Goal: Task Accomplishment & Management: Complete application form

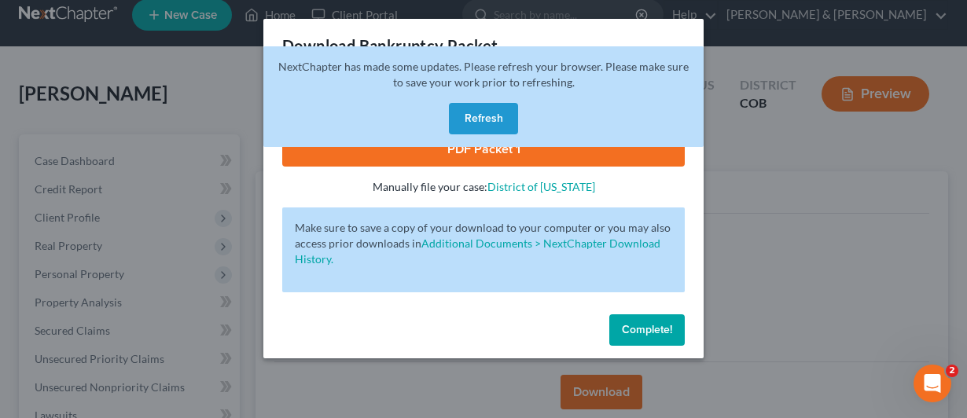
click at [472, 116] on button "Refresh" at bounding box center [483, 118] width 69 height 31
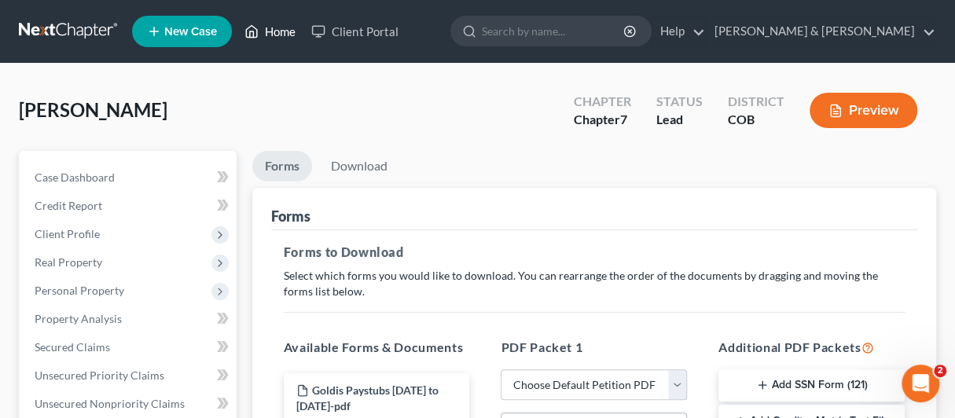
click at [267, 31] on link "Home" at bounding box center [270, 31] width 67 height 28
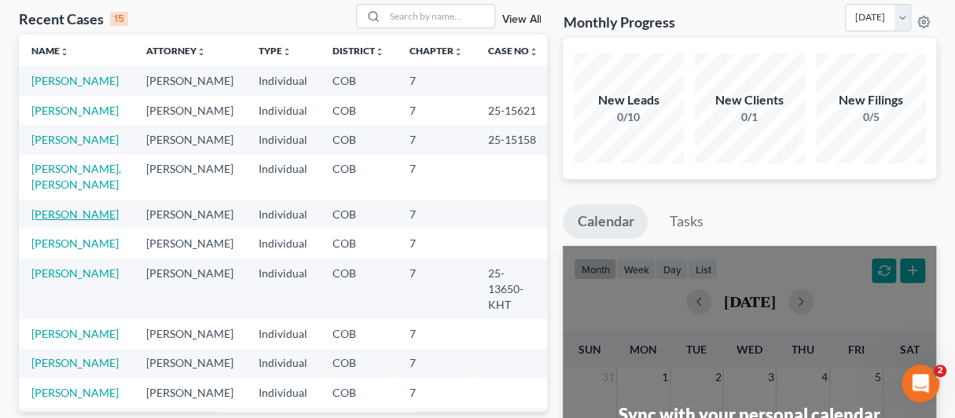
click at [50, 208] on link "Fiala, Joseph" at bounding box center [74, 214] width 87 height 13
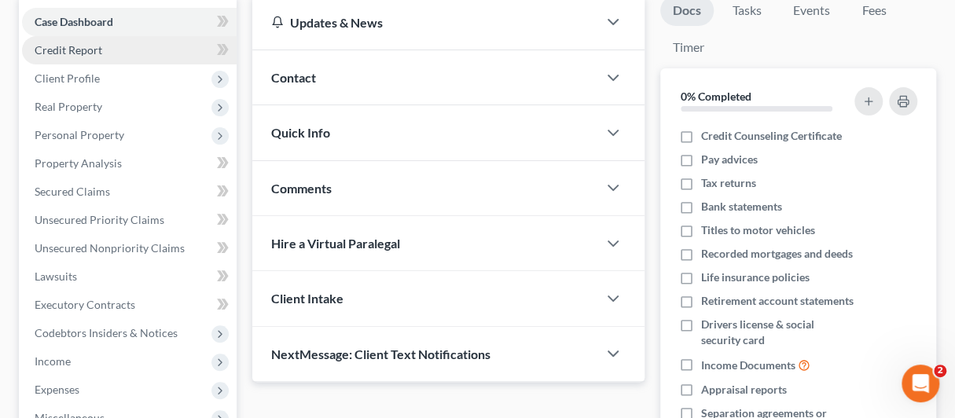
scroll to position [157, 0]
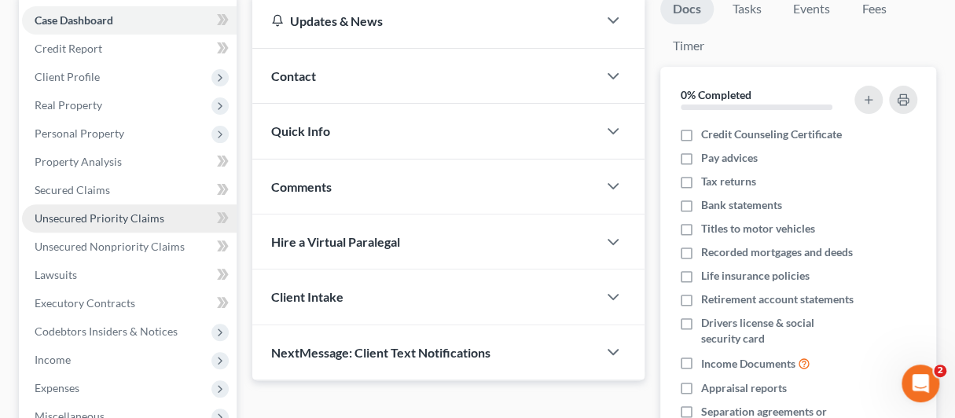
click at [58, 212] on span "Unsecured Priority Claims" at bounding box center [100, 218] width 130 height 13
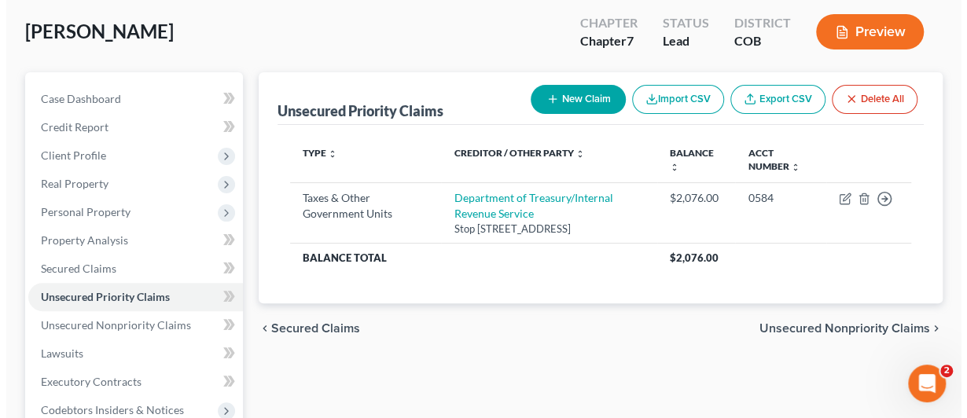
scroll to position [157, 0]
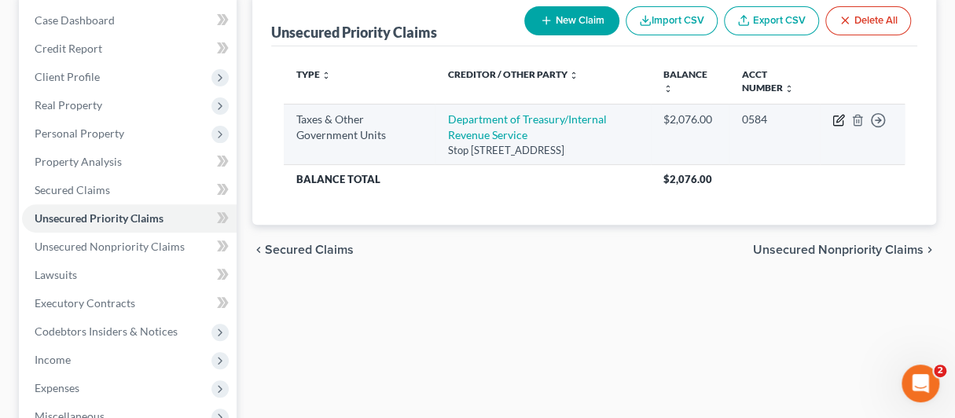
click at [835, 122] on icon "button" at bounding box center [839, 120] width 13 height 13
select select "0"
select select "45"
select select "0"
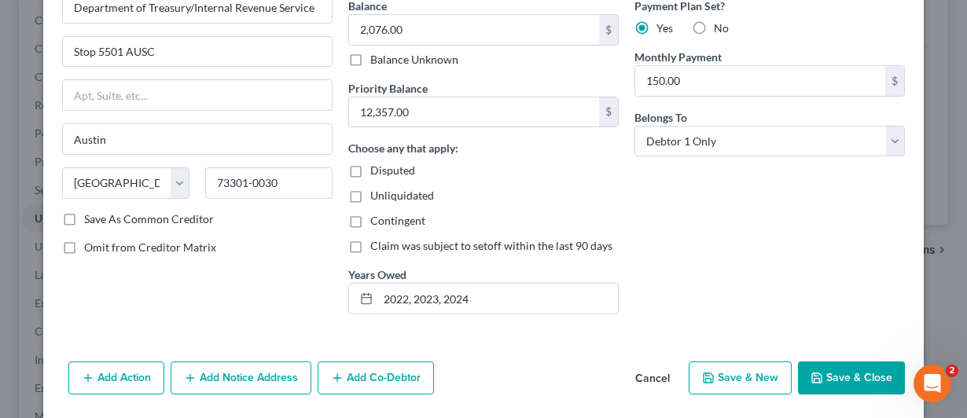
click at [829, 377] on button "Save & Close" at bounding box center [851, 378] width 107 height 33
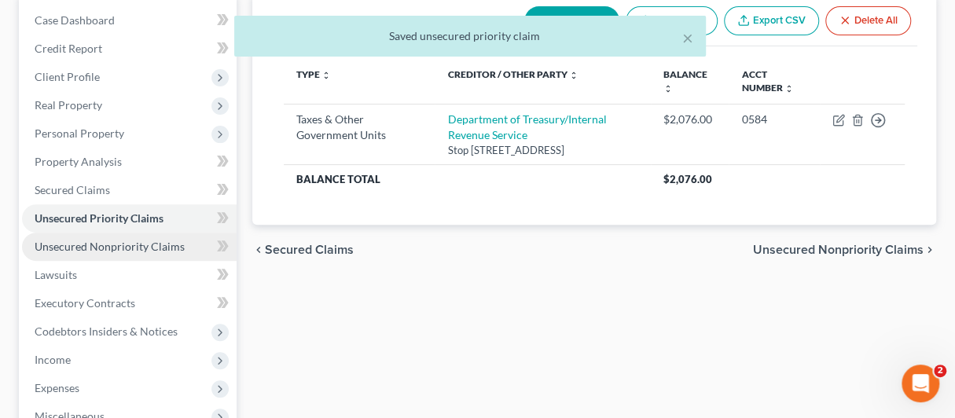
click at [94, 248] on span "Unsecured Nonpriority Claims" at bounding box center [110, 246] width 150 height 13
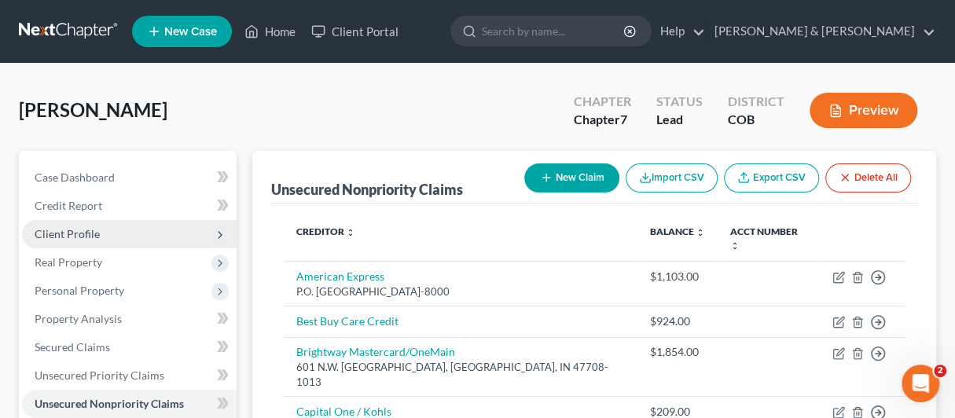
click at [46, 227] on span "Client Profile" at bounding box center [67, 233] width 65 height 13
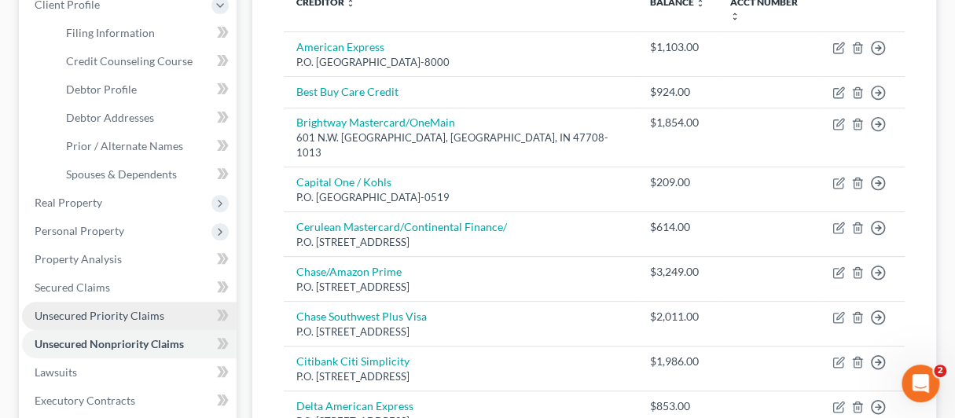
scroll to position [236, 0]
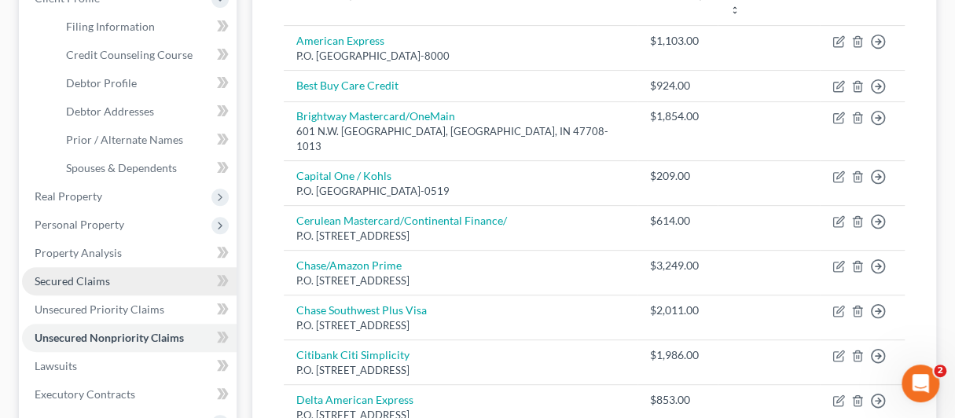
click at [69, 278] on span "Secured Claims" at bounding box center [72, 280] width 75 height 13
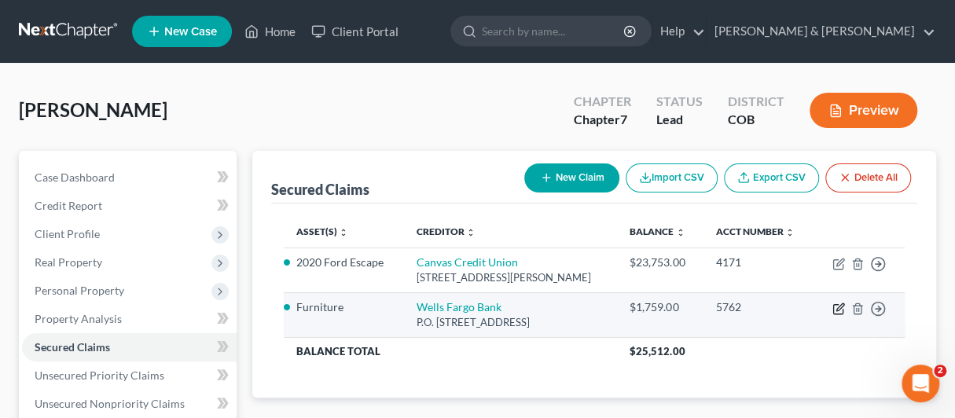
click at [838, 310] on icon "button" at bounding box center [839, 309] width 13 height 13
select select "38"
select select "0"
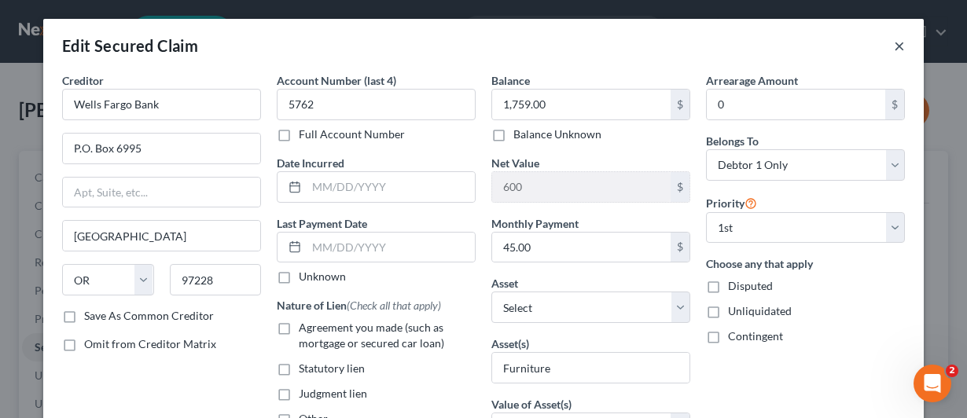
click at [894, 47] on button "×" at bounding box center [899, 45] width 11 height 19
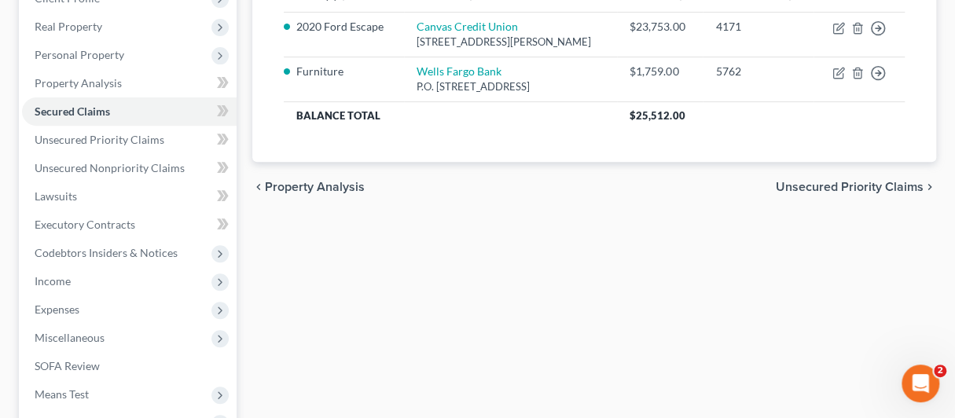
scroll to position [157, 0]
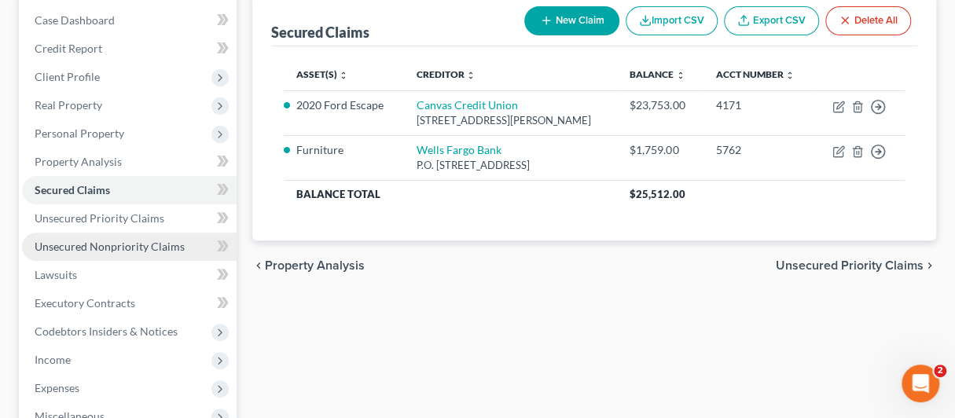
click at [64, 243] on span "Unsecured Nonpriority Claims" at bounding box center [110, 246] width 150 height 13
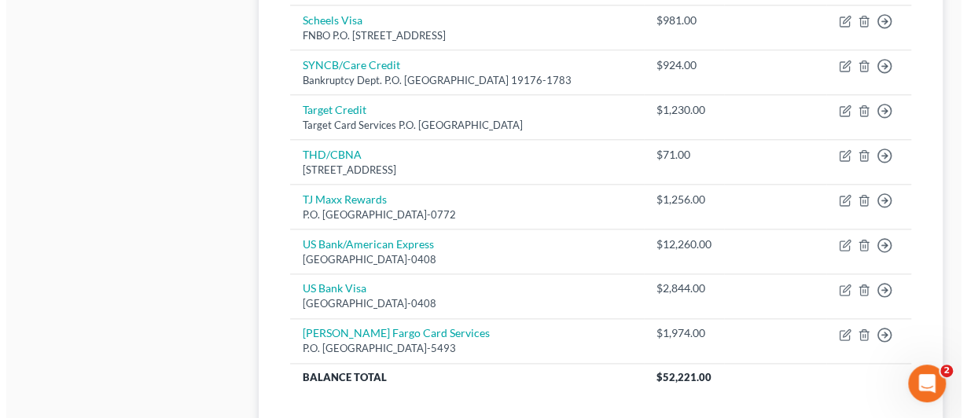
scroll to position [865, 0]
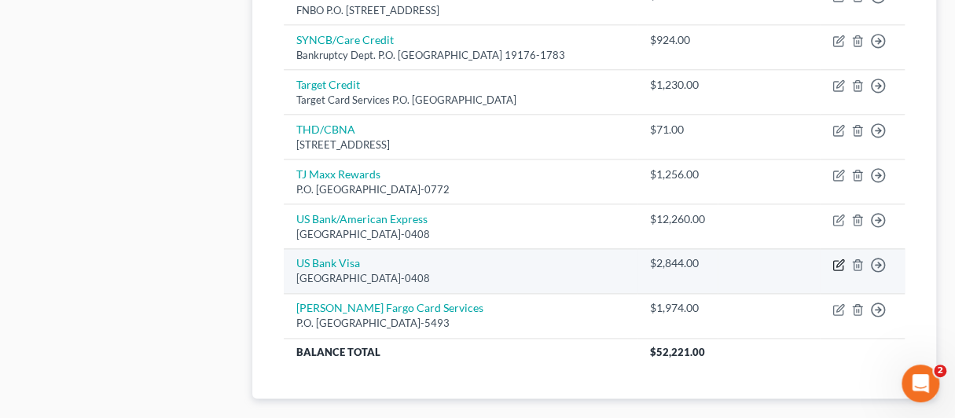
click at [838, 259] on icon "button" at bounding box center [839, 265] width 13 height 13
select select "26"
select select "2"
select select "0"
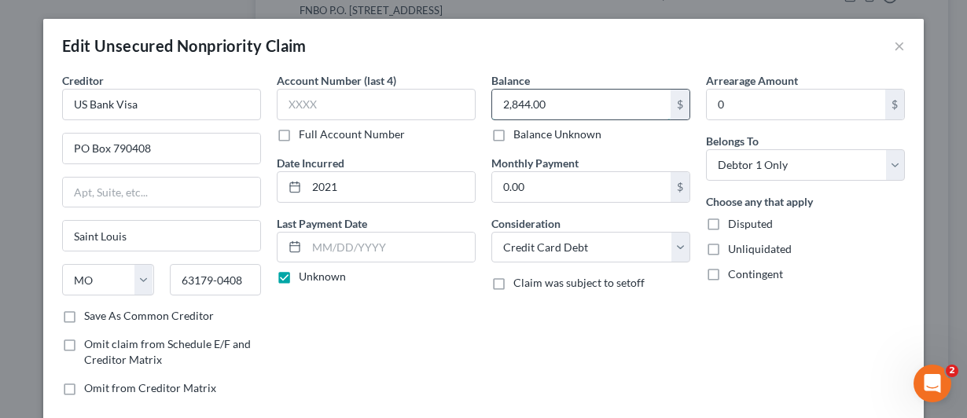
click at [550, 101] on input "2,844.00" at bounding box center [581, 105] width 178 height 30
click at [556, 106] on input "2,844.00" at bounding box center [581, 105] width 178 height 30
click at [512, 108] on input "2,844.00" at bounding box center [581, 105] width 178 height 30
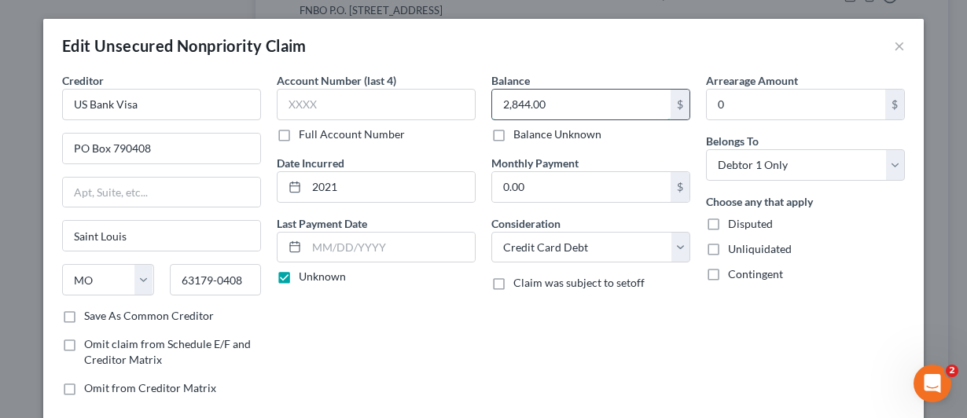
drag, startPoint x: 505, startPoint y: 103, endPoint x: 530, endPoint y: 111, distance: 26.4
click at [506, 103] on input "2,844.00" at bounding box center [581, 105] width 178 height 30
type input "2,860"
click at [445, 322] on div "Account Number (last 4) Full Account Number Date Incurred 2021 Last Payment Dat…" at bounding box center [376, 240] width 215 height 337
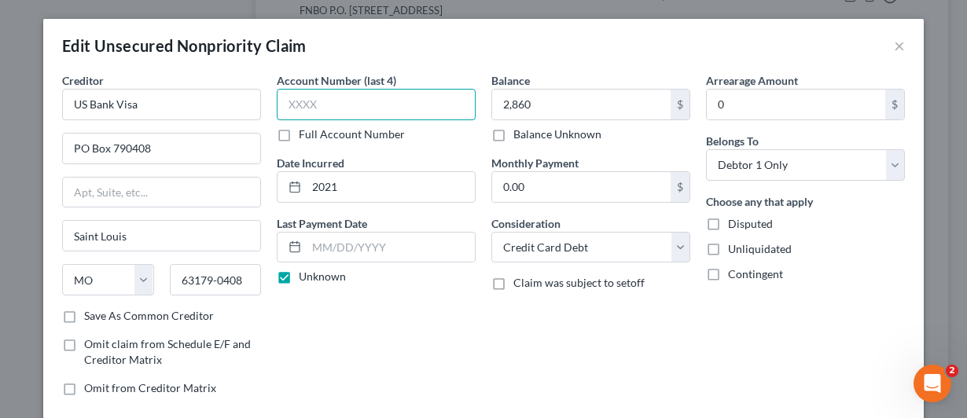
click at [280, 103] on input "text" at bounding box center [376, 104] width 199 height 31
type input "4686"
click at [84, 315] on label "Save As Common Creditor" at bounding box center [149, 316] width 130 height 16
click at [90, 315] on input "Save As Common Creditor" at bounding box center [95, 313] width 10 height 10
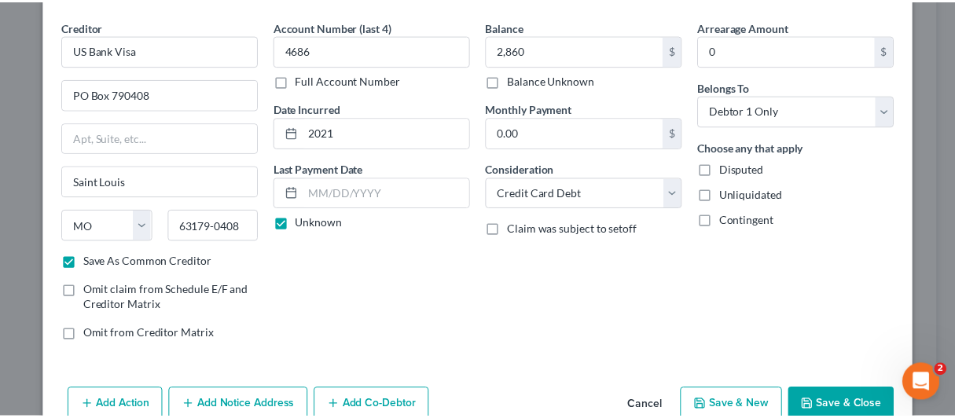
scroll to position [132, 0]
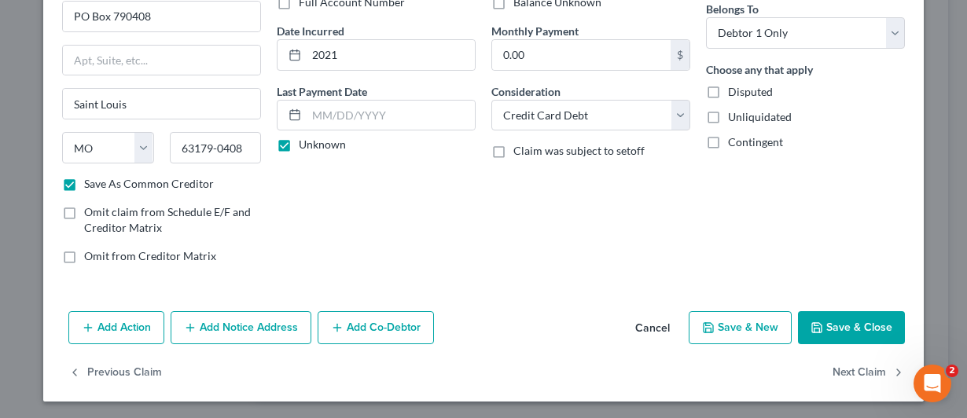
click at [841, 322] on button "Save & Close" at bounding box center [851, 327] width 107 height 33
checkbox input "false"
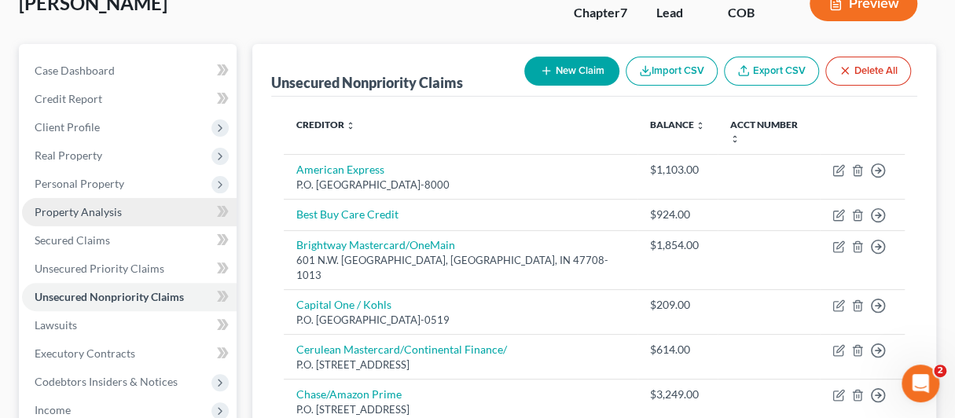
scroll to position [157, 0]
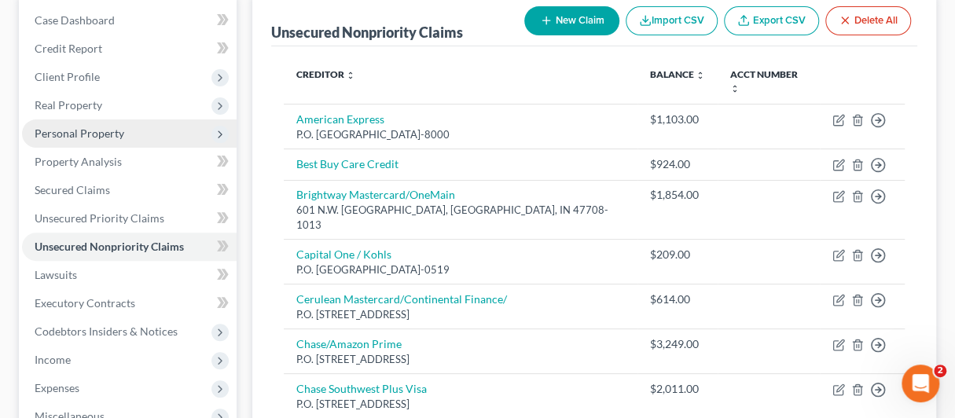
click at [76, 128] on span "Personal Property" at bounding box center [80, 133] width 90 height 13
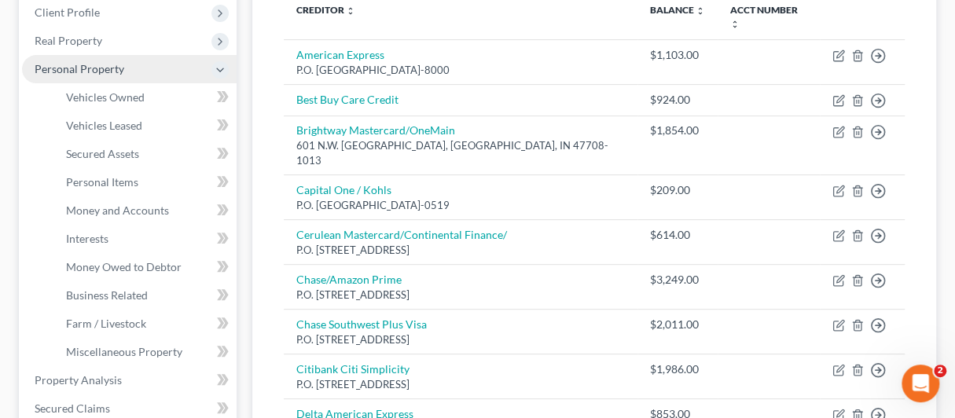
scroll to position [236, 0]
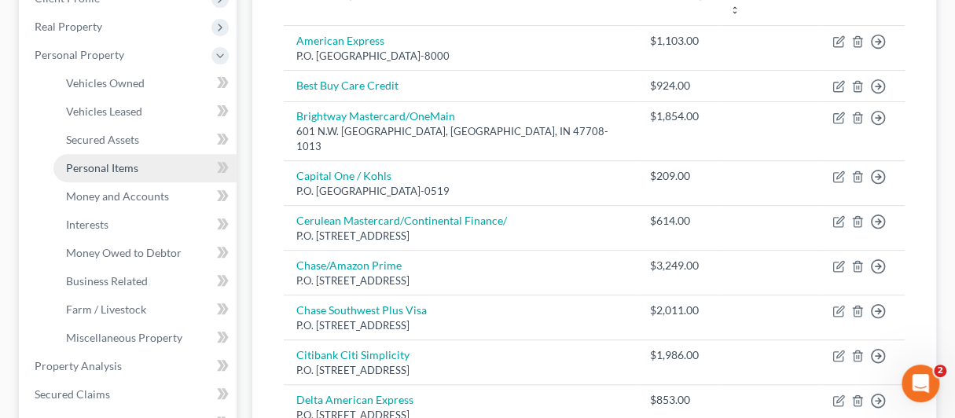
click at [101, 164] on span "Personal Items" at bounding box center [102, 167] width 72 height 13
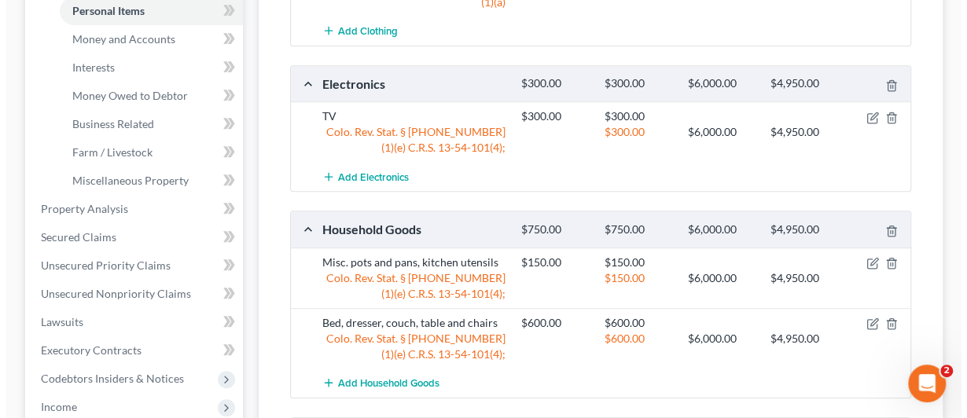
scroll to position [472, 0]
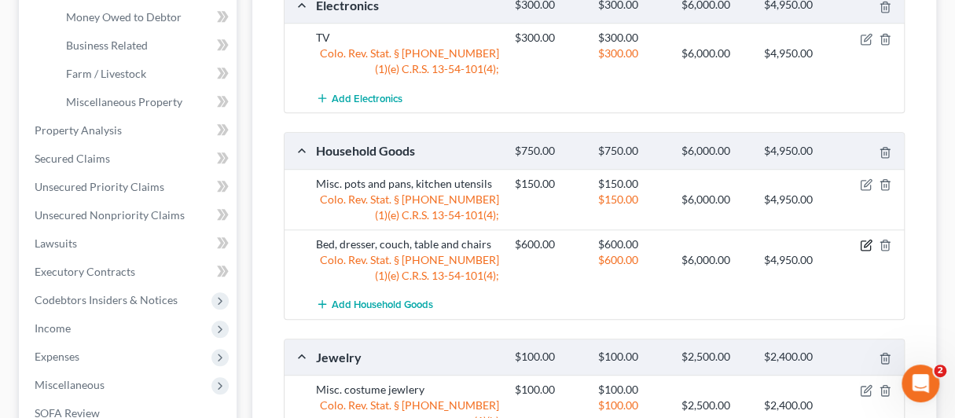
click at [865, 240] on icon "button" at bounding box center [867, 243] width 7 height 7
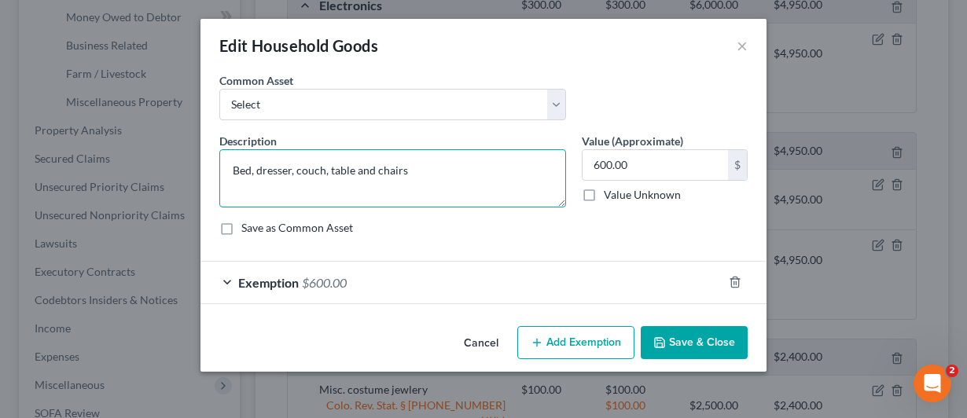
click at [421, 167] on textarea "Bed, dresser, couch, table and chairs" at bounding box center [392, 178] width 347 height 58
click at [256, 170] on textarea "Bed, dresser, couch, table and chairs" at bounding box center [392, 178] width 347 height 58
click at [413, 171] on textarea "Bed, dresser, couch, table and chairs" at bounding box center [392, 178] width 347 height 58
type textarea "Bed and recliner"
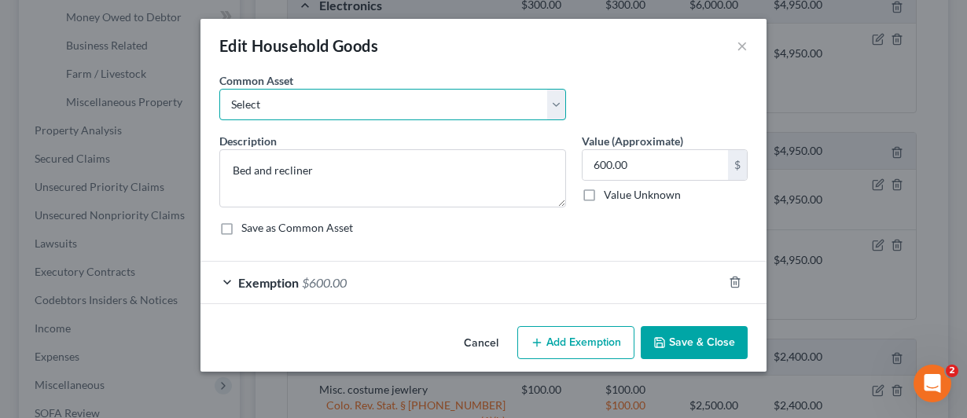
click at [258, 103] on select "Select bed, a desk, a dresser, and a tv stand Washer/Dryer" at bounding box center [392, 104] width 347 height 31
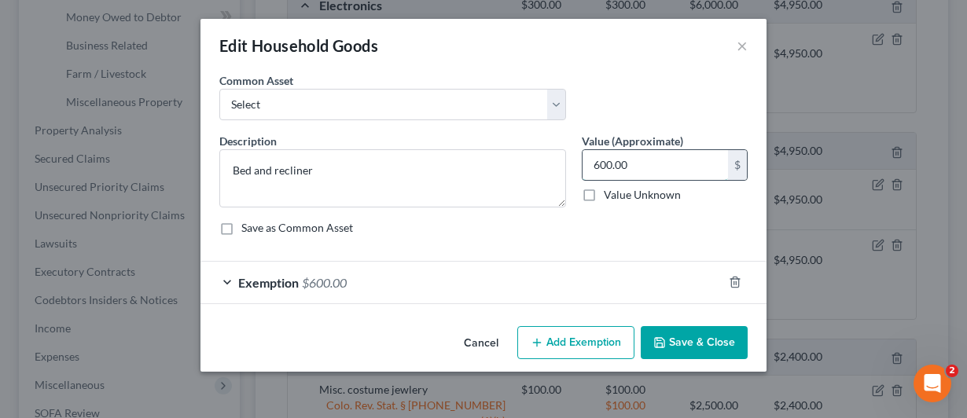
click at [600, 165] on input "600.00" at bounding box center [655, 165] width 145 height 30
type input "400"
click at [579, 340] on button "Add Exemption" at bounding box center [575, 342] width 117 height 33
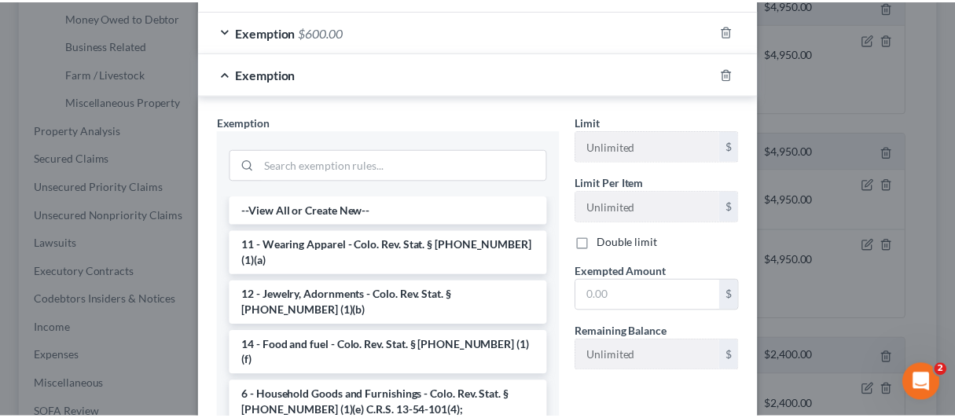
scroll to position [315, 0]
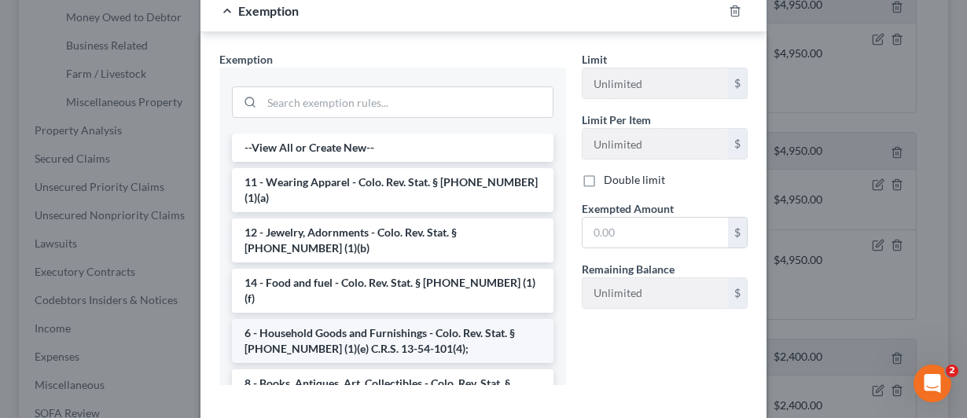
click at [327, 319] on li "6 - Household Goods and Furnishings - Colo. Rev. Stat. § 13-54-102 (1)(e) C.R.S…" at bounding box center [393, 341] width 322 height 44
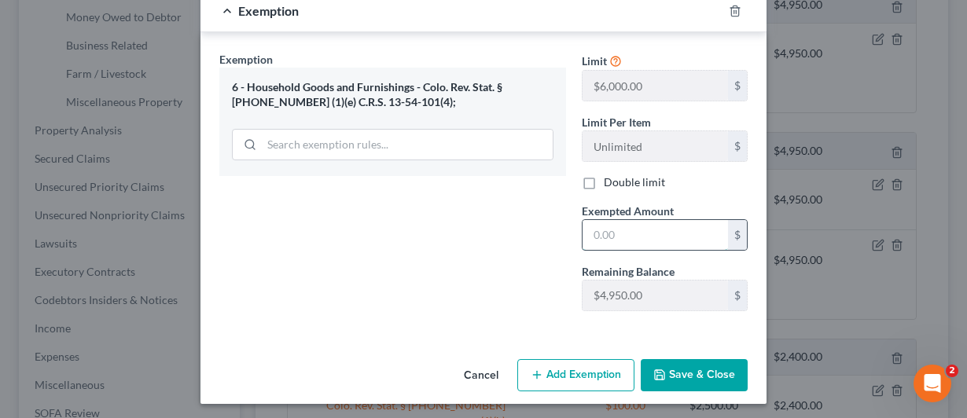
click at [587, 232] on input "text" at bounding box center [655, 235] width 145 height 30
type input "400"
click at [680, 372] on button "Save & Close" at bounding box center [694, 375] width 107 height 33
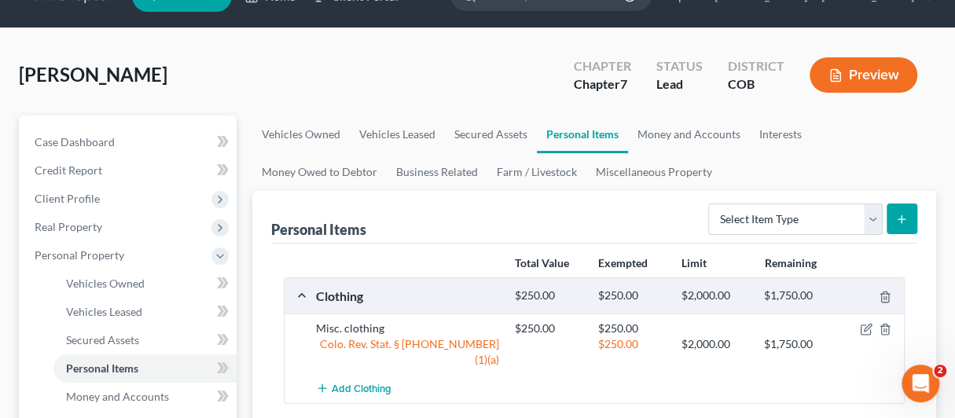
scroll to position [0, 0]
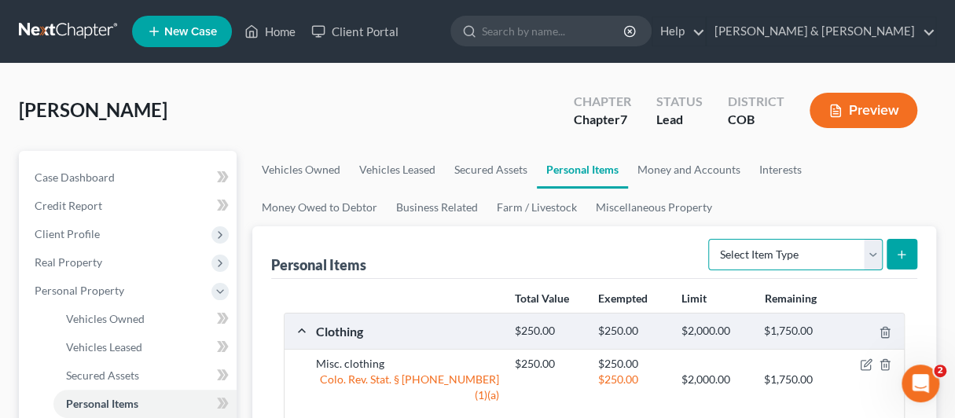
click at [873, 254] on select "Select Item Type Clothing Collectibles Of Value Electronics Firearms Household …" at bounding box center [795, 254] width 175 height 31
select select "household_goods"
click at [711, 239] on select "Select Item Type Clothing Collectibles Of Value Electronics Firearms Household …" at bounding box center [795, 254] width 175 height 31
click at [901, 262] on button "submit" at bounding box center [902, 254] width 31 height 31
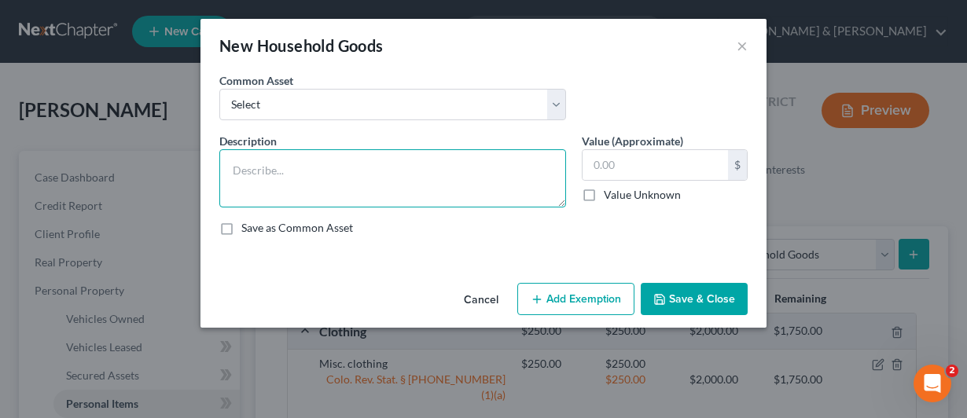
click at [270, 158] on textarea at bounding box center [392, 178] width 347 height 58
click at [404, 172] on textarea "Used furniture to include side table dresser" at bounding box center [392, 178] width 347 height 58
type textarea "Used furniture to include side table and dresser"
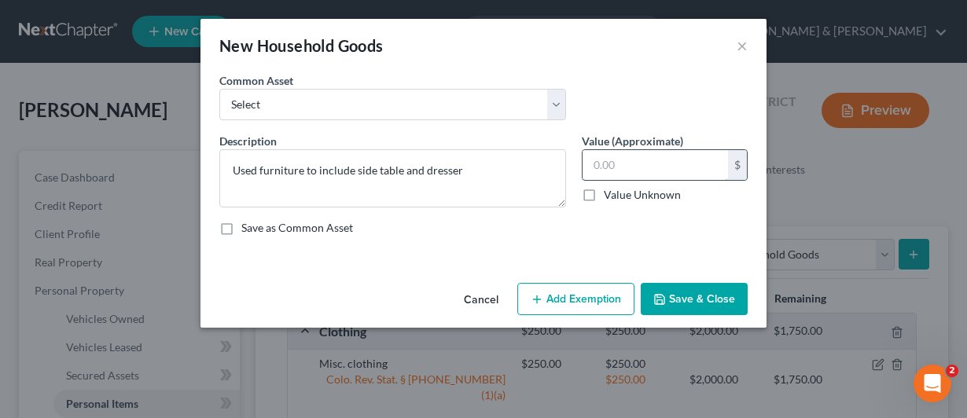
click at [592, 162] on input "text" at bounding box center [655, 165] width 145 height 30
type input "150"
click at [700, 292] on button "Save & Close" at bounding box center [694, 299] width 107 height 33
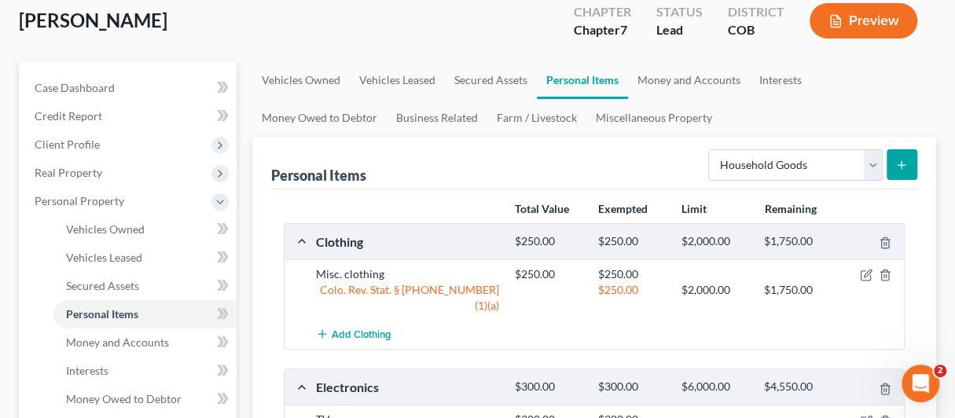
scroll to position [157, 0]
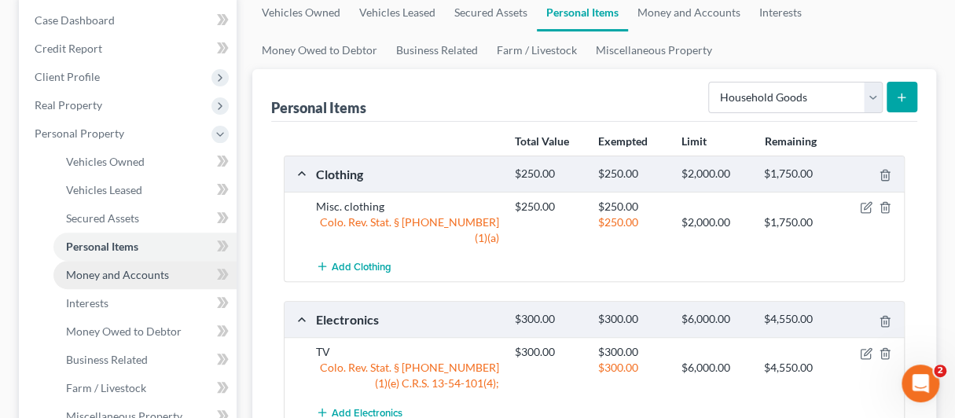
click at [105, 270] on span "Money and Accounts" at bounding box center [117, 274] width 103 height 13
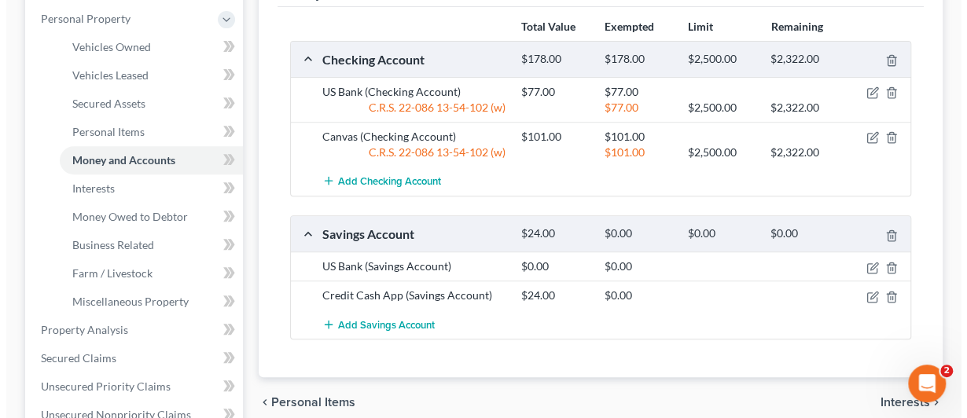
scroll to position [236, 0]
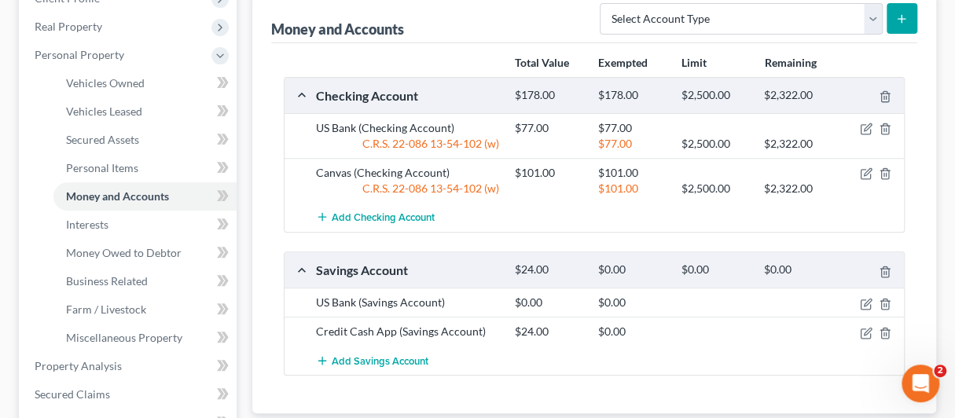
click at [903, 21] on icon "submit" at bounding box center [902, 19] width 13 height 13
click at [869, 15] on select "Select Account Type Brokerage Cash on Hand Certificates of Deposit Checking Acc…" at bounding box center [741, 18] width 283 height 31
select select "savings"
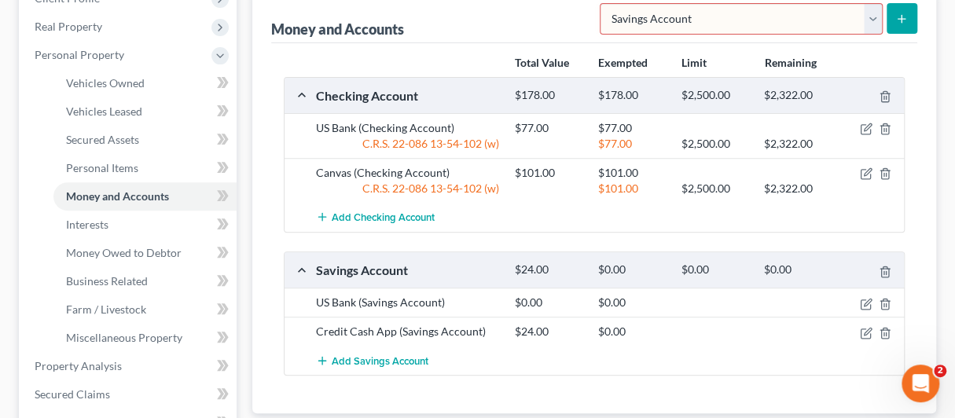
click at [604, 3] on select "Select Account Type Brokerage Cash on Hand Certificates of Deposit Checking Acc…" at bounding box center [741, 18] width 283 height 31
click at [903, 20] on icon "submit" at bounding box center [902, 19] width 13 height 13
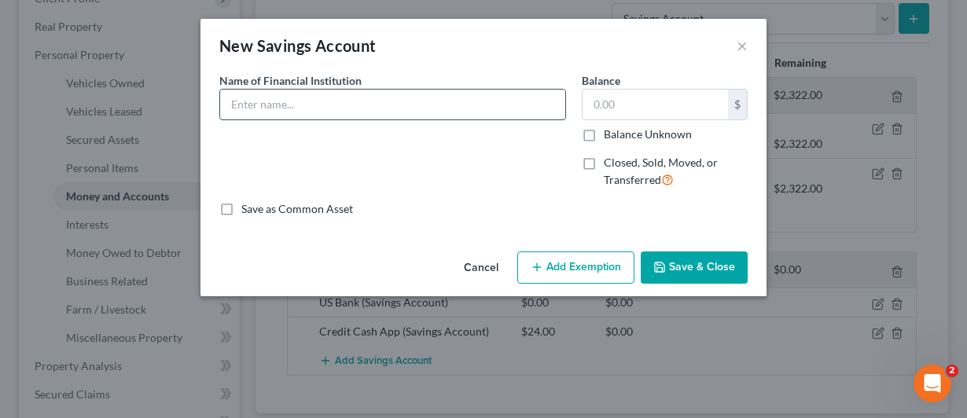
click at [276, 104] on input "text" at bounding box center [392, 105] width 345 height 30
click at [276, 105] on input "W" at bounding box center [392, 105] width 345 height 30
type input "Wells Fargo"
click at [742, 46] on button "×" at bounding box center [742, 45] width 11 height 19
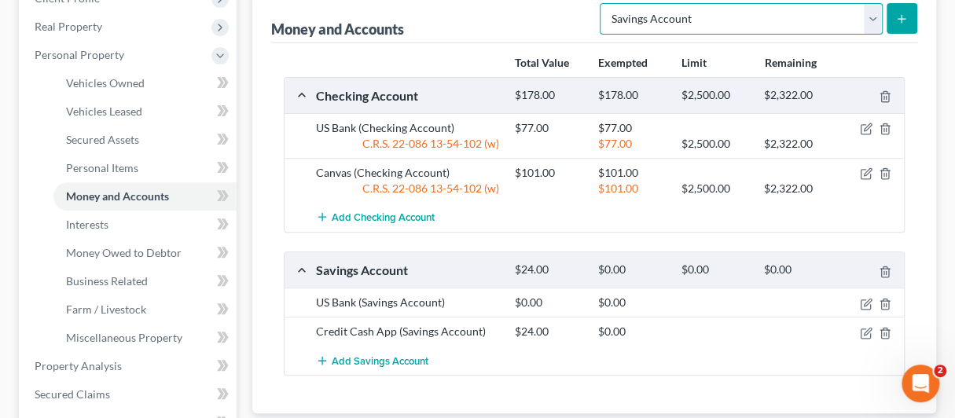
click at [873, 19] on select "Select Account Type Brokerage Cash on Hand Certificates of Deposit Checking Acc…" at bounding box center [741, 18] width 283 height 31
select select "checking"
click at [604, 3] on select "Select Account Type Brokerage Cash on Hand Certificates of Deposit Checking Acc…" at bounding box center [741, 18] width 283 height 31
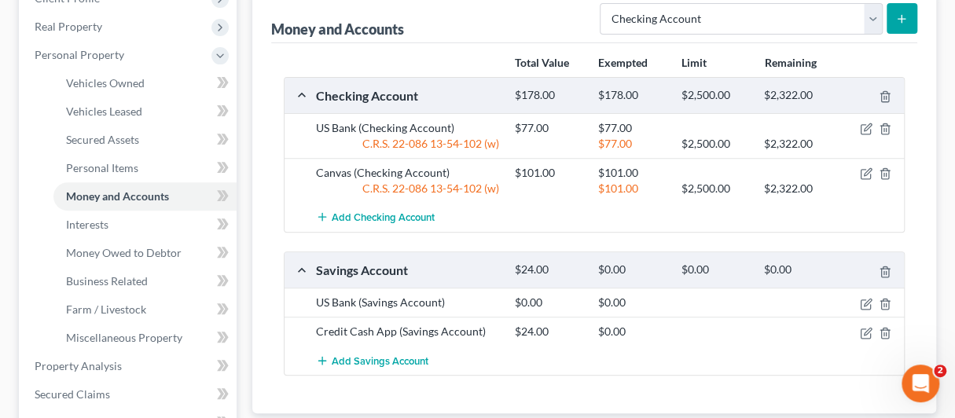
click at [901, 15] on icon "submit" at bounding box center [902, 19] width 13 height 13
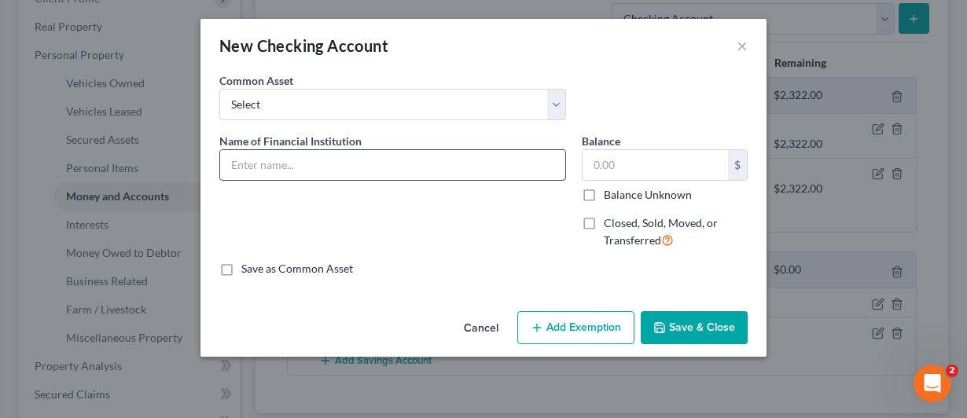
click at [256, 166] on input "text" at bounding box center [392, 165] width 345 height 30
type input "Wells Fargo"
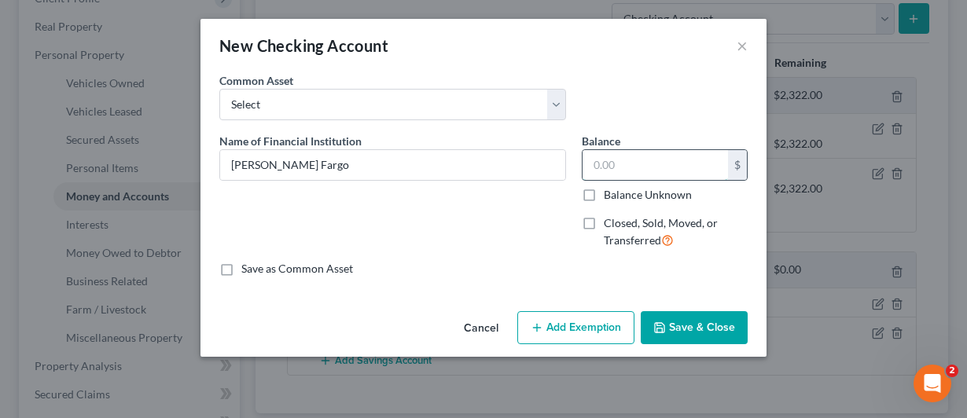
click at [590, 161] on input "text" at bounding box center [655, 165] width 145 height 30
type input "5"
click at [572, 324] on button "Add Exemption" at bounding box center [575, 327] width 117 height 33
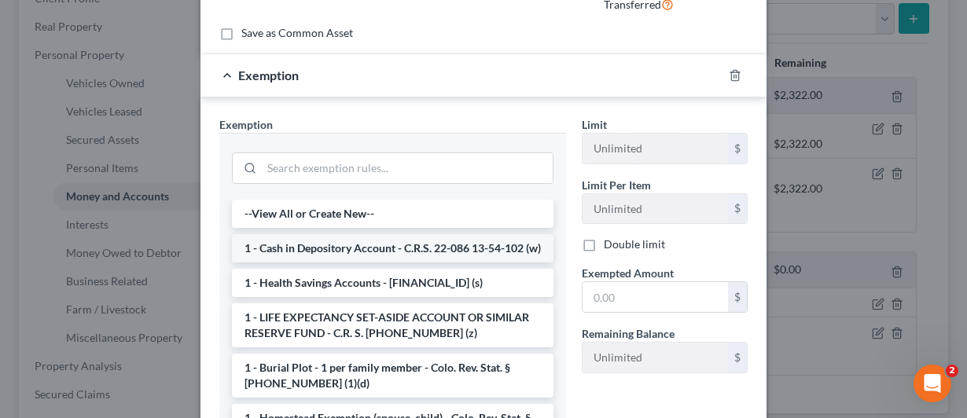
click at [307, 252] on li "1 - Cash in Depository Account - C.R.S. 22-086 13-54-102 (w)" at bounding box center [393, 248] width 322 height 28
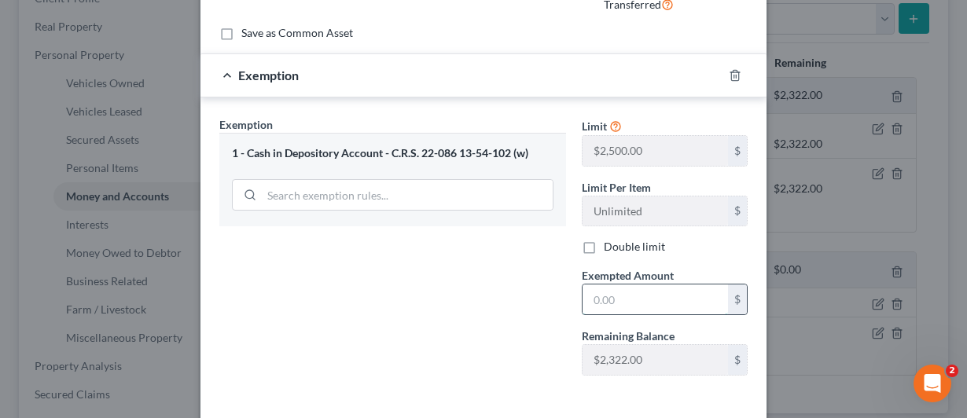
click at [587, 295] on input "text" at bounding box center [655, 300] width 145 height 30
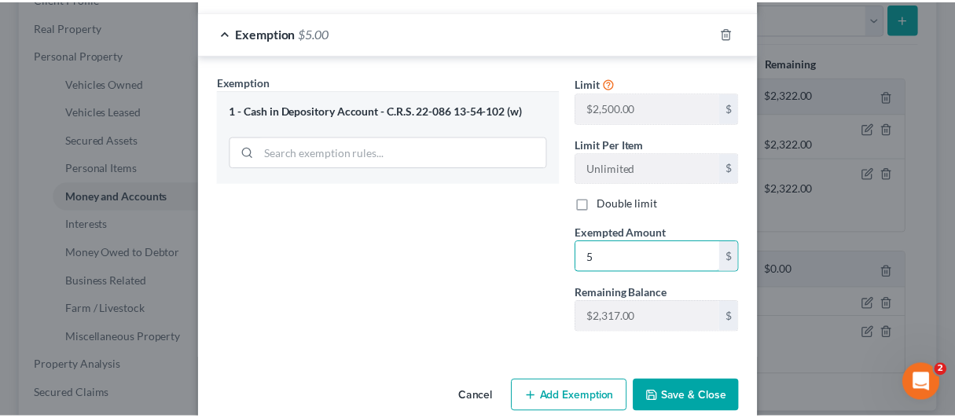
scroll to position [302, 0]
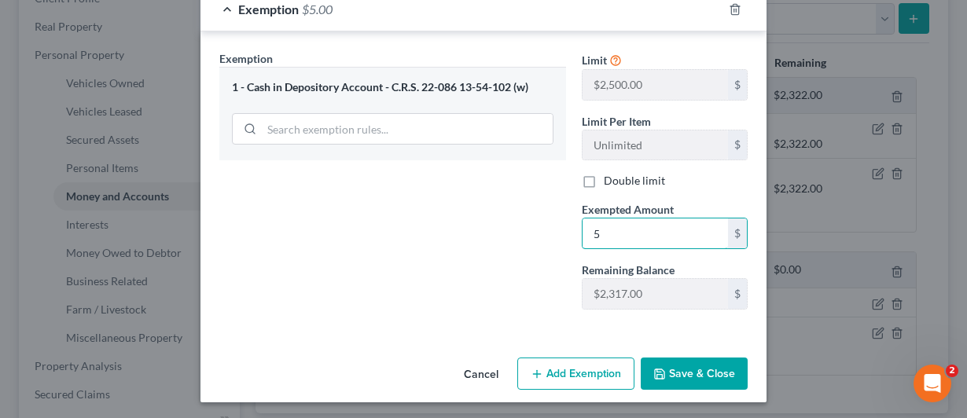
type input "5"
click at [673, 362] on button "Save & Close" at bounding box center [694, 374] width 107 height 33
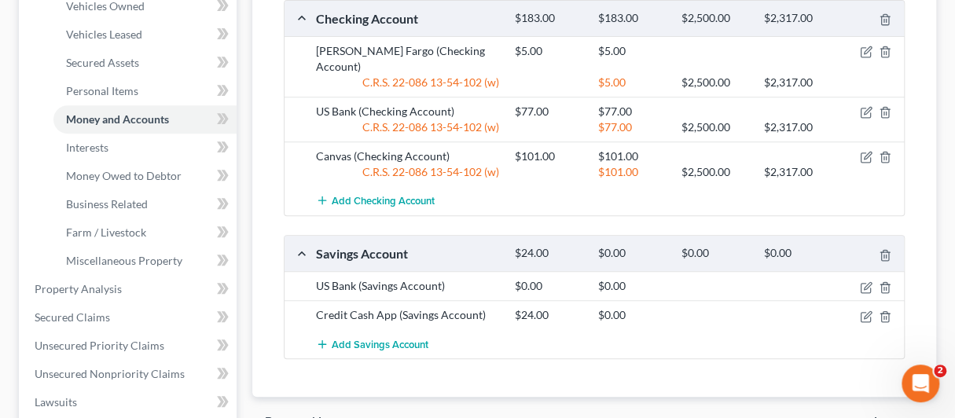
scroll to position [315, 0]
click at [611, 245] on div "$0.00" at bounding box center [632, 252] width 83 height 15
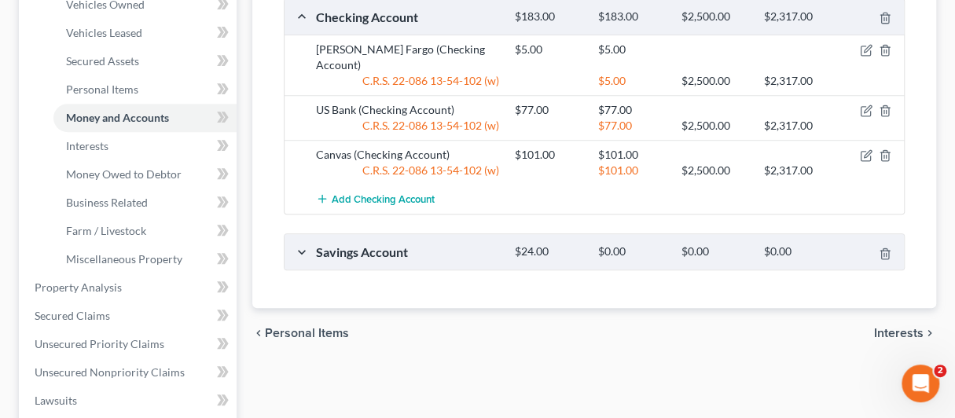
click at [602, 245] on div "$0.00" at bounding box center [632, 252] width 83 height 15
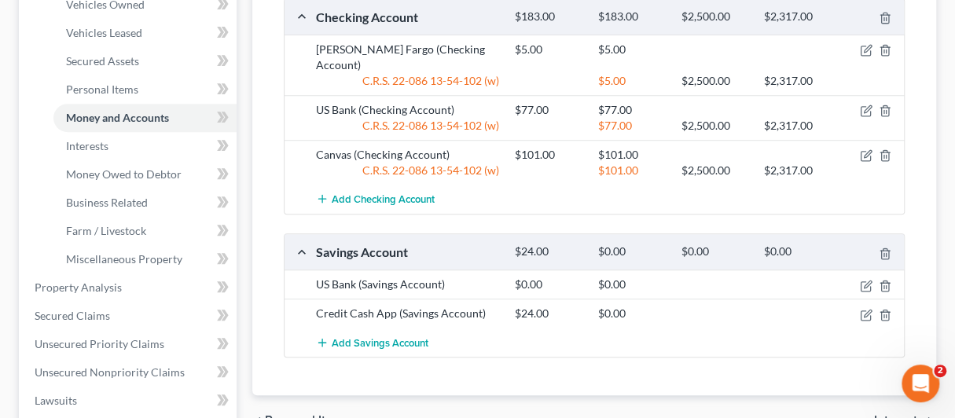
click at [532, 245] on div "$24.00" at bounding box center [548, 252] width 83 height 15
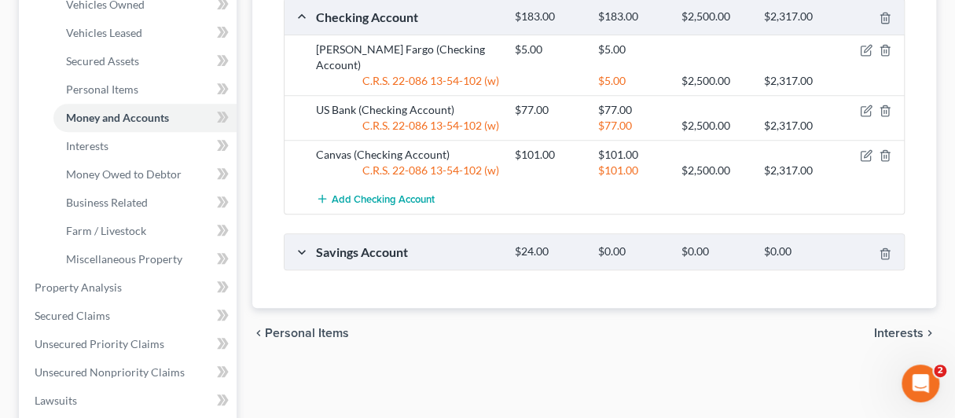
click at [532, 245] on div "$24.00" at bounding box center [548, 252] width 83 height 15
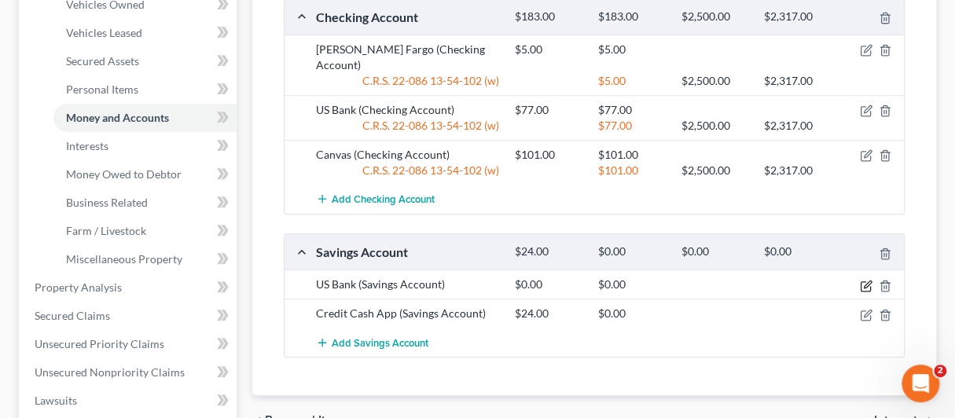
click at [863, 280] on icon "button" at bounding box center [866, 286] width 13 height 13
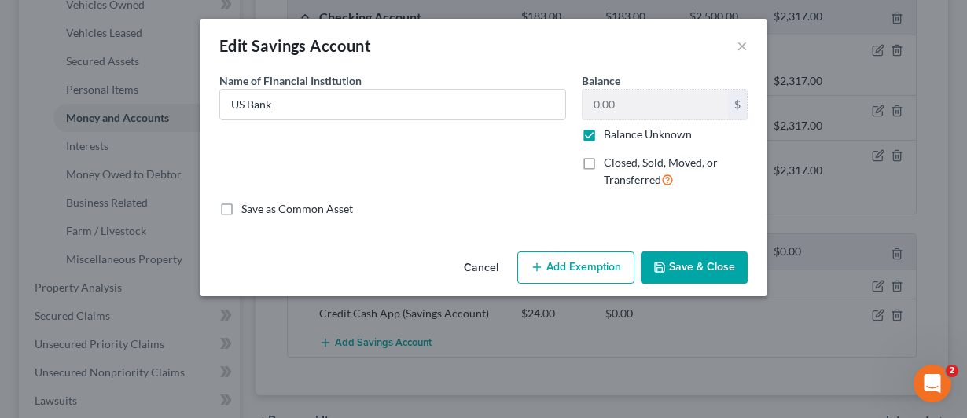
click at [604, 131] on label "Balance Unknown" at bounding box center [648, 135] width 88 height 16
click at [610, 131] on input "Balance Unknown" at bounding box center [615, 132] width 10 height 10
checkbox input "false"
click at [598, 103] on input "0.00" at bounding box center [655, 105] width 145 height 30
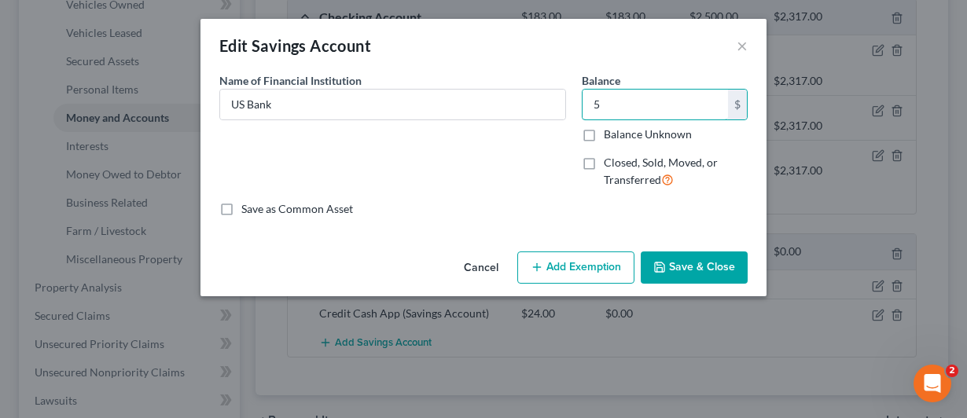
type input "5"
click at [588, 269] on button "Add Exemption" at bounding box center [575, 268] width 117 height 33
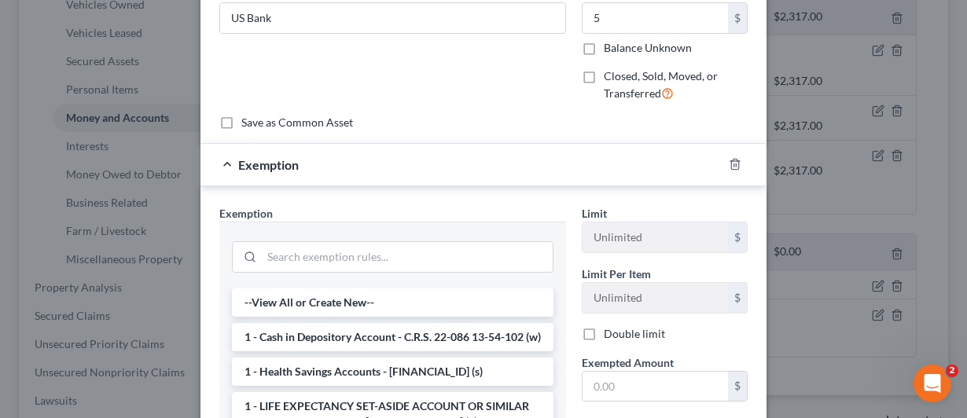
scroll to position [157, 0]
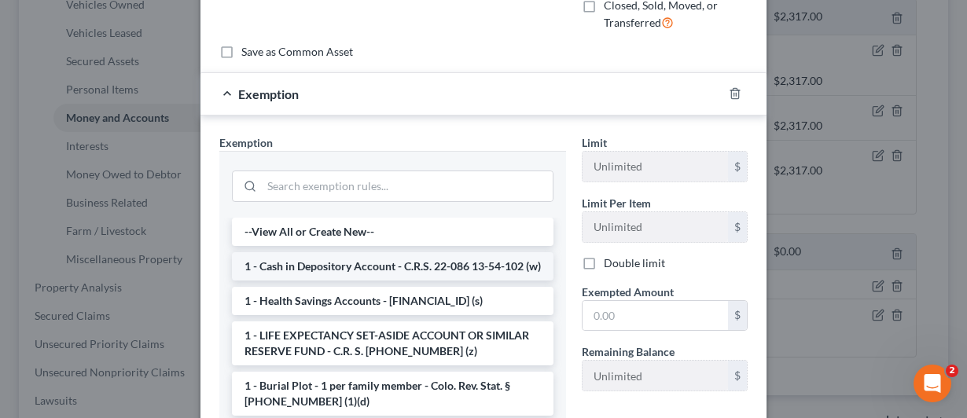
click at [293, 263] on li "1 - Cash in Depository Account - C.R.S. 22-086 13-54-102 (w)" at bounding box center [393, 266] width 322 height 28
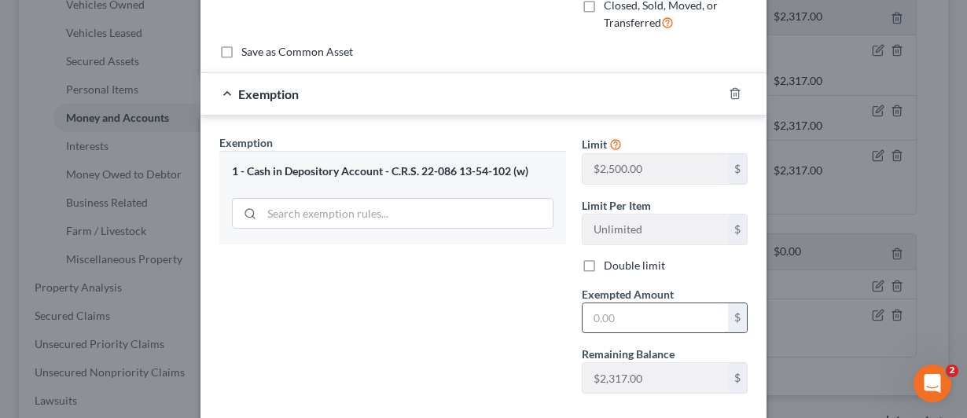
click at [590, 317] on input "text" at bounding box center [655, 319] width 145 height 30
type input "5"
click at [420, 301] on div "Exemption Set must be selected for CA. Exemption * 1 - Cash in Depository Accou…" at bounding box center [393, 270] width 362 height 272
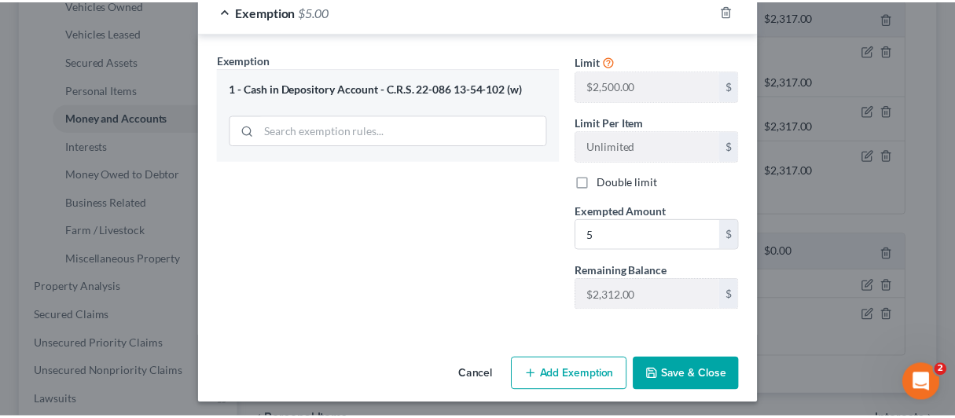
scroll to position [242, 0]
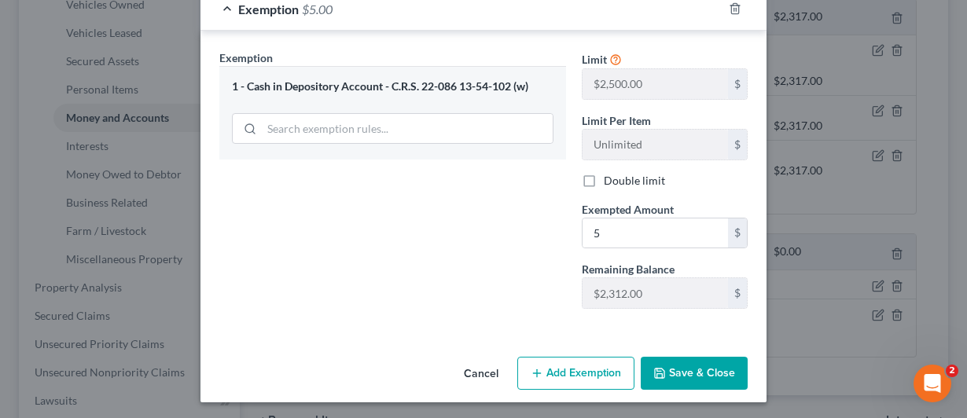
click at [677, 373] on button "Save & Close" at bounding box center [694, 373] width 107 height 33
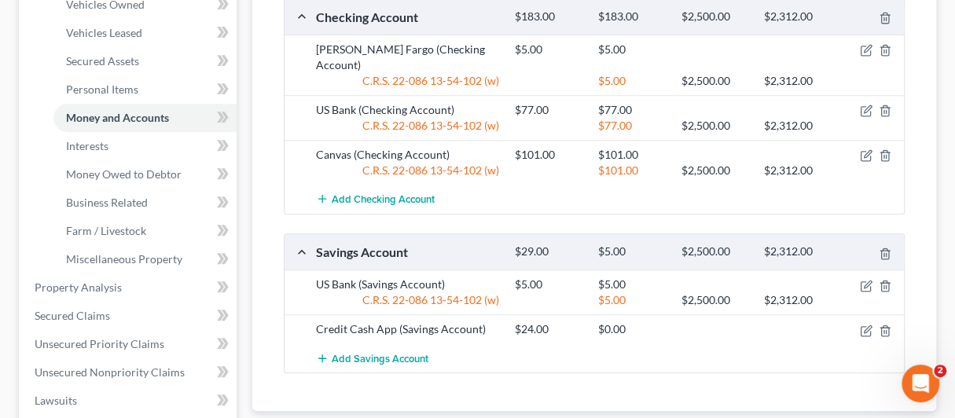
scroll to position [236, 0]
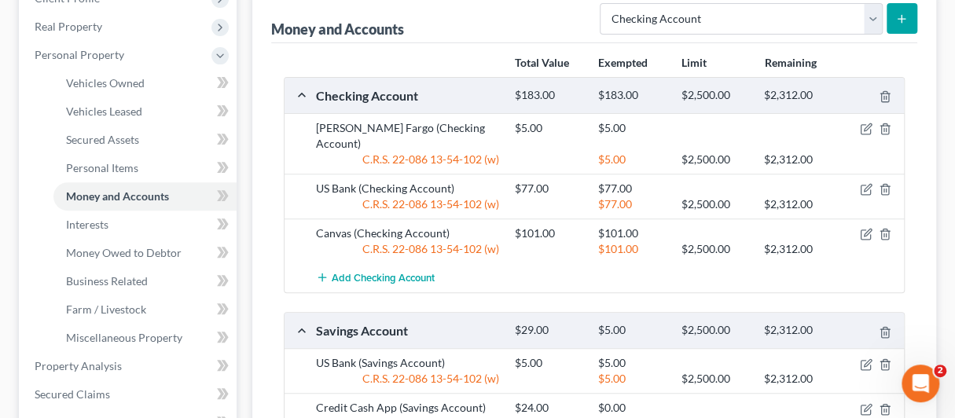
click at [897, 18] on icon "submit" at bounding box center [902, 19] width 13 height 13
click at [900, 20] on icon "submit" at bounding box center [902, 19] width 13 height 13
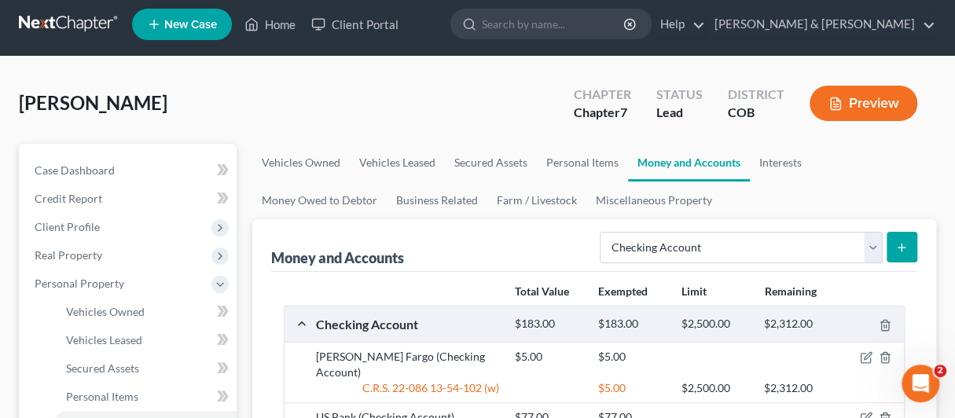
scroll to position [0, 0]
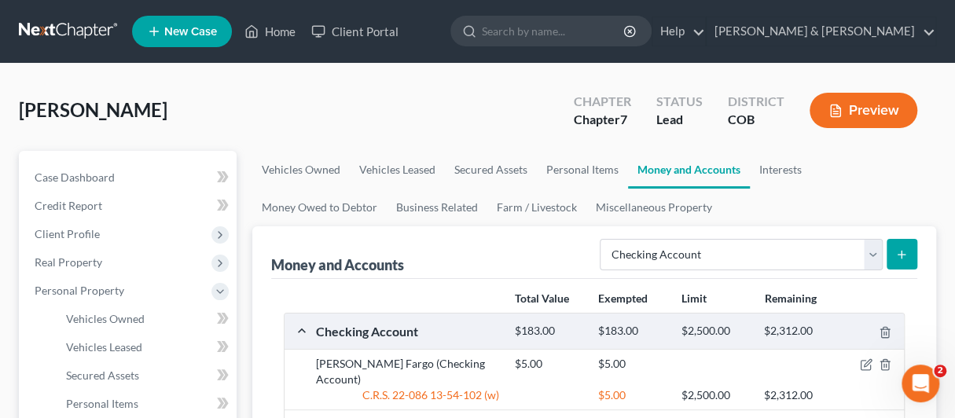
click at [898, 252] on icon "submit" at bounding box center [902, 254] width 13 height 13
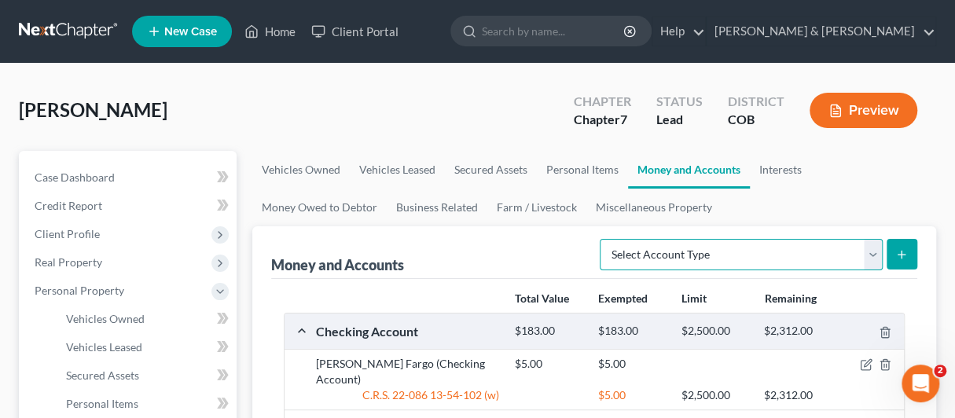
click at [868, 252] on select "Select Account Type Brokerage Cash on Hand Certificates of Deposit Checking Acc…" at bounding box center [741, 254] width 283 height 31
select select "checking"
click at [604, 239] on select "Select Account Type Brokerage Cash on Hand Certificates of Deposit Checking Acc…" at bounding box center [741, 254] width 283 height 31
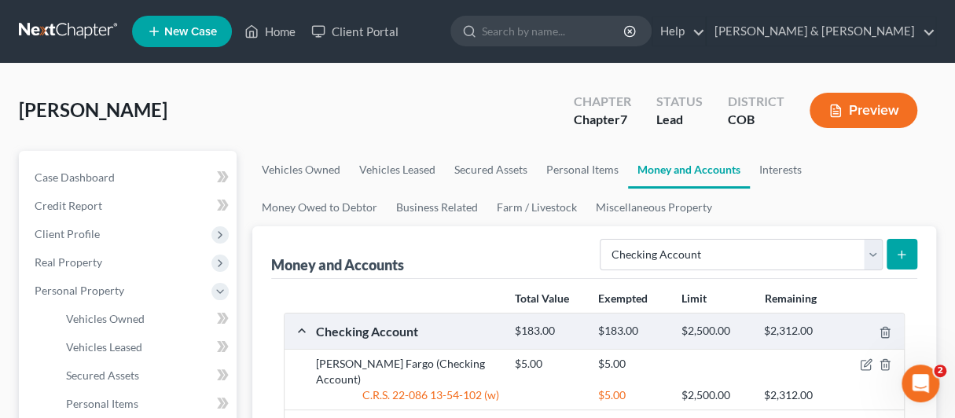
click at [896, 248] on icon "submit" at bounding box center [902, 254] width 13 height 13
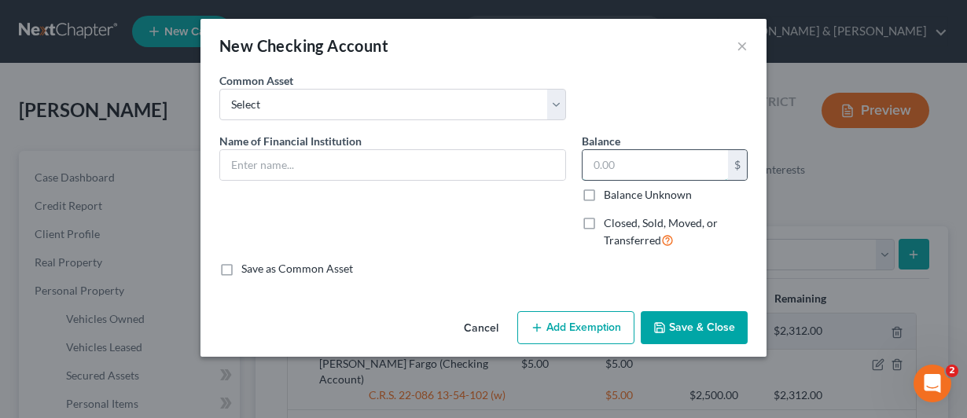
click at [593, 165] on input "text" at bounding box center [655, 165] width 145 height 30
type input "200"
click at [336, 169] on input "text" at bounding box center [392, 165] width 345 height 30
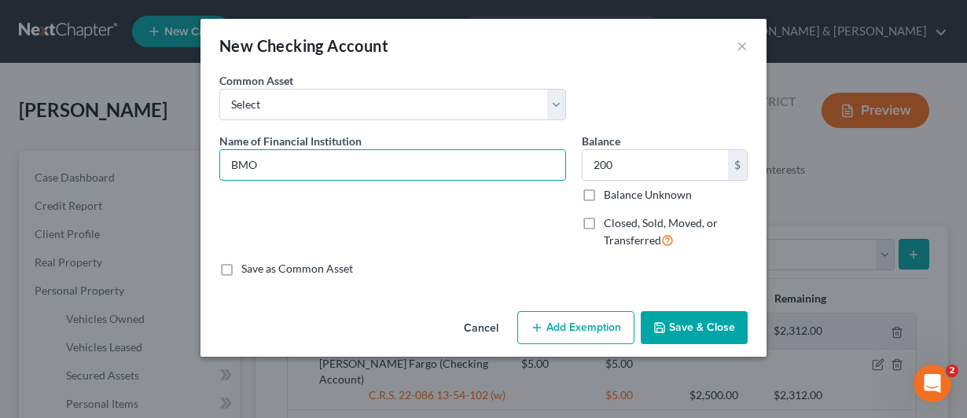
type input "BMO"
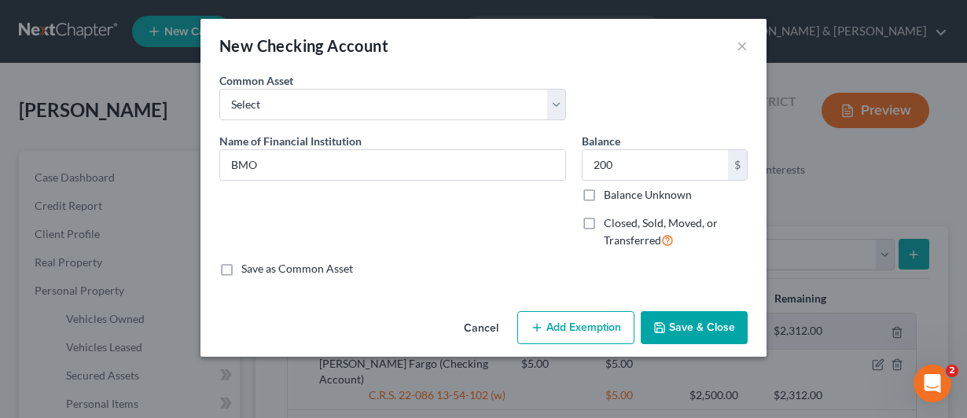
click at [554, 328] on button "Add Exemption" at bounding box center [575, 327] width 117 height 33
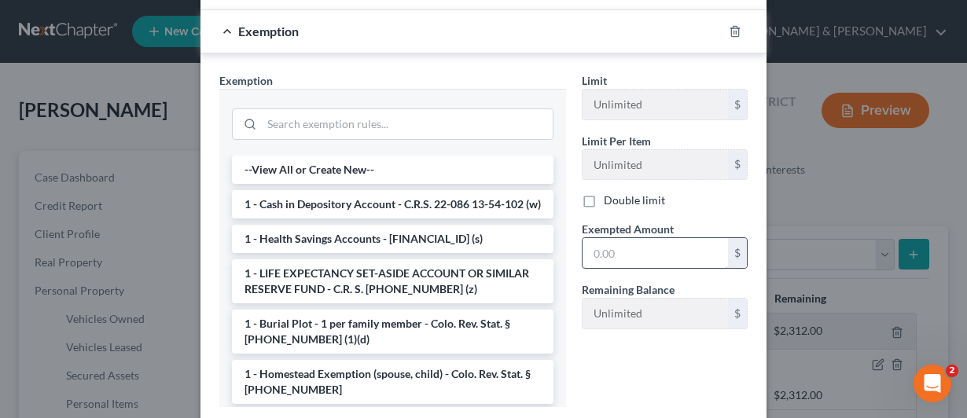
scroll to position [315, 0]
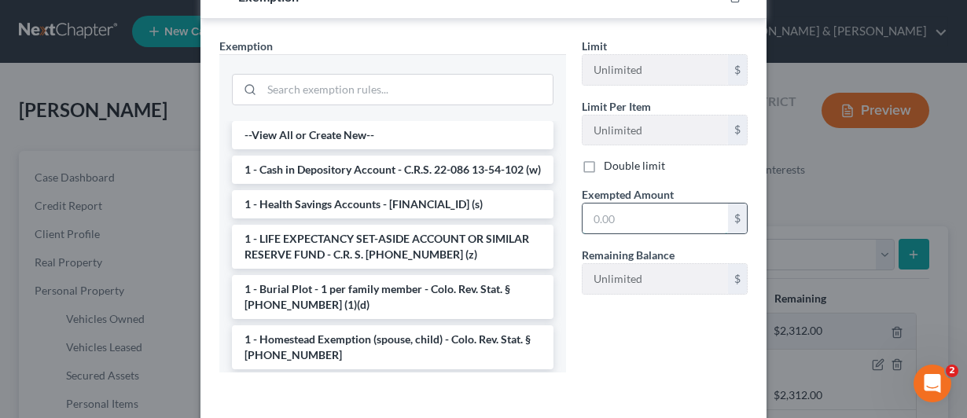
click at [590, 215] on input "text" at bounding box center [655, 219] width 145 height 30
type input "200"
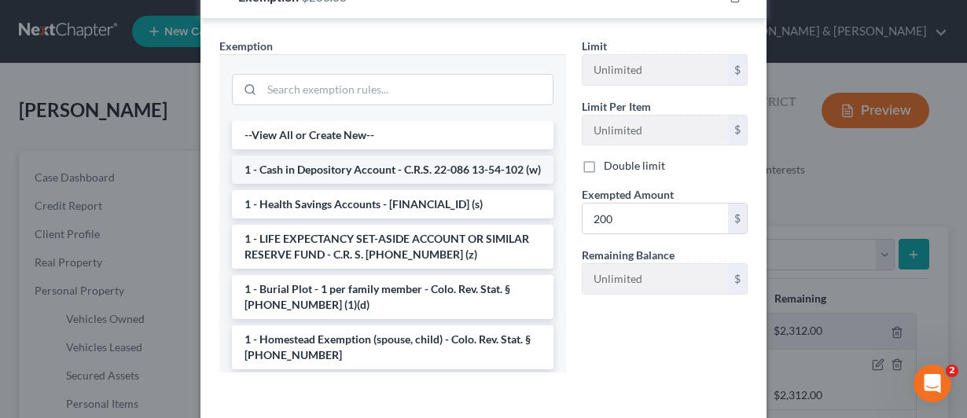
click at [279, 167] on li "1 - Cash in Depository Account - C.R.S. 22-086 13-54-102 (w)" at bounding box center [393, 170] width 322 height 28
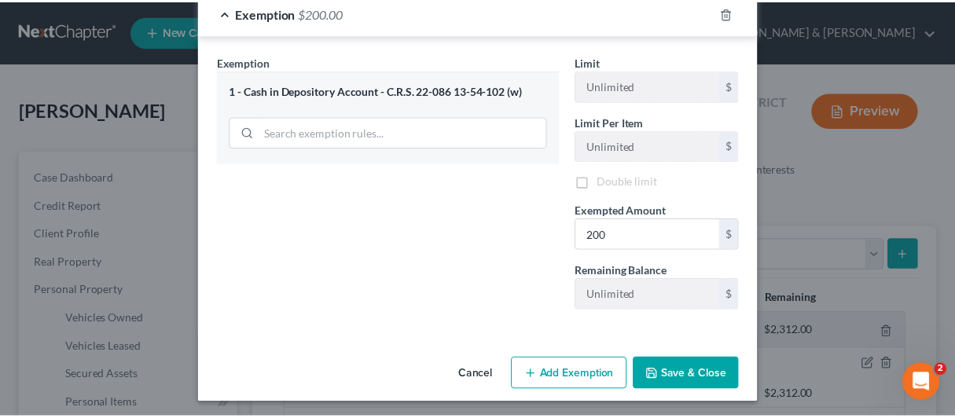
scroll to position [302, 0]
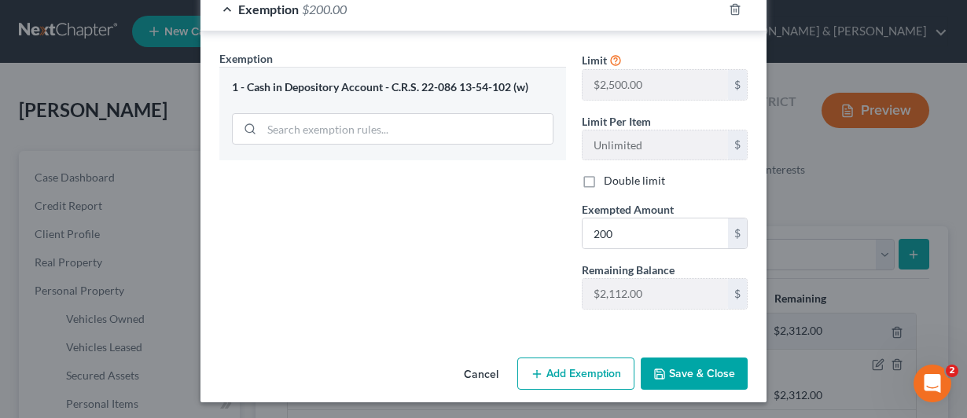
click at [691, 362] on button "Save & Close" at bounding box center [694, 374] width 107 height 33
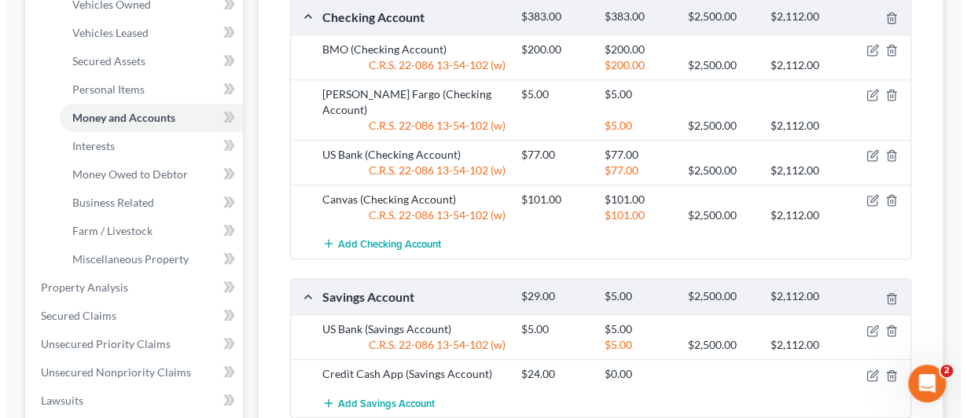
scroll to position [393, 0]
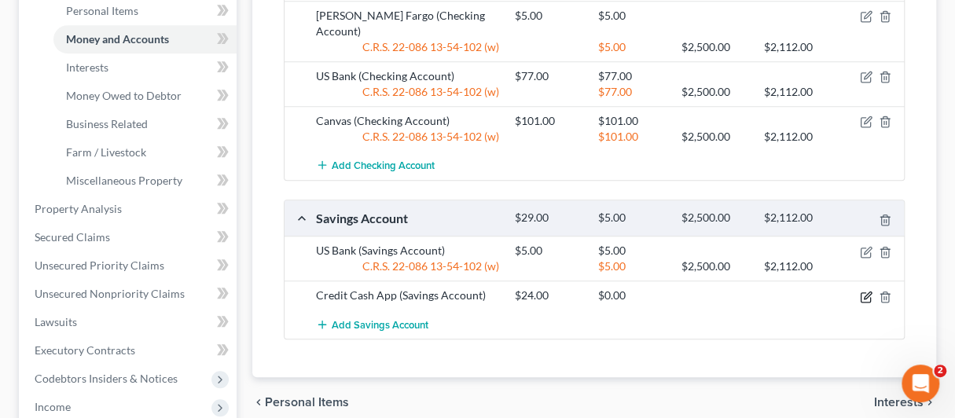
click at [862, 291] on icon "button" at bounding box center [866, 297] width 13 height 13
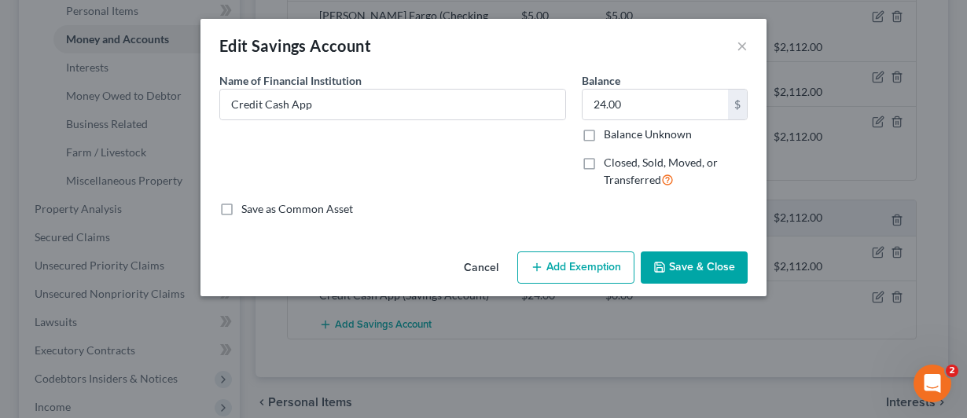
click at [563, 268] on button "Add Exemption" at bounding box center [575, 268] width 117 height 33
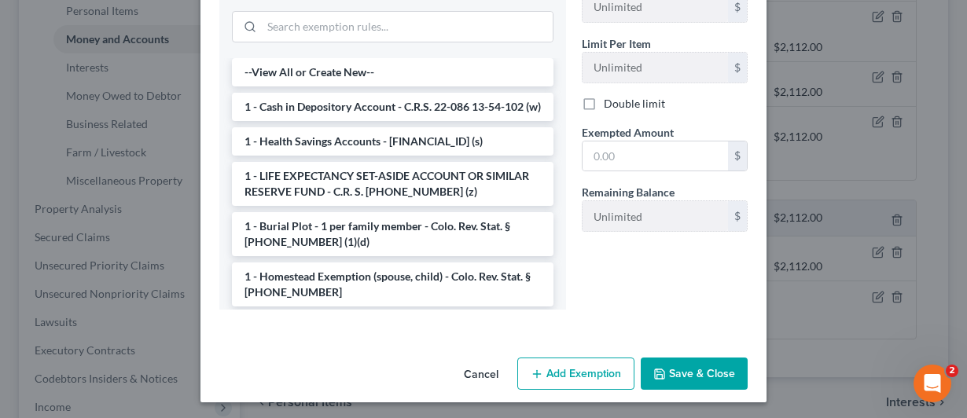
scroll to position [318, 0]
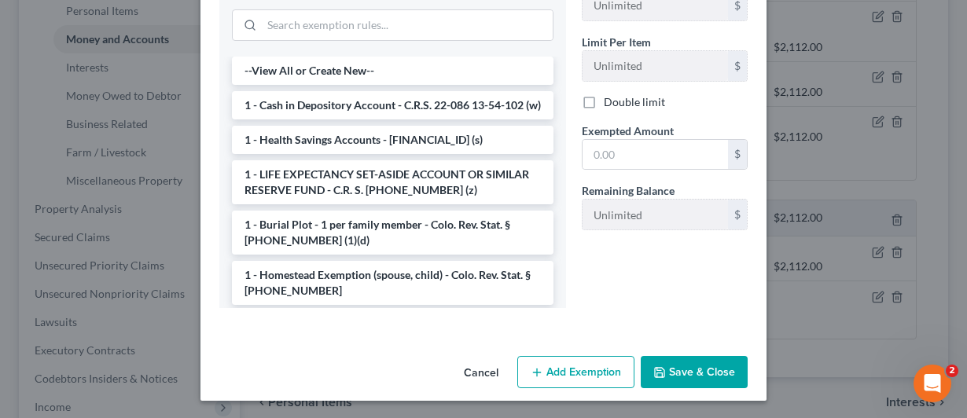
click at [288, 105] on li "1 - Cash in Depository Account - C.R.S. 22-086 13-54-102 (w)" at bounding box center [393, 105] width 322 height 28
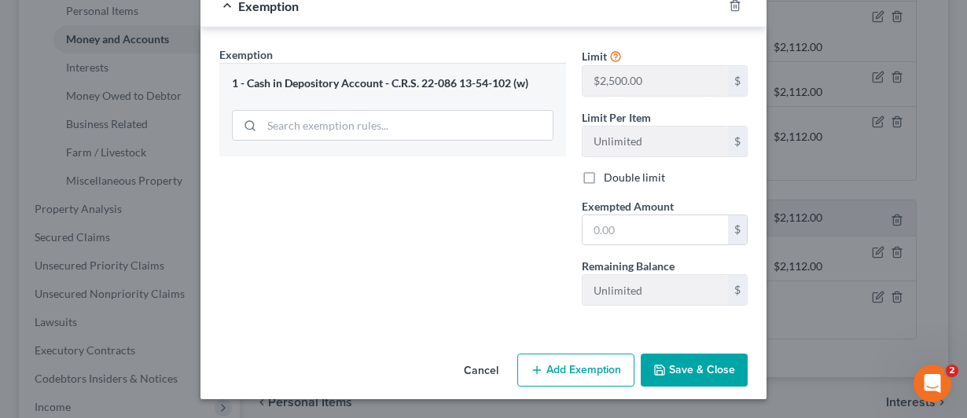
scroll to position [242, 0]
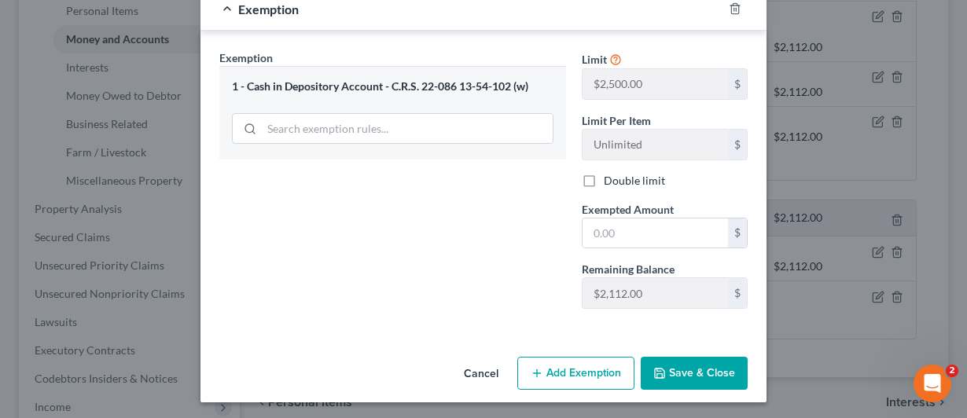
click at [546, 370] on button "Add Exemption" at bounding box center [575, 373] width 117 height 33
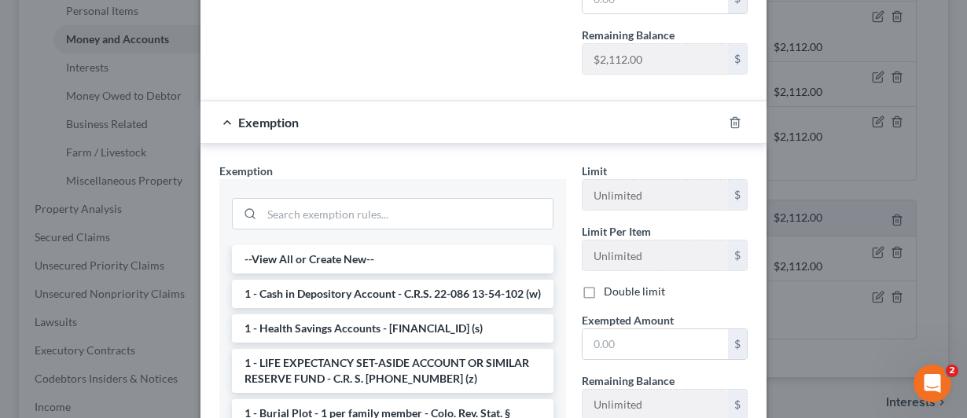
scroll to position [478, 0]
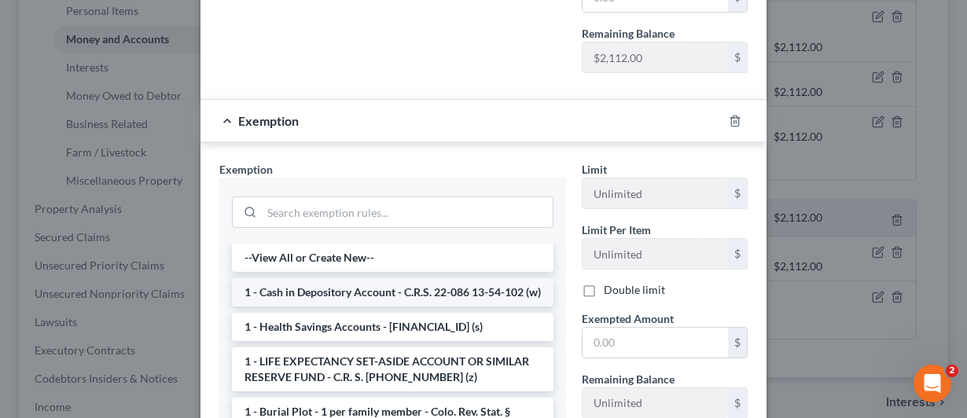
click at [348, 293] on li "1 - Cash in Depository Account - C.R.S. 22-086 13-54-102 (w)" at bounding box center [393, 292] width 322 height 28
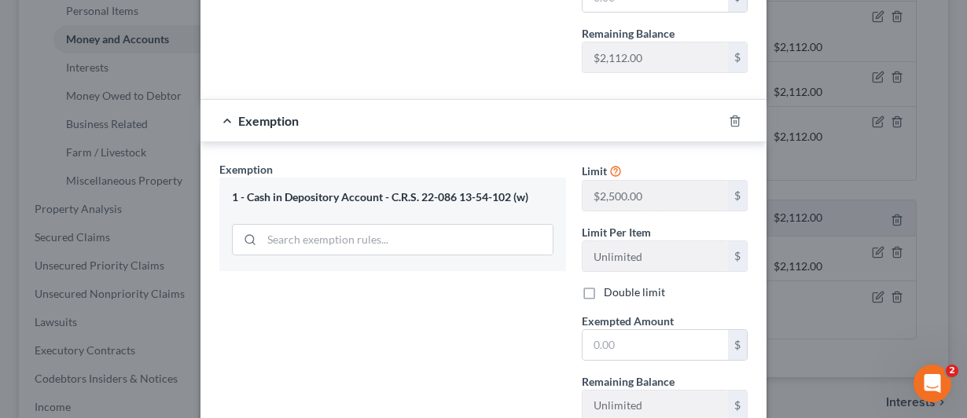
scroll to position [587, 0]
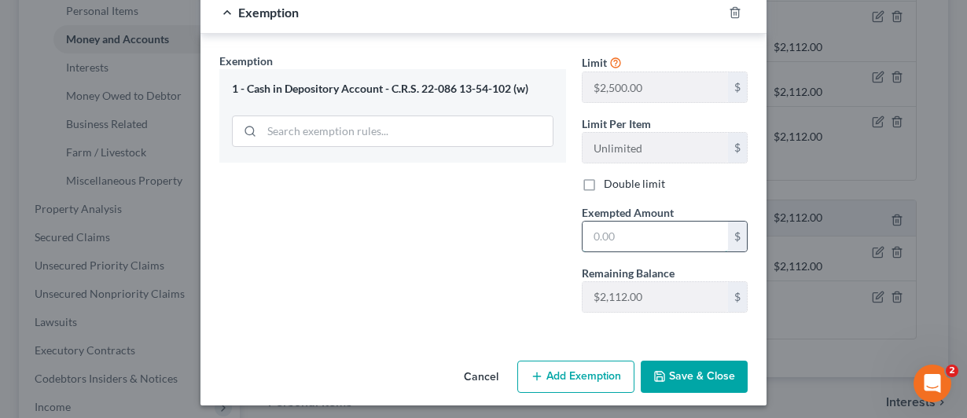
click at [591, 228] on input "text" at bounding box center [655, 237] width 145 height 30
type input "24"
click at [679, 373] on button "Save & Close" at bounding box center [694, 377] width 107 height 33
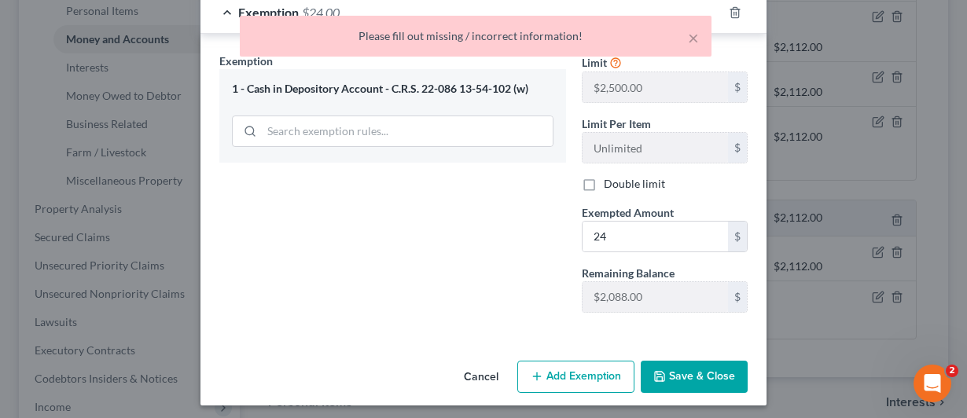
click at [476, 240] on div "Exemption Set must be selected for CA. Exemption * 1 - Cash in Depository Accou…" at bounding box center [393, 189] width 362 height 272
click at [690, 29] on button "×" at bounding box center [693, 37] width 11 height 19
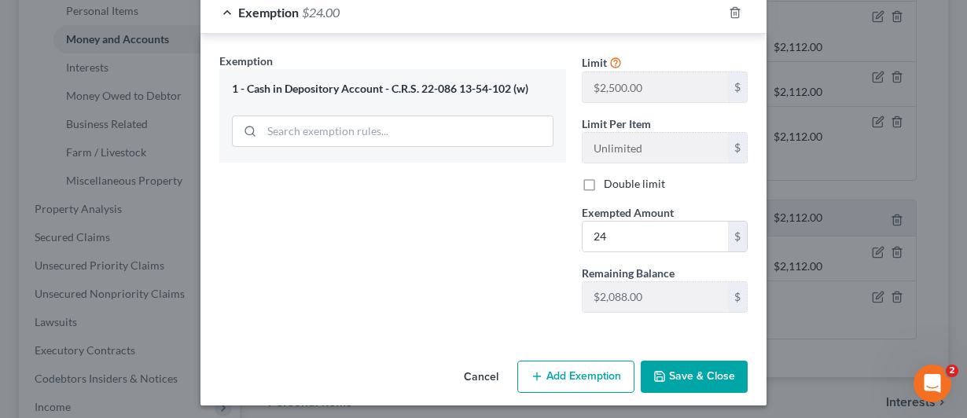
click at [304, 86] on div "1 - Cash in Depository Account - C.R.S. 22-086 13-54-102 (w)" at bounding box center [393, 89] width 322 height 15
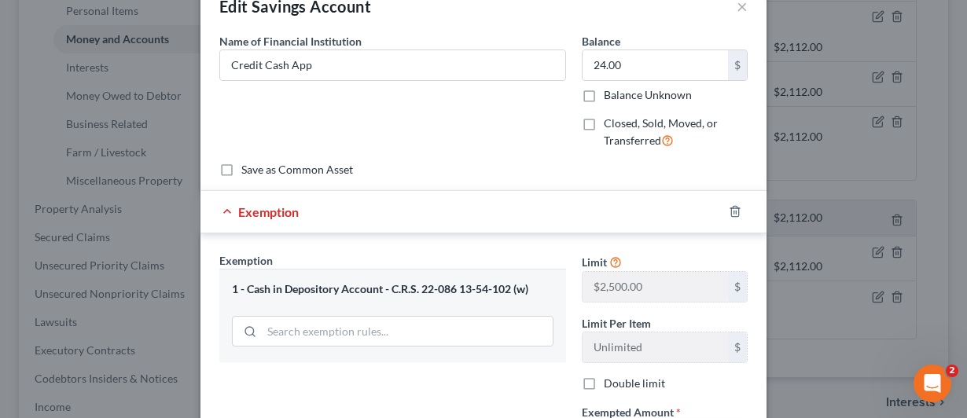
scroll to position [36, 0]
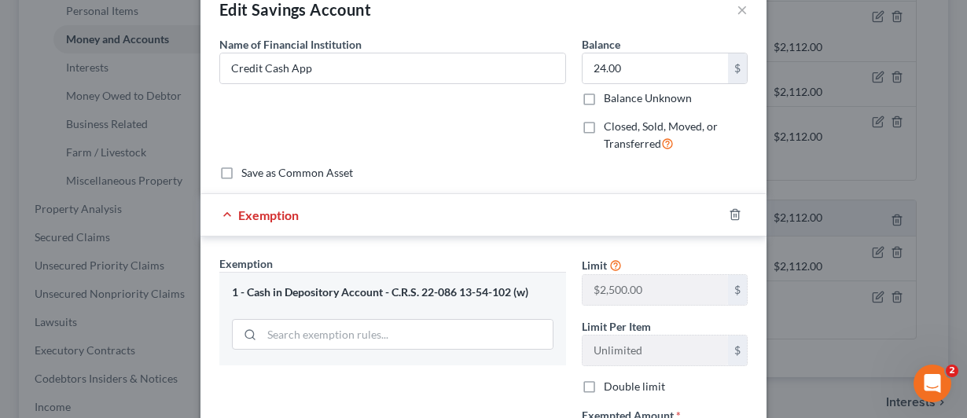
click at [245, 289] on div "1 - Cash in Depository Account - C.R.S. 22-086 13-54-102 (w)" at bounding box center [393, 292] width 322 height 15
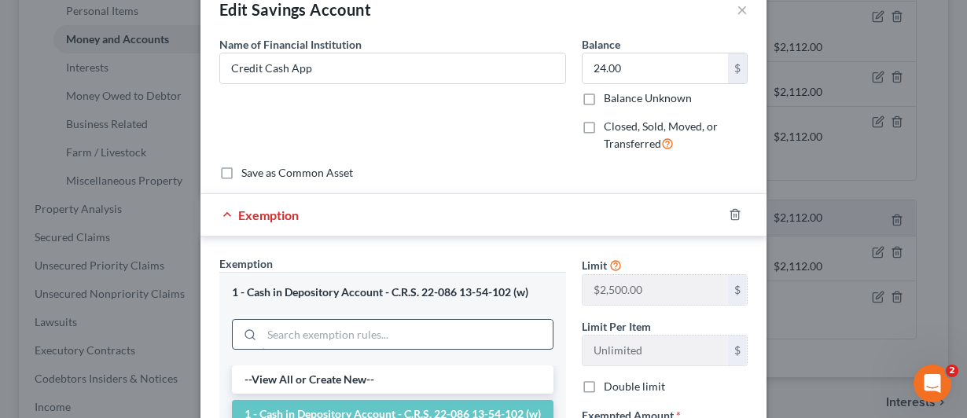
click at [266, 337] on input "search" at bounding box center [407, 335] width 291 height 30
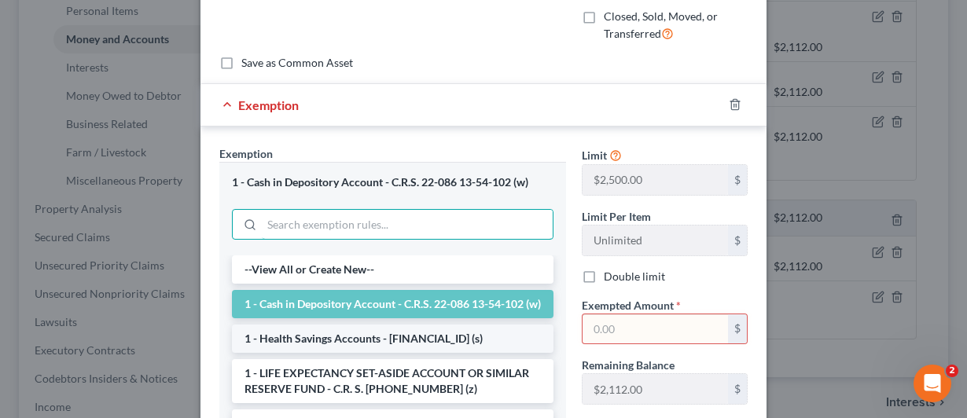
scroll to position [193, 0]
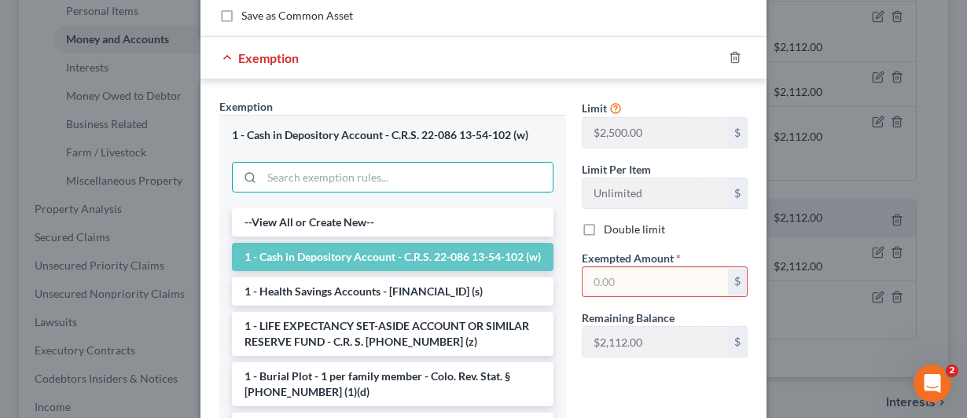
click at [299, 255] on li "1 - Cash in Depository Account - C.R.S. 22-086 13-54-102 (w)" at bounding box center [393, 257] width 322 height 28
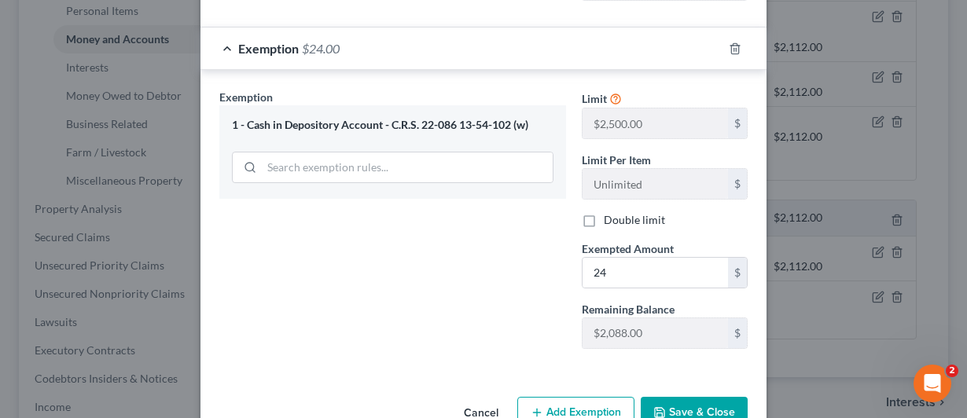
scroll to position [587, 0]
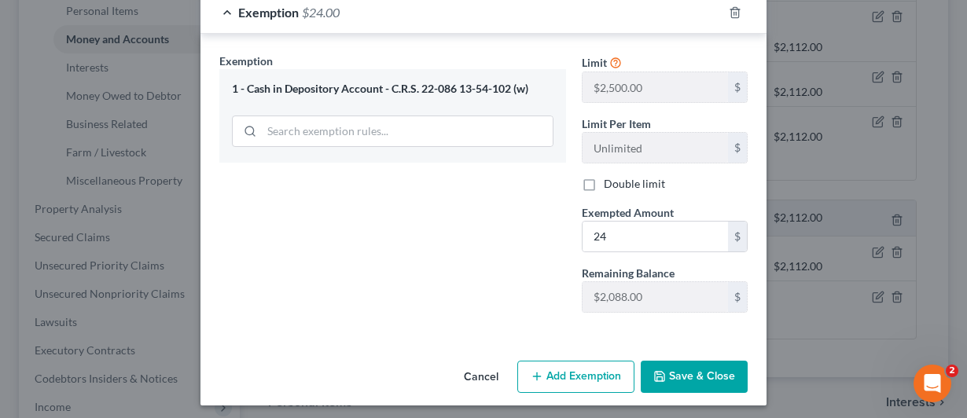
click at [679, 366] on button "Save & Close" at bounding box center [694, 377] width 107 height 33
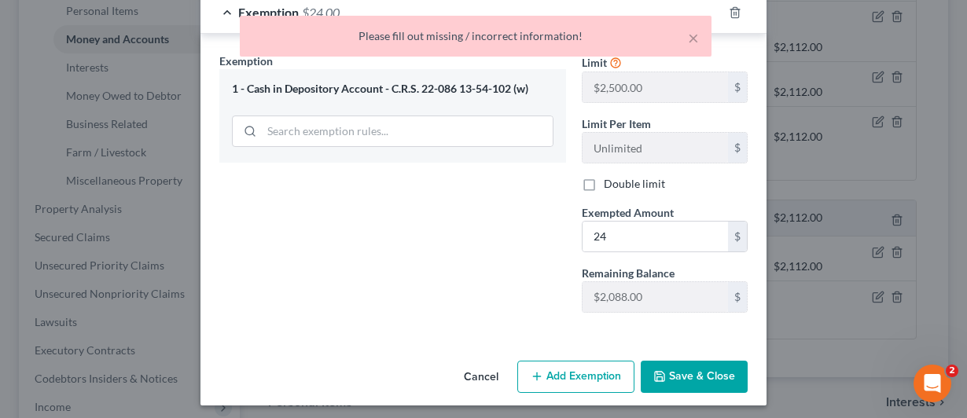
click at [699, 35] on div "× Please fill out missing / incorrect information!" at bounding box center [476, 36] width 472 height 41
click at [694, 37] on button "×" at bounding box center [693, 37] width 11 height 19
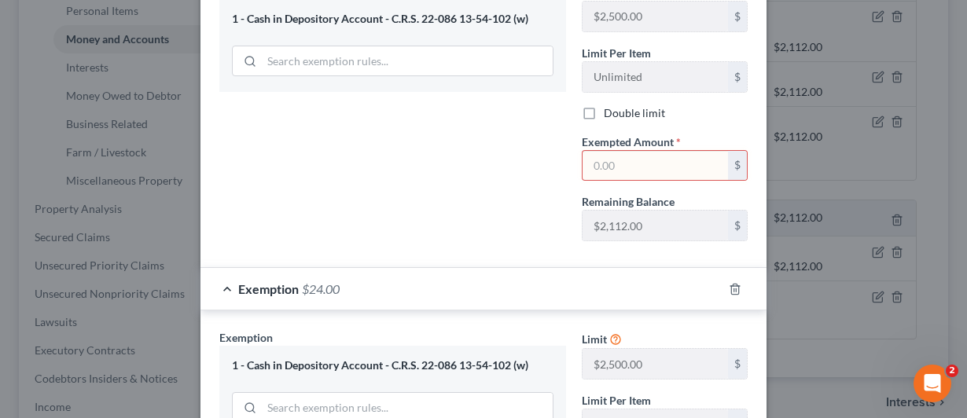
scroll to position [272, 0]
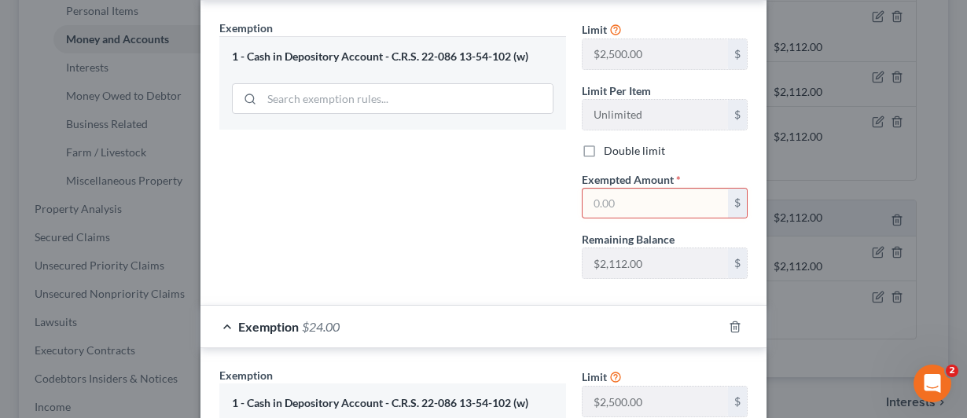
click at [588, 195] on input "text" at bounding box center [655, 204] width 145 height 30
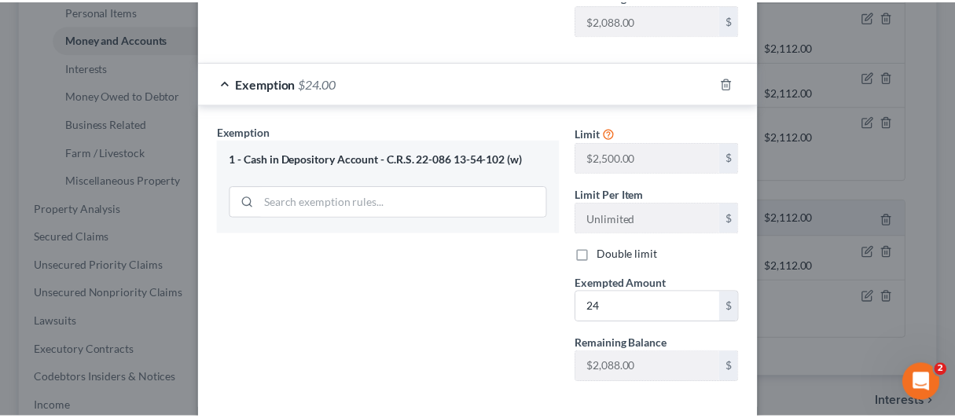
scroll to position [587, 0]
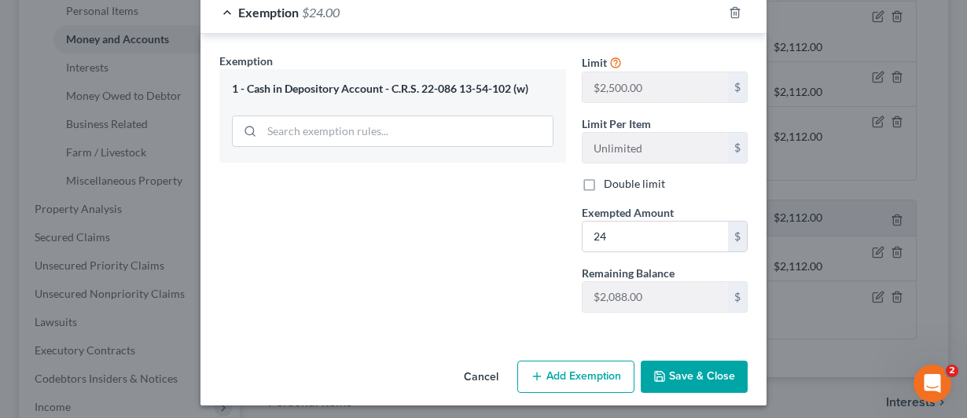
type input "24"
click at [666, 369] on button "Save & Close" at bounding box center [694, 377] width 107 height 33
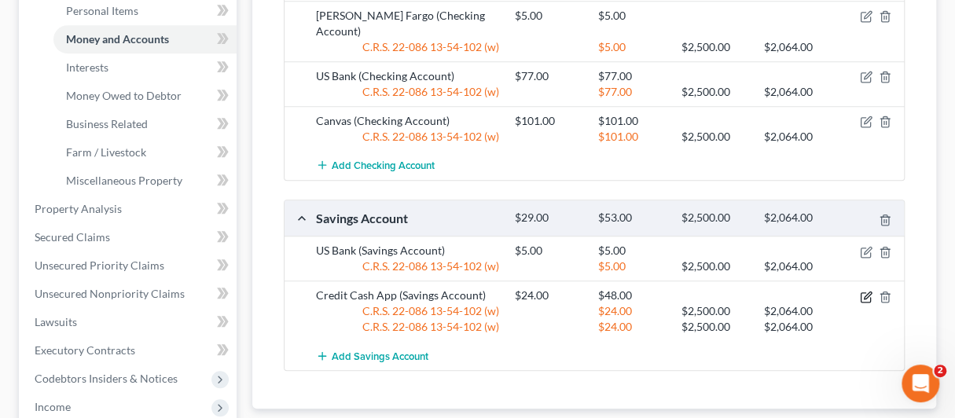
click at [864, 291] on icon "button" at bounding box center [866, 297] width 13 height 13
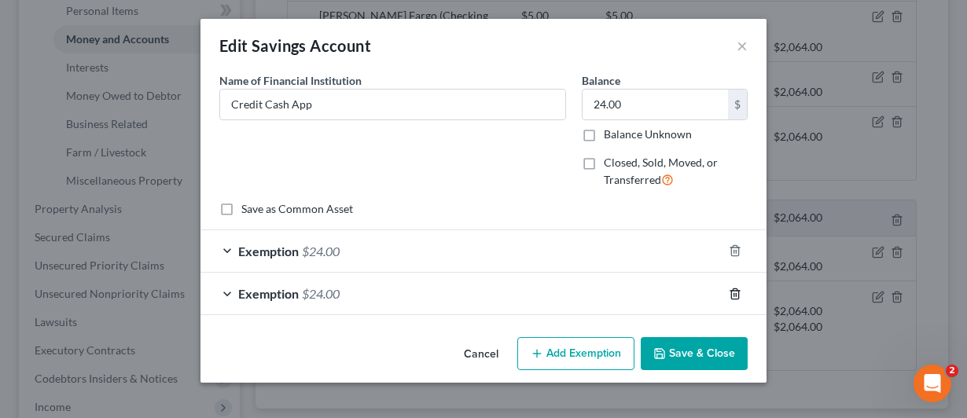
click at [735, 293] on icon "button" at bounding box center [735, 294] width 13 height 13
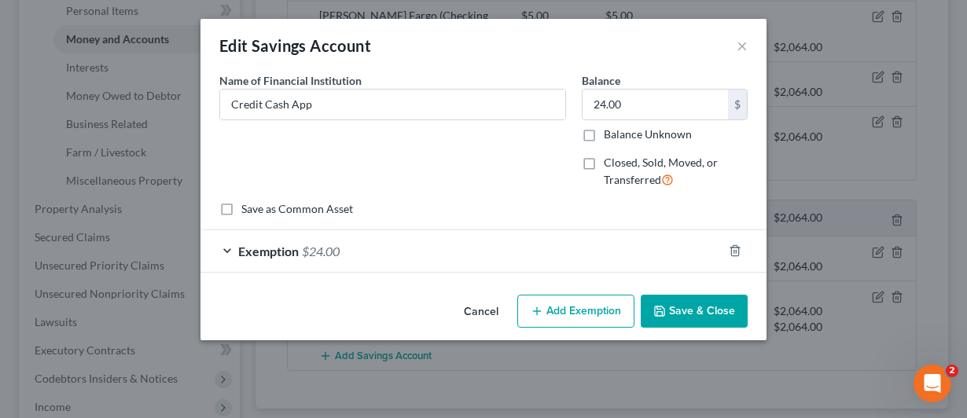
click at [683, 304] on button "Save & Close" at bounding box center [694, 311] width 107 height 33
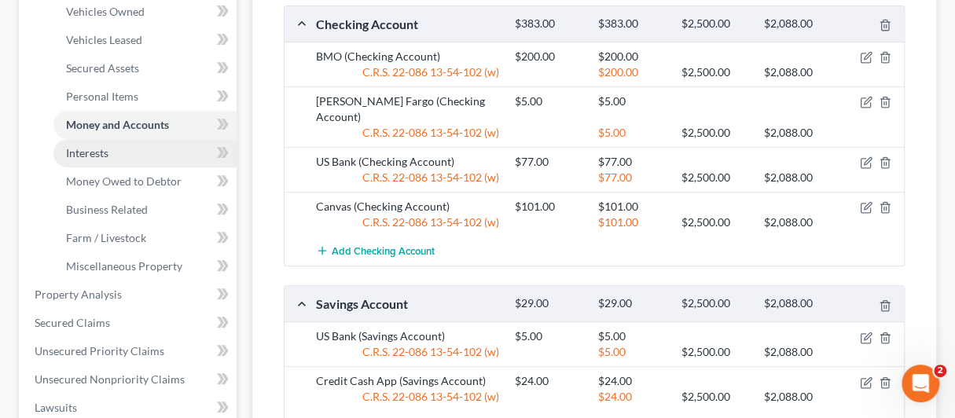
scroll to position [315, 0]
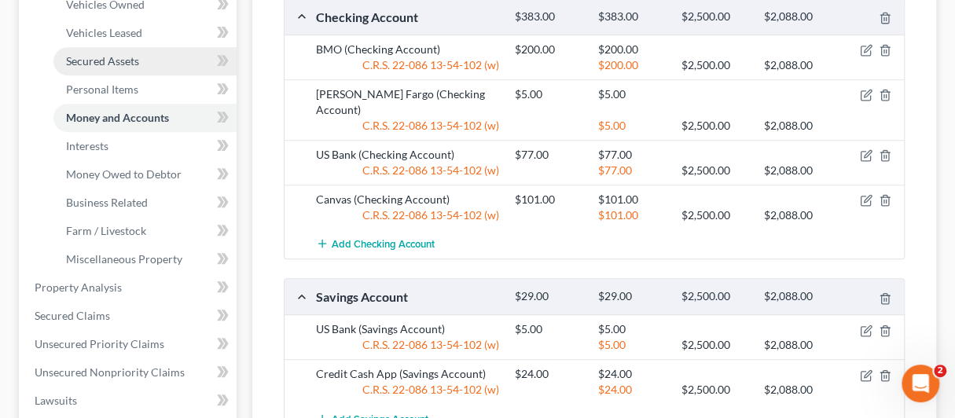
click at [98, 57] on span "Secured Assets" at bounding box center [102, 60] width 73 height 13
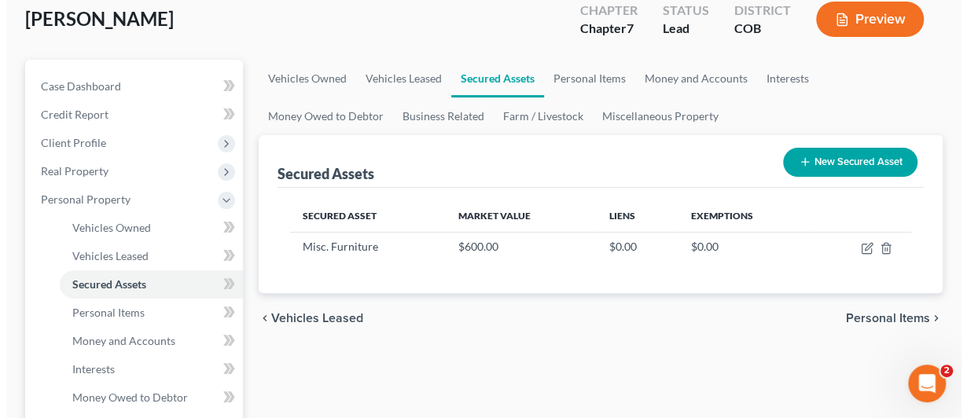
scroll to position [157, 0]
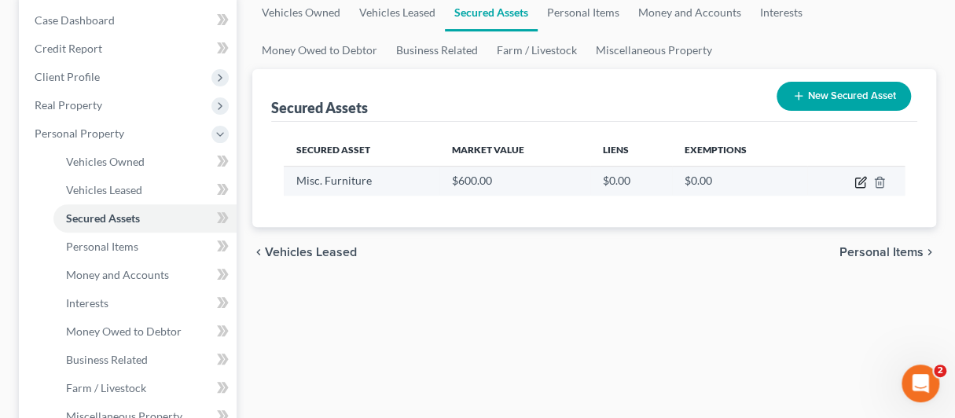
click at [859, 180] on icon "button" at bounding box center [861, 182] width 13 height 13
select select "household_goods"
select select "3"
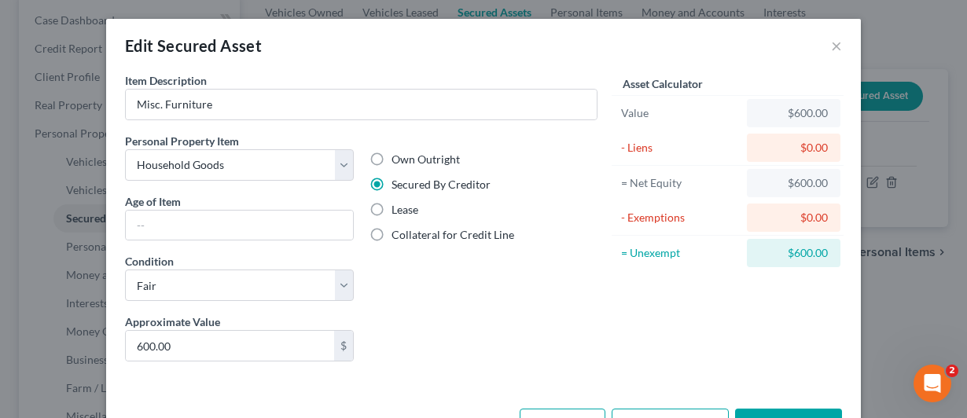
click at [790, 112] on div "$600.00" at bounding box center [794, 113] width 68 height 16
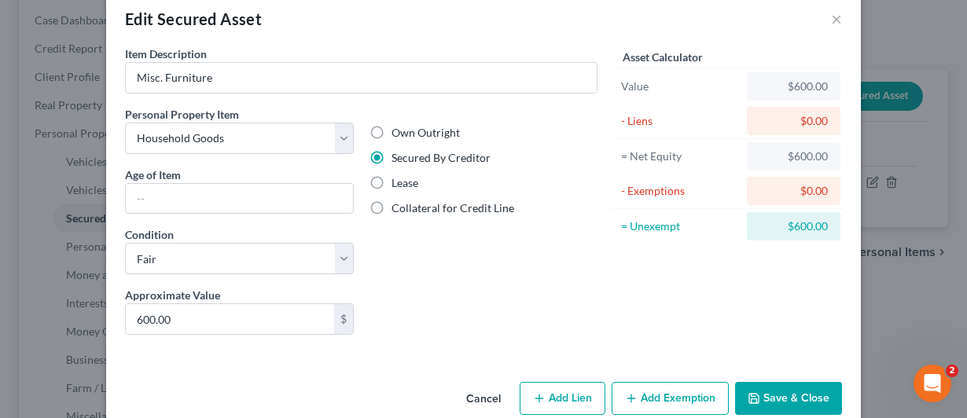
scroll to position [52, 0]
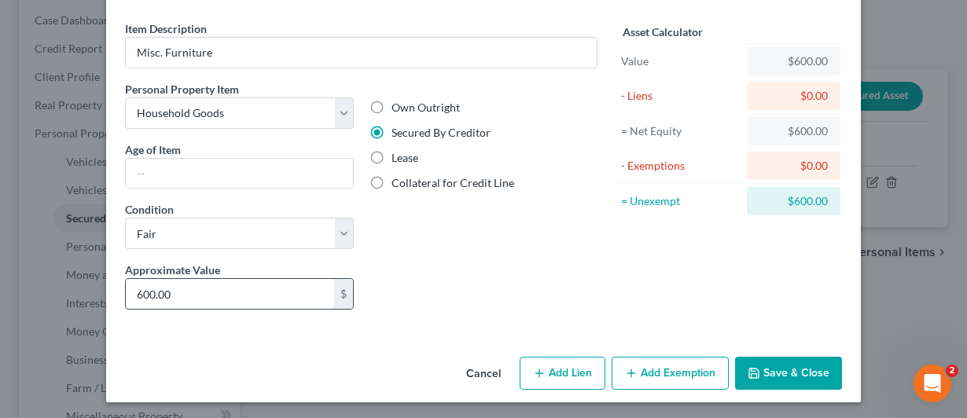
click at [136, 290] on input "600.00" at bounding box center [230, 294] width 208 height 30
type input "400.00"
click at [550, 370] on button "Add Lien" at bounding box center [563, 373] width 86 height 33
select select "0"
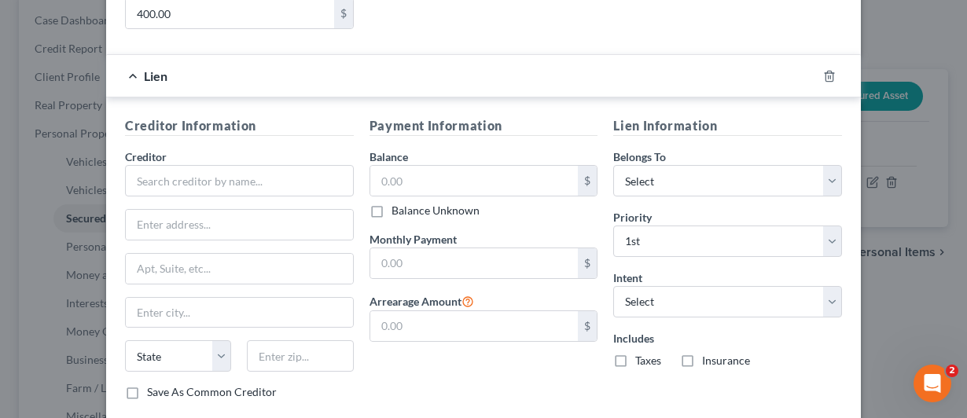
scroll to position [366, 0]
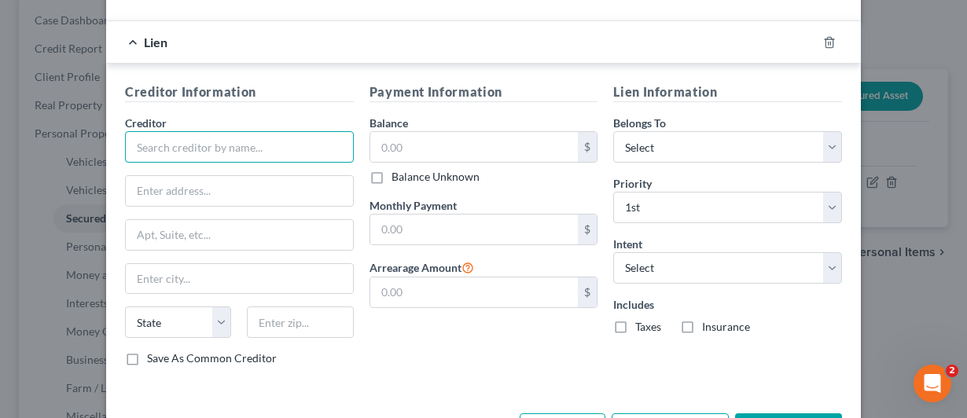
click at [175, 138] on input "text" at bounding box center [239, 146] width 229 height 31
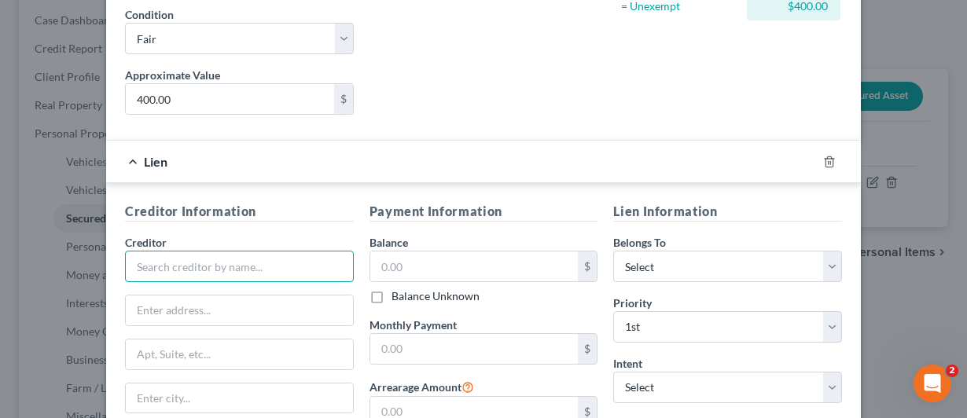
scroll to position [184, 0]
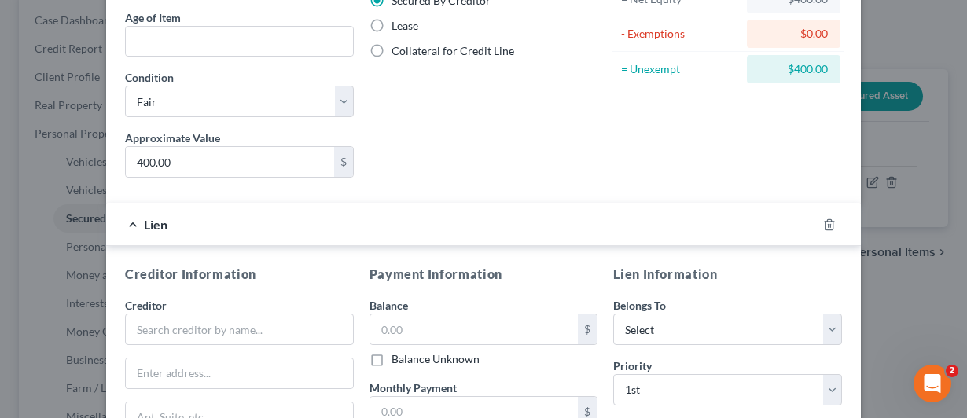
click at [131, 219] on div "Lien" at bounding box center [461, 225] width 711 height 42
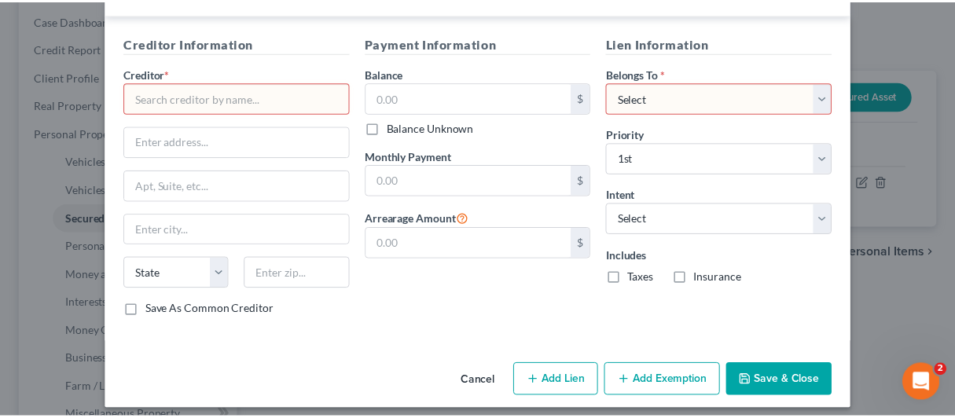
scroll to position [420, 0]
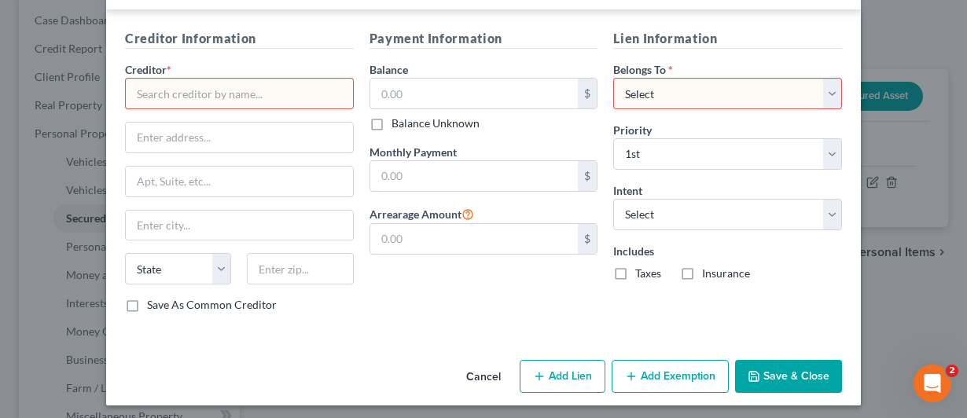
click at [791, 373] on button "Save & Close" at bounding box center [788, 376] width 107 height 33
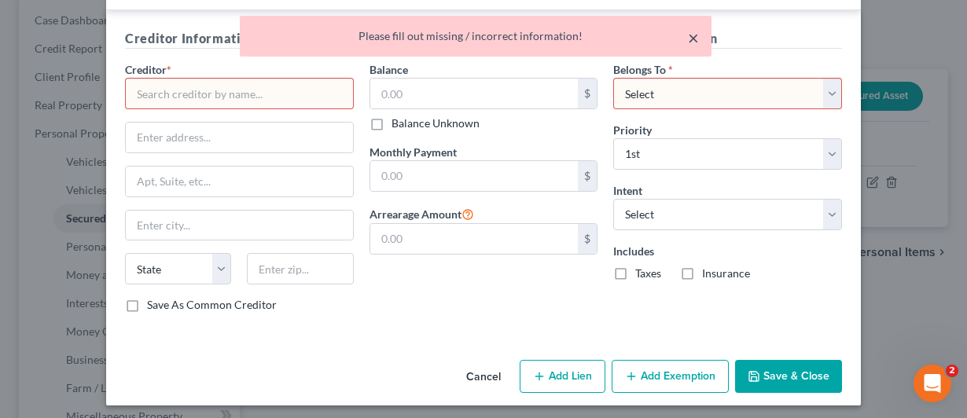
click at [694, 39] on button "×" at bounding box center [693, 37] width 11 height 19
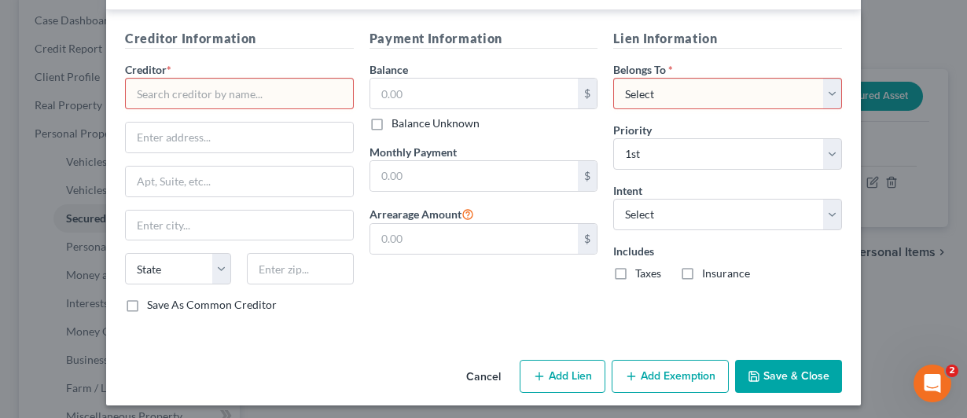
click at [200, 94] on input "text" at bounding box center [239, 93] width 229 height 31
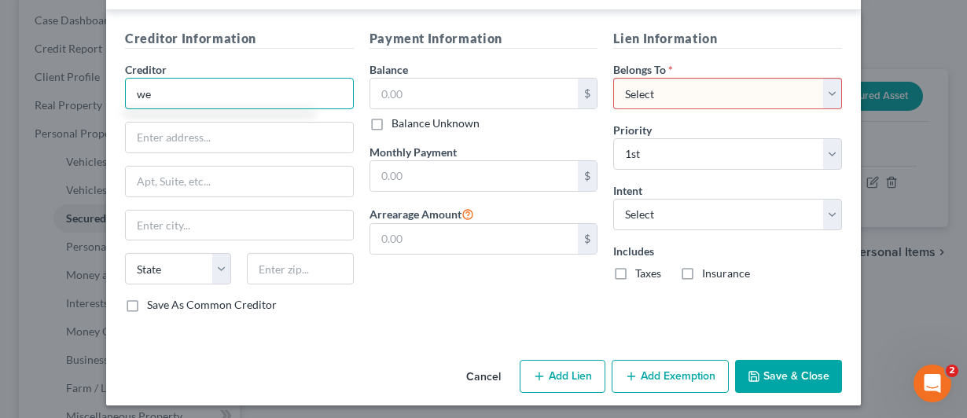
type input "w"
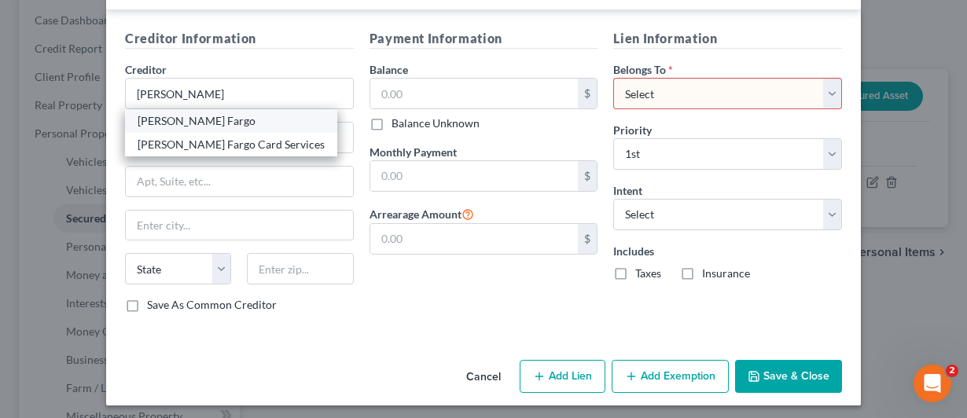
click at [145, 117] on div "Wells Fargo" at bounding box center [231, 121] width 187 height 16
type input "Wells Fargo"
type input "P.O. Box 5247"
type input "Denver"
select select "5"
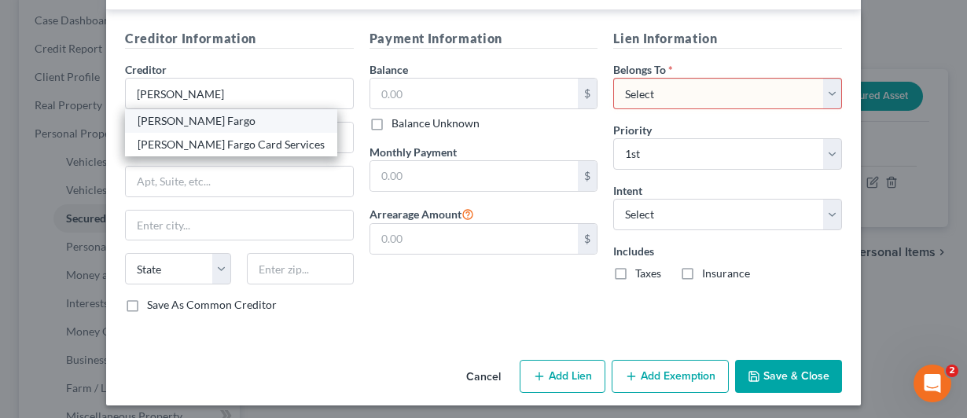
type input "80274"
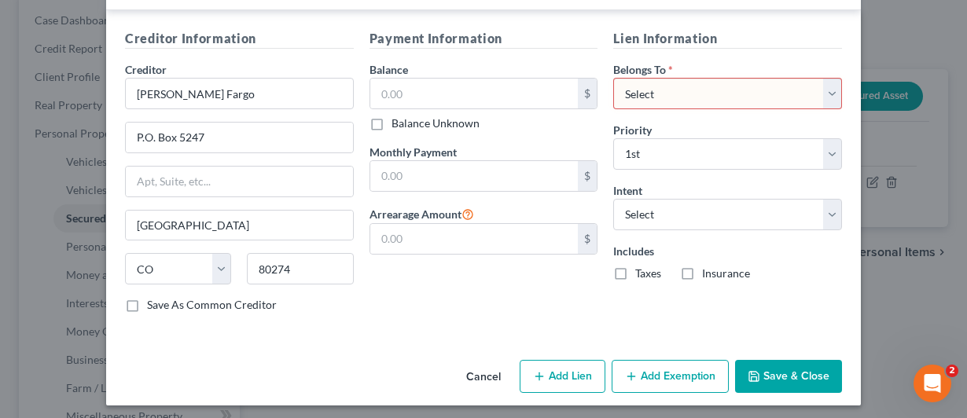
click at [774, 372] on button "Save & Close" at bounding box center [788, 376] width 107 height 33
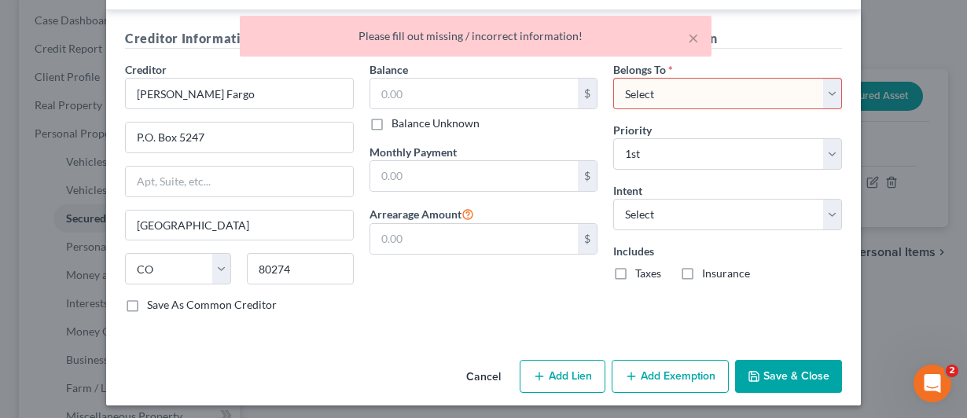
click at [701, 167] on div "Lien Information Belongs To * Select Debtor 1 Only Debtor 2 Only Debtor 1 And D…" at bounding box center [727, 177] width 245 height 296
click at [730, 87] on select "Select Debtor 1 Only Debtor 2 Only Debtor 1 And Debtor 2 Only At Least One Of T…" at bounding box center [727, 93] width 229 height 31
select select "0"
click at [613, 78] on select "Select Debtor 1 Only Debtor 2 Only Debtor 1 And Debtor 2 Only At Least One Of T…" at bounding box center [727, 93] width 229 height 31
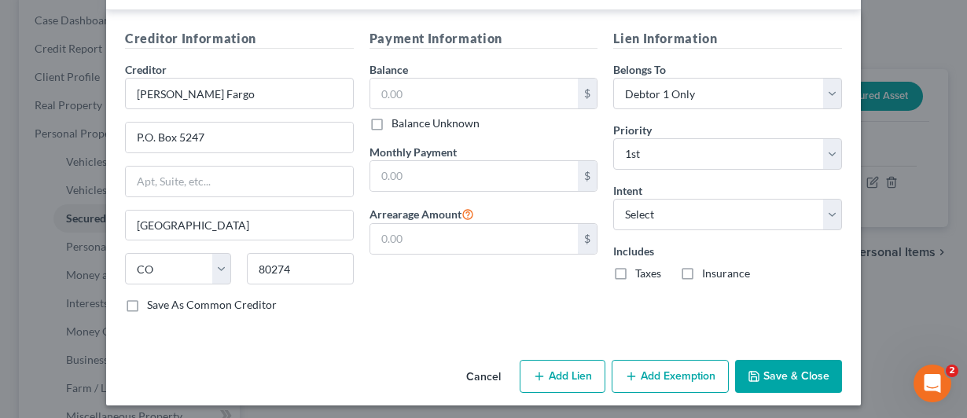
click at [771, 367] on button "Save & Close" at bounding box center [788, 376] width 107 height 33
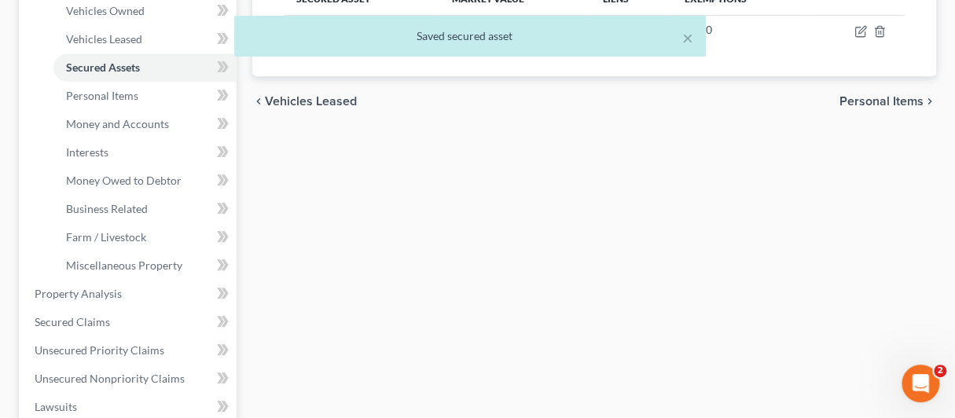
scroll to position [315, 0]
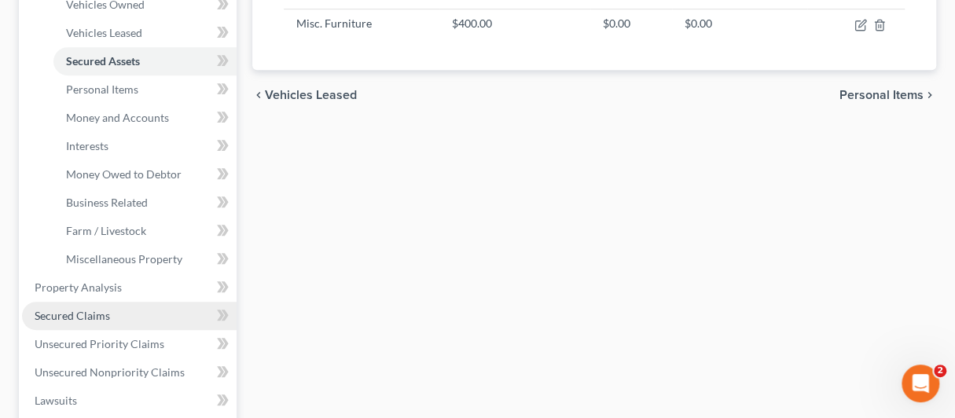
click at [74, 317] on span "Secured Claims" at bounding box center [72, 315] width 75 height 13
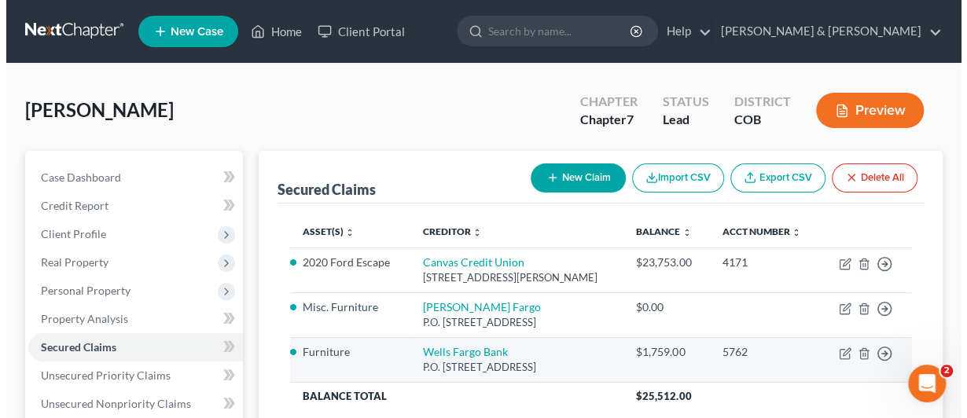
scroll to position [79, 0]
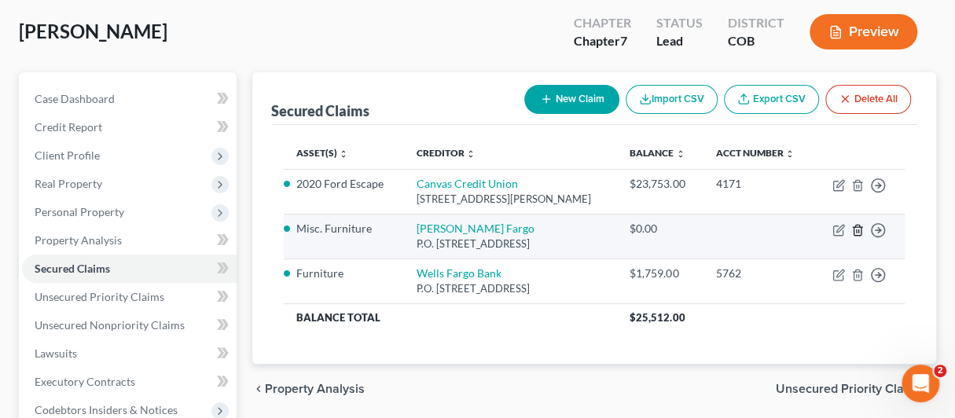
click at [860, 229] on icon "button" at bounding box center [858, 230] width 13 height 13
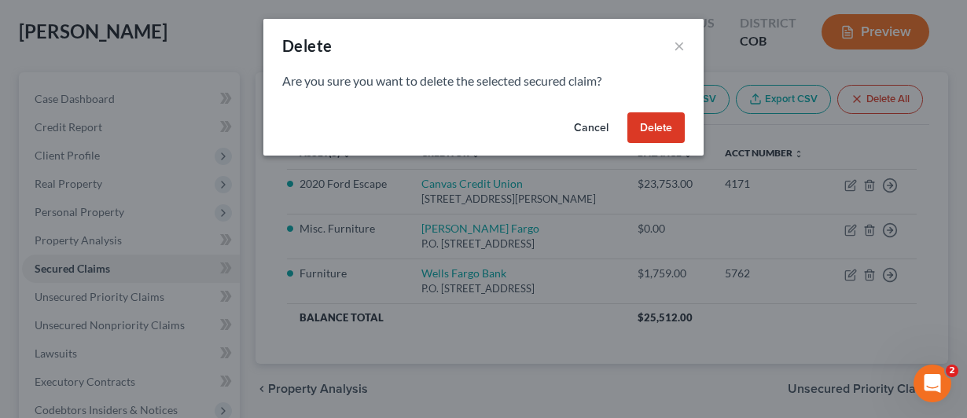
click at [657, 129] on button "Delete" at bounding box center [655, 127] width 57 height 31
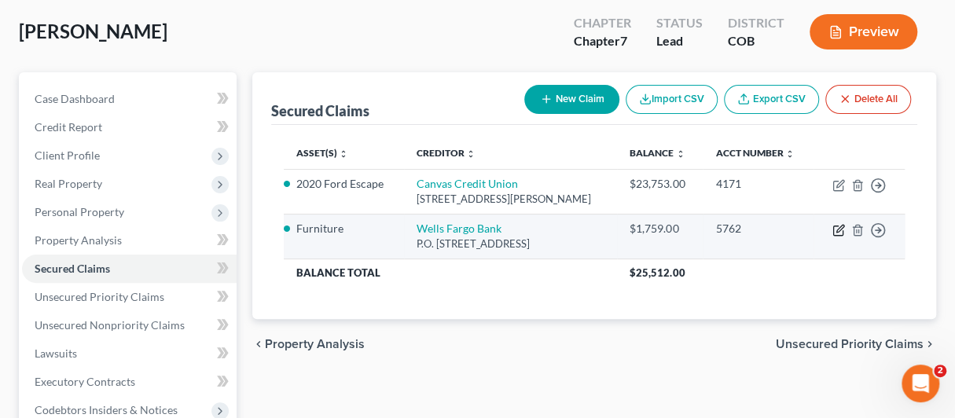
click at [834, 226] on icon "button" at bounding box center [837, 230] width 9 height 9
select select "38"
select select "0"
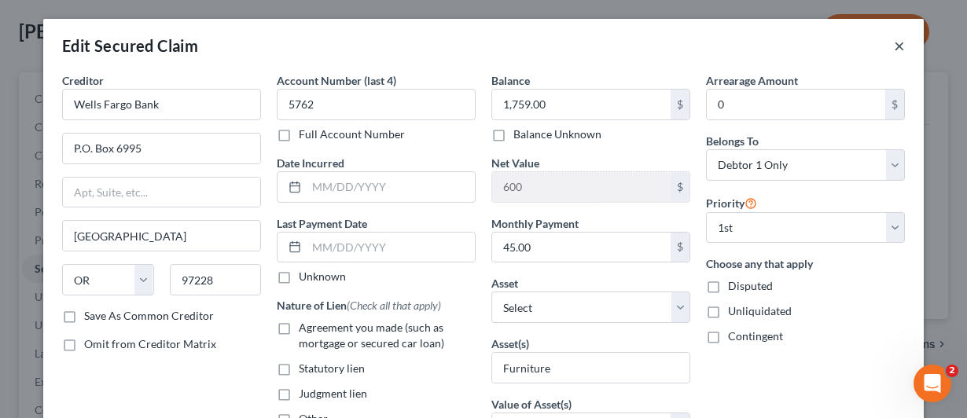
click at [896, 45] on button "×" at bounding box center [899, 45] width 11 height 19
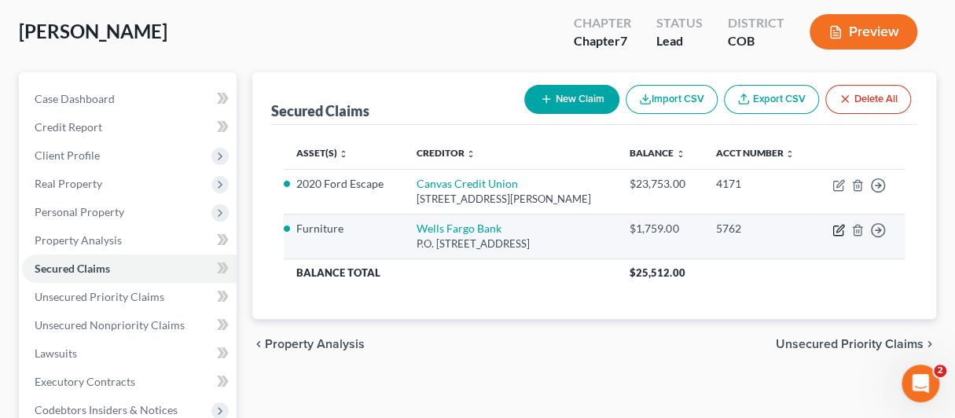
click at [837, 226] on icon "button" at bounding box center [837, 230] width 9 height 9
select select "38"
select select "0"
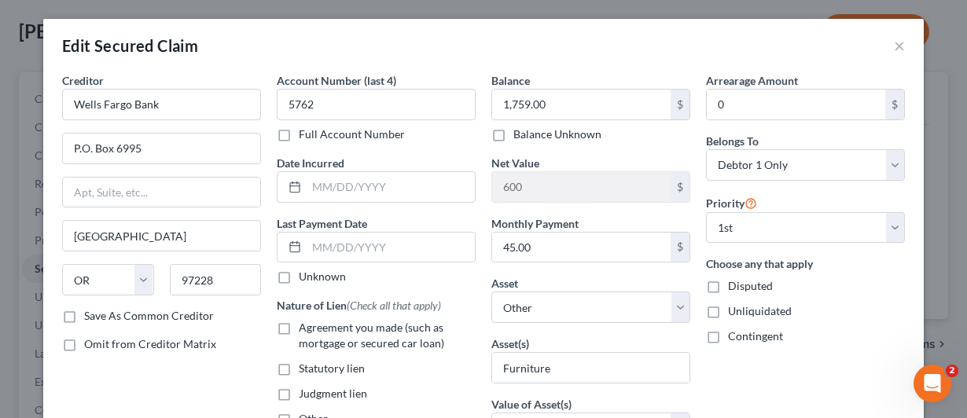
click at [84, 312] on label "Save As Common Creditor" at bounding box center [149, 316] width 130 height 16
click at [90, 312] on input "Save As Common Creditor" at bounding box center [95, 313] width 10 height 10
checkbox input "true"
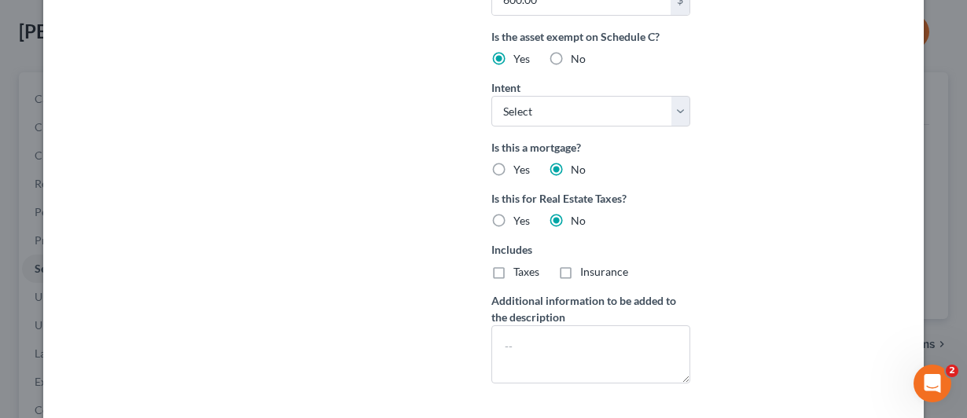
scroll to position [393, 0]
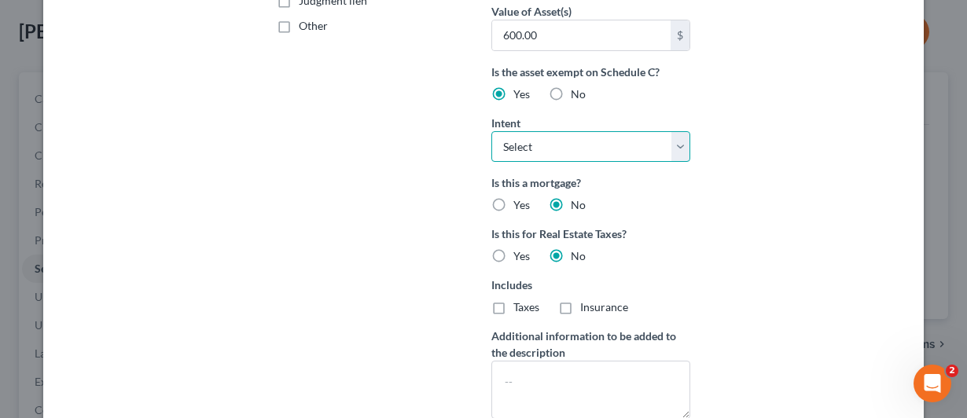
click at [671, 138] on select "Select Surrender Redeem Reaffirm Avoid Other" at bounding box center [590, 146] width 199 height 31
select select "0"
click at [491, 131] on select "Select Surrender Redeem Reaffirm Avoid Other" at bounding box center [590, 146] width 199 height 31
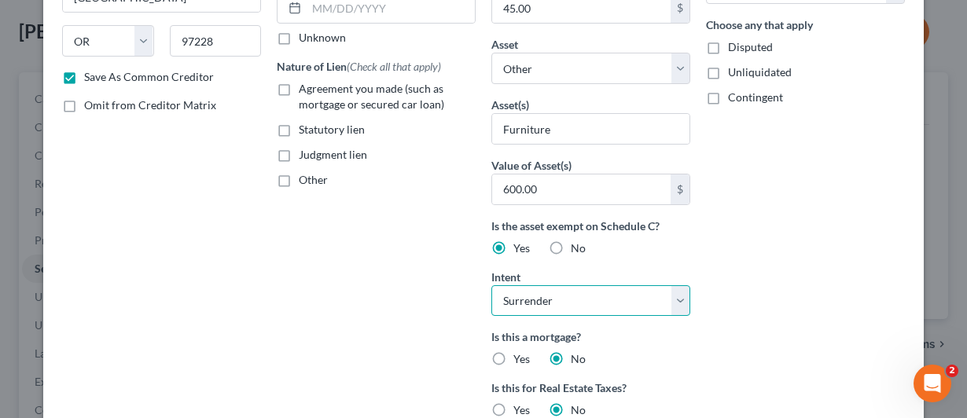
scroll to position [232, 0]
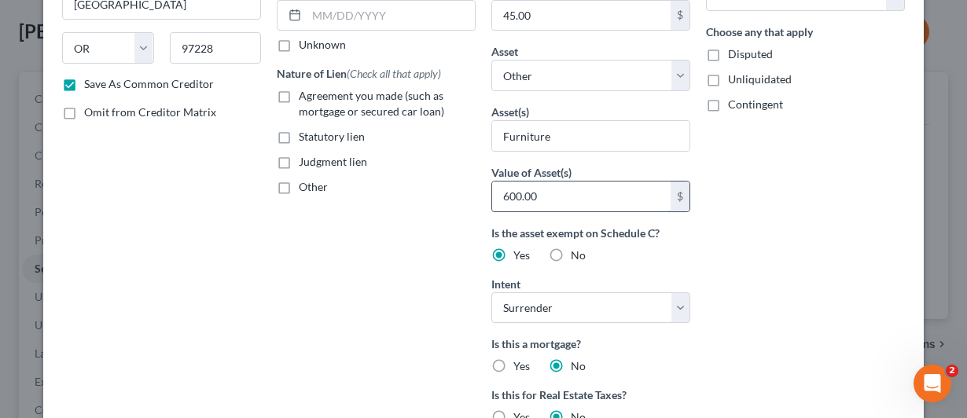
click at [503, 189] on input "600.00" at bounding box center [581, 197] width 178 height 30
type input "400"
click at [384, 281] on div "Account Number (last 4) 5762 Full Account Number Date Incurred Last Payment Dat…" at bounding box center [376, 216] width 215 height 752
click at [562, 136] on input "Furniture" at bounding box center [590, 136] width 197 height 30
type input "F"
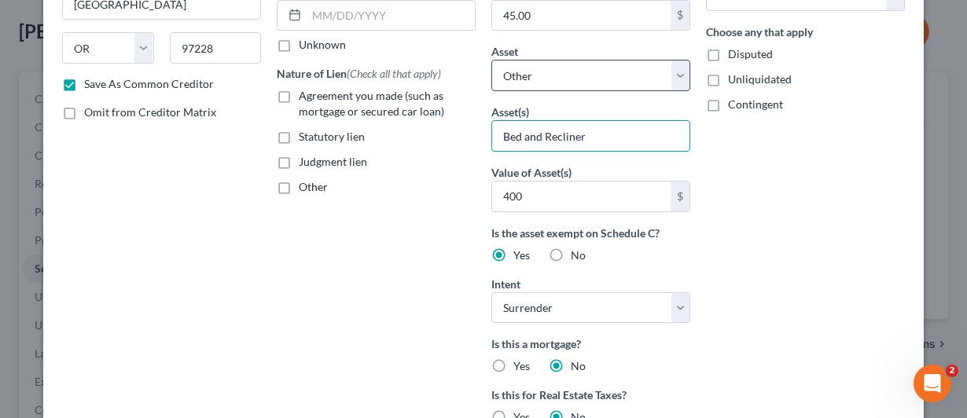
type input "Bed and Recliner"
click at [596, 75] on select "Select Other Multiple Assets Household Goods - Used furniture to include side t…" at bounding box center [590, 75] width 199 height 31
select select "15"
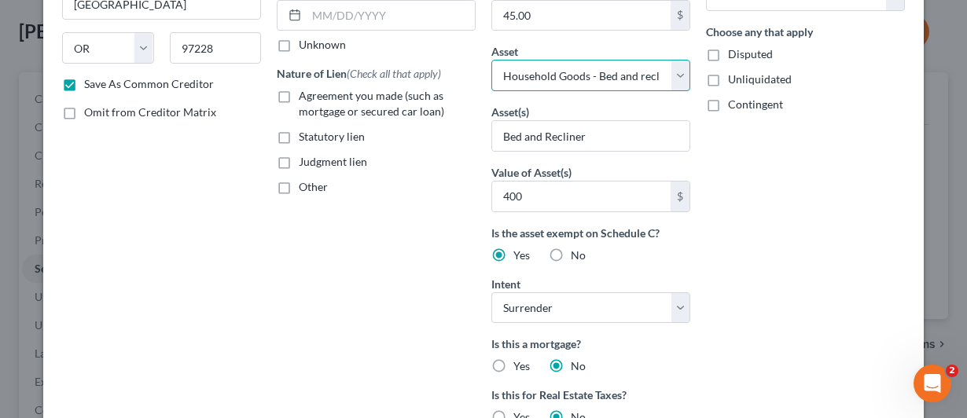
click at [491, 60] on select "Select Other Multiple Assets Household Goods - Used furniture to include side t…" at bounding box center [590, 75] width 199 height 31
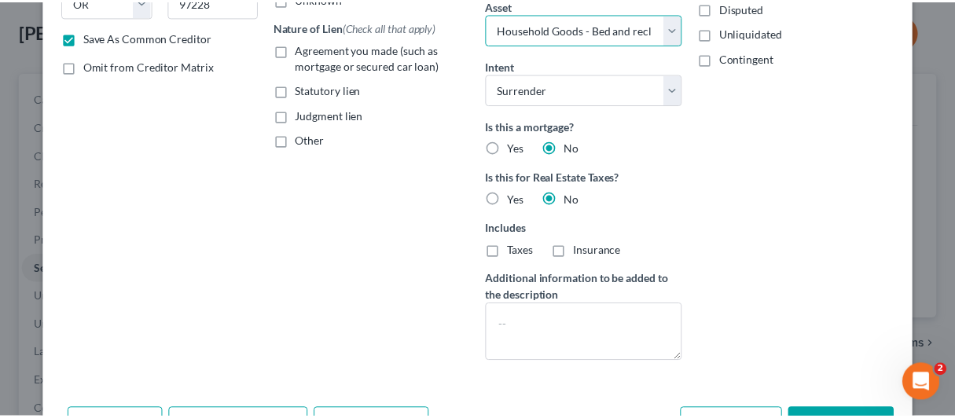
scroll to position [311, 0]
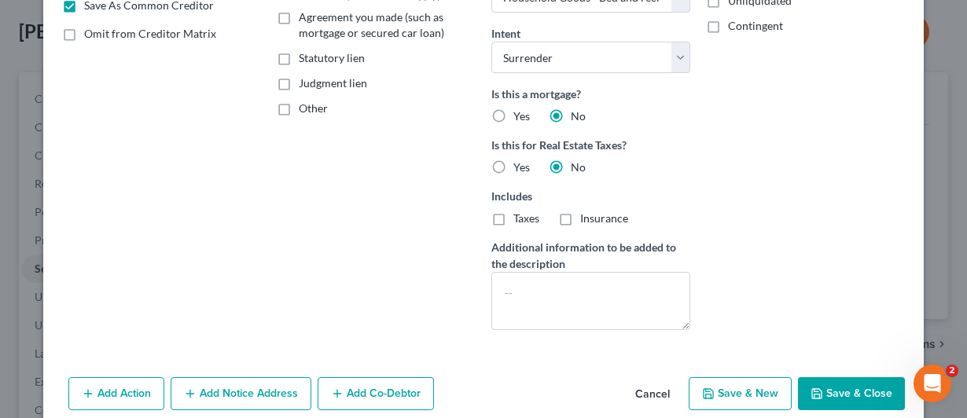
click at [823, 388] on button "Save & Close" at bounding box center [851, 393] width 107 height 33
checkbox input "false"
select select
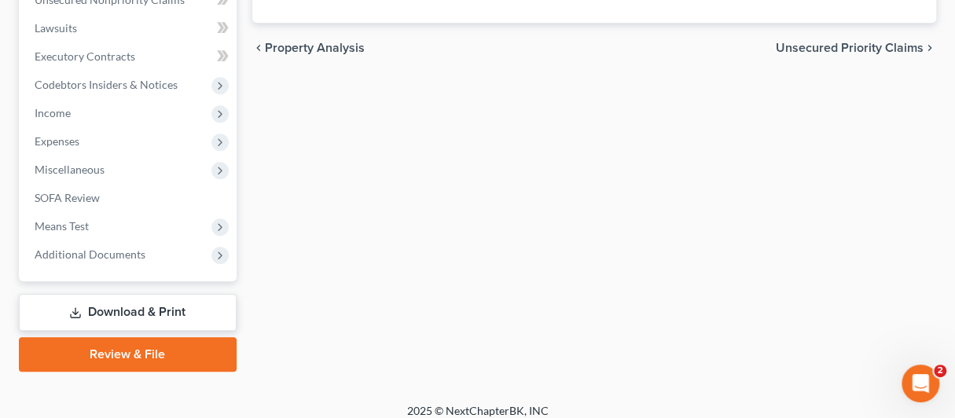
scroll to position [415, 0]
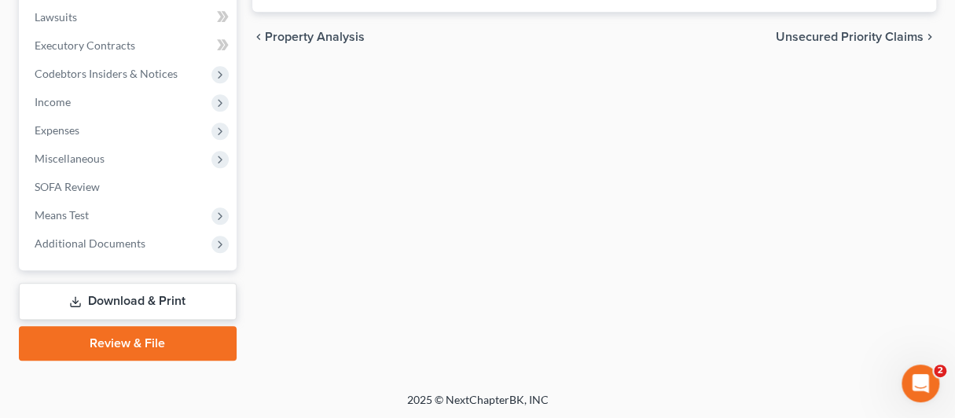
click at [107, 300] on link "Download & Print" at bounding box center [128, 301] width 218 height 37
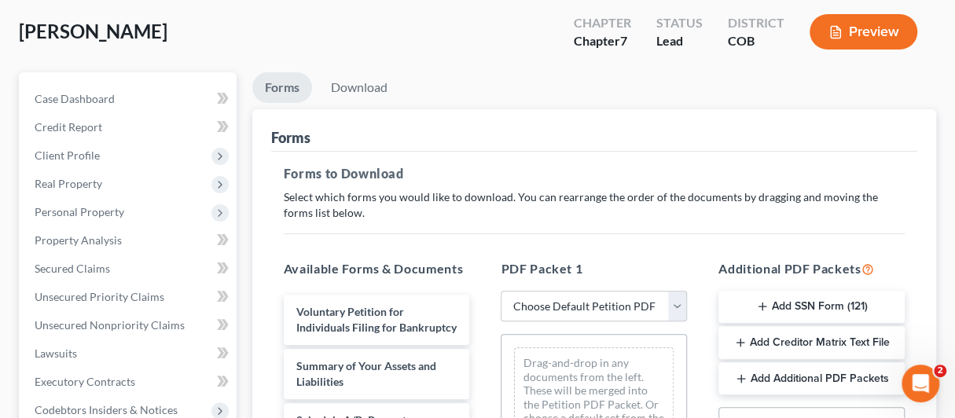
scroll to position [157, 0]
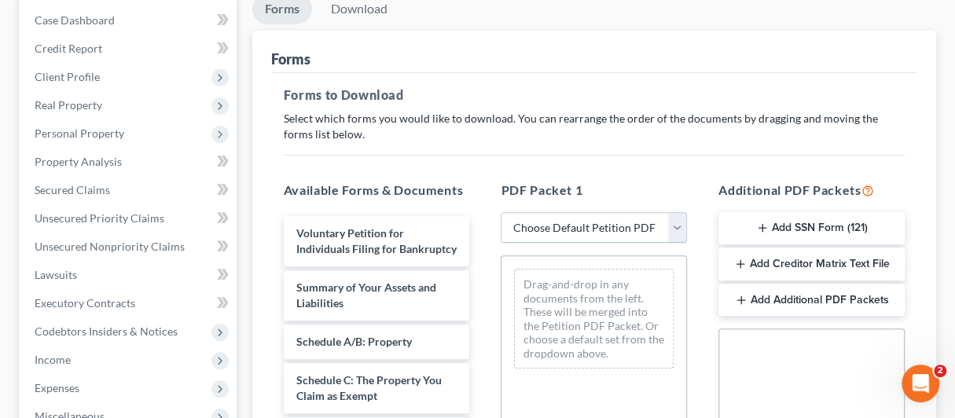
click at [676, 223] on select "Choose Default Petition PDF Packet Complete Bankruptcy Petition (all forms and …" at bounding box center [594, 227] width 186 height 31
select select "0"
click at [507, 212] on select "Choose Default Petition PDF Packet Complete Bankruptcy Petition (all forms and …" at bounding box center [594, 227] width 186 height 31
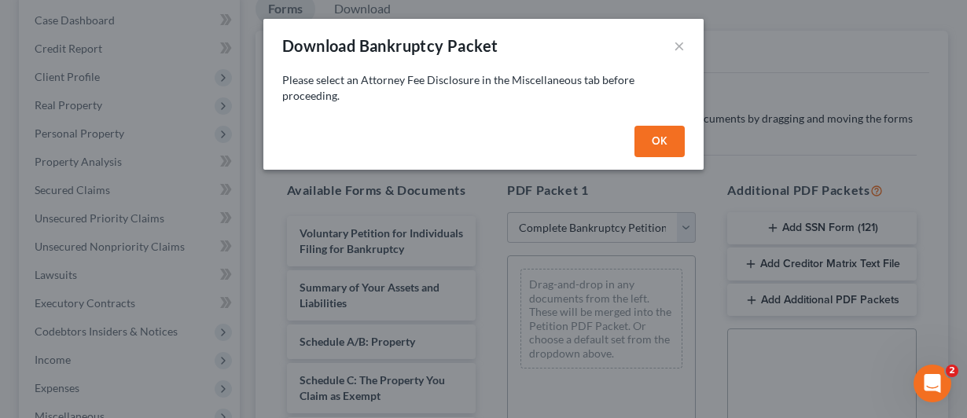
click at [659, 143] on button "OK" at bounding box center [660, 141] width 50 height 31
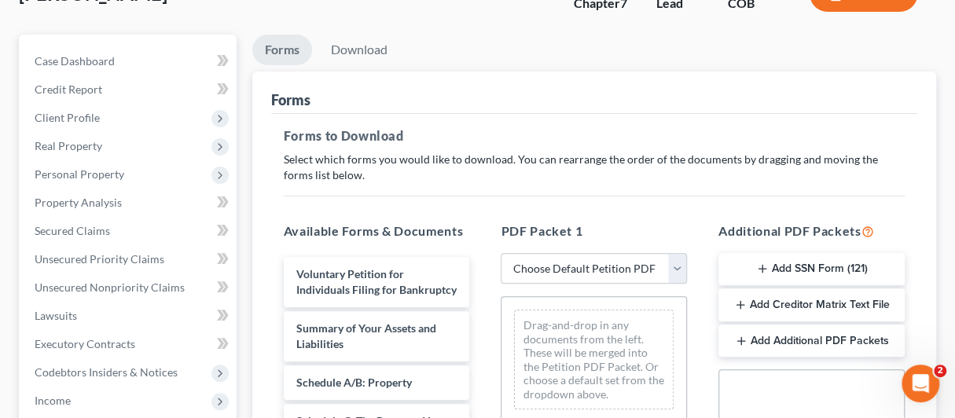
scroll to position [79, 0]
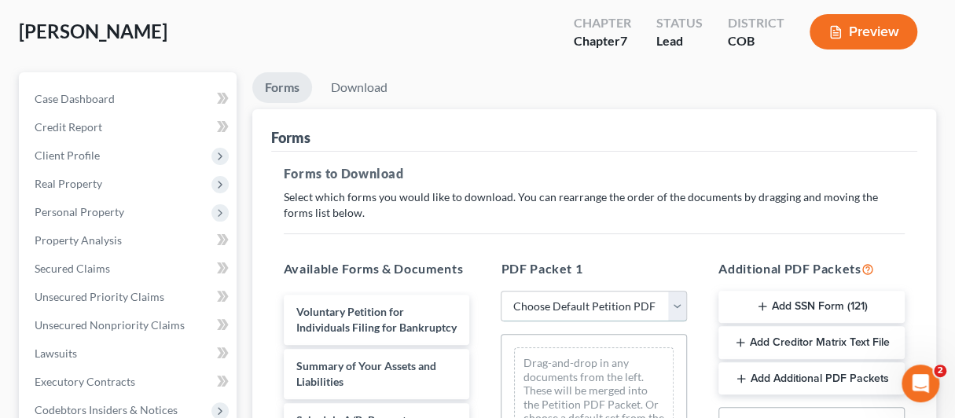
click at [674, 300] on select "Choose Default Petition PDF Packet Complete Bankruptcy Petition (all forms and …" at bounding box center [594, 306] width 186 height 31
select select "0"
click at [507, 291] on select "Choose Default Petition PDF Packet Complete Bankruptcy Petition (all forms and …" at bounding box center [594, 306] width 186 height 31
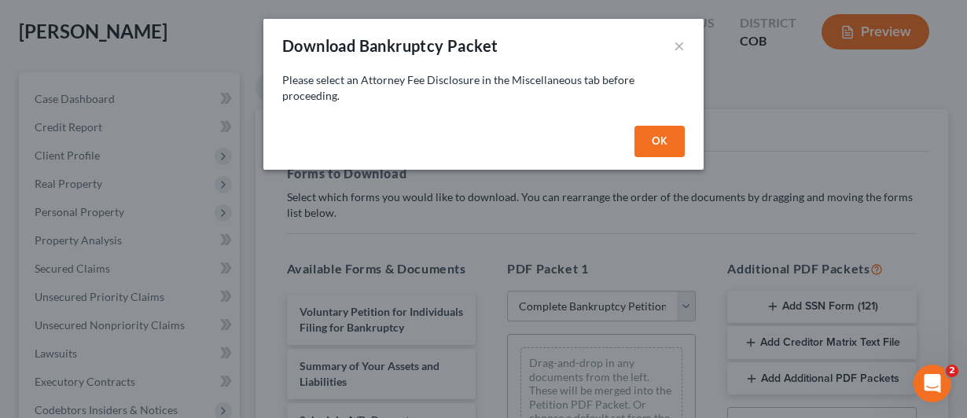
click at [668, 144] on button "OK" at bounding box center [660, 141] width 50 height 31
select select
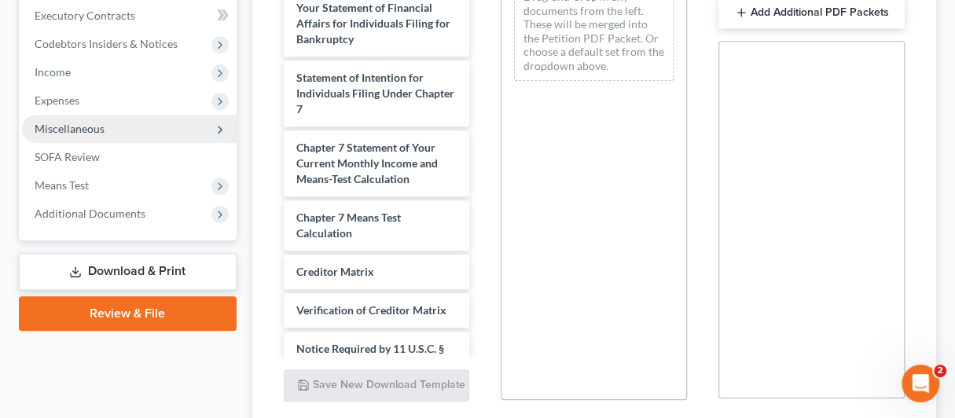
scroll to position [410, 0]
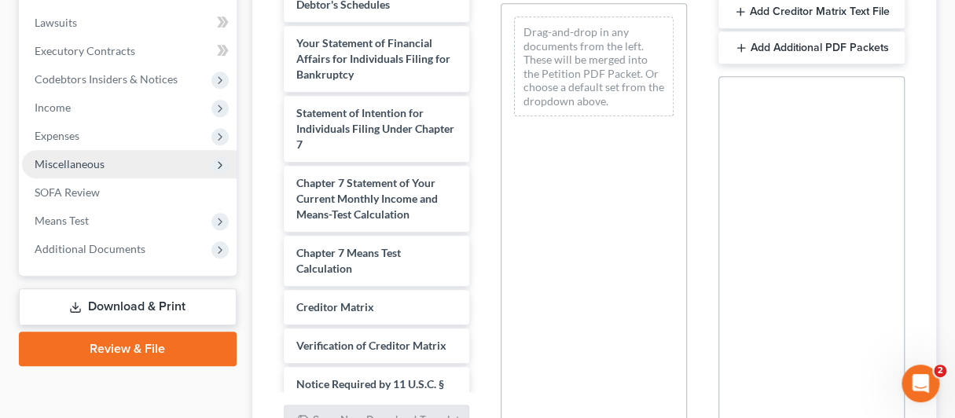
click at [86, 161] on span "Miscellaneous" at bounding box center [70, 163] width 70 height 13
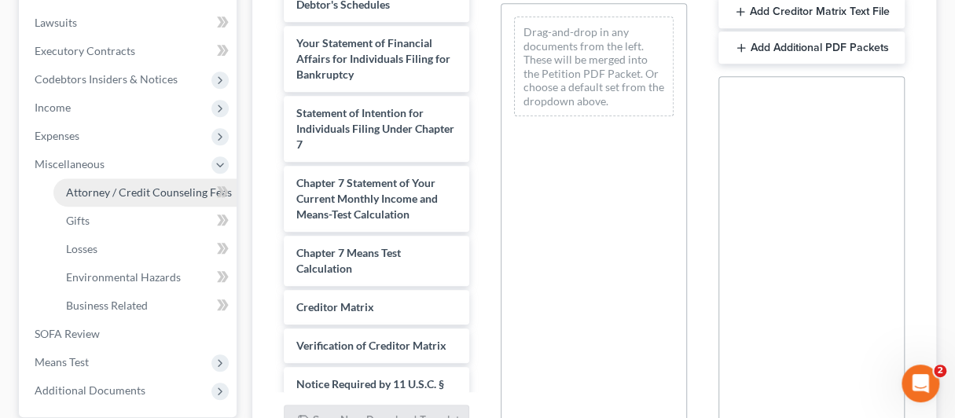
click at [142, 186] on span "Attorney / Credit Counseling Fees" at bounding box center [149, 192] width 166 height 13
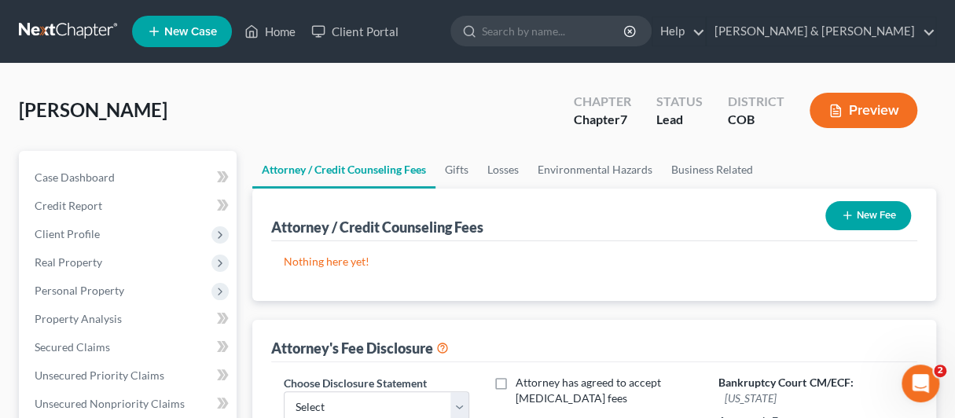
click at [859, 213] on button "New Fee" at bounding box center [869, 215] width 86 height 29
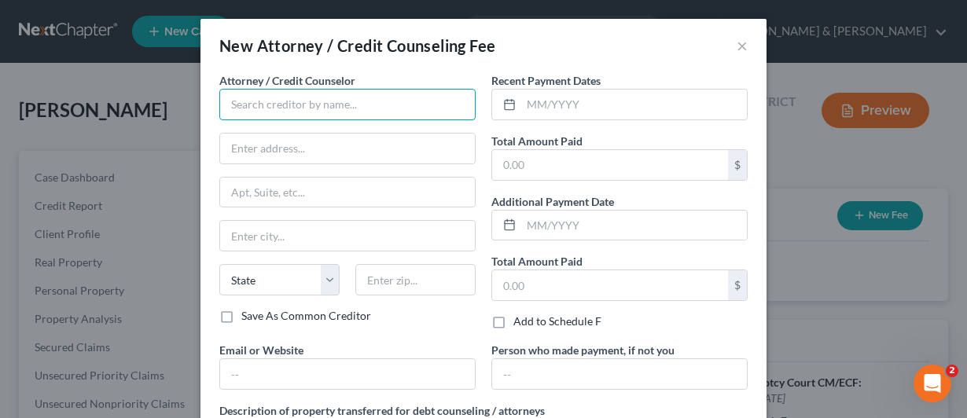
click at [237, 106] on input "text" at bounding box center [347, 104] width 256 height 31
type input "[PERSON_NAME] & [PERSON_NAME]"
type input "720 Kipling, Suite 201"
type input "Lakewood"
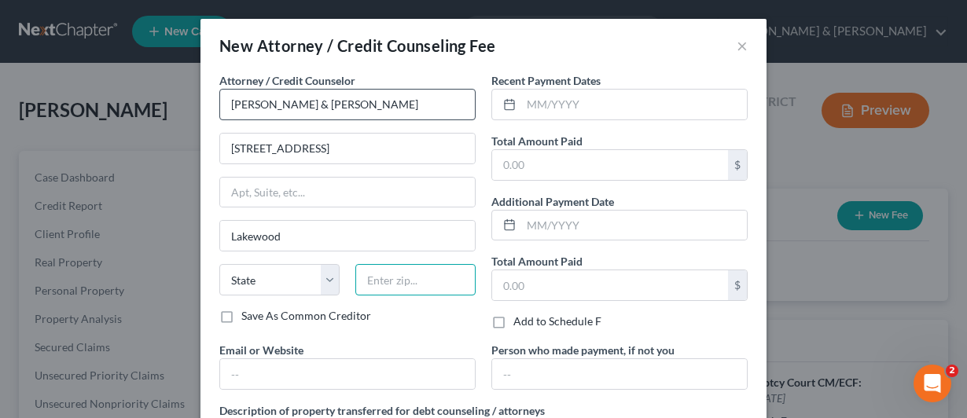
type input "80215"
type input "[EMAIL_ADDRESS][DOMAIN_NAME]"
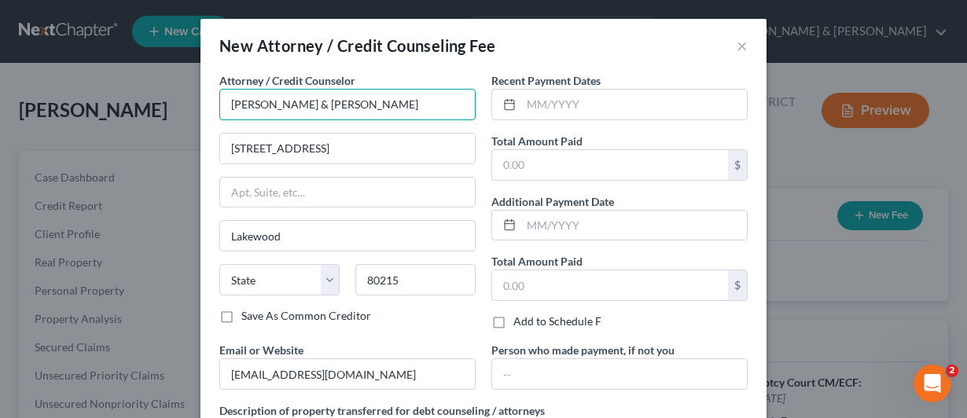
type input "Denver"
select select "5"
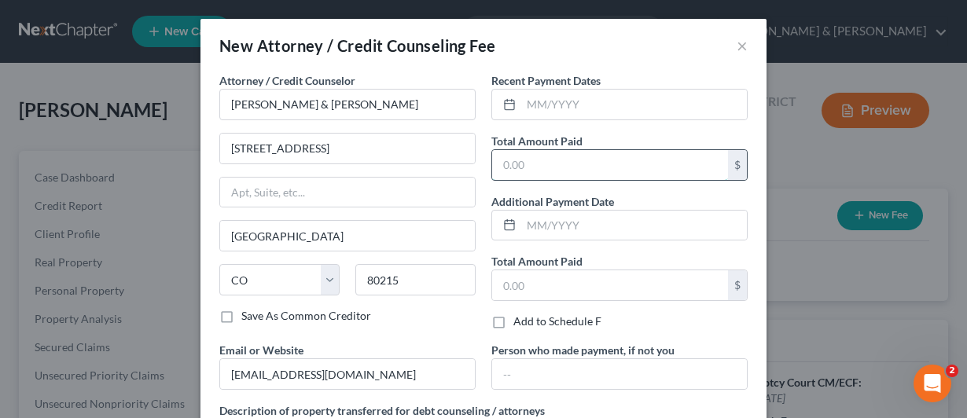
click at [497, 166] on input "text" at bounding box center [610, 165] width 236 height 30
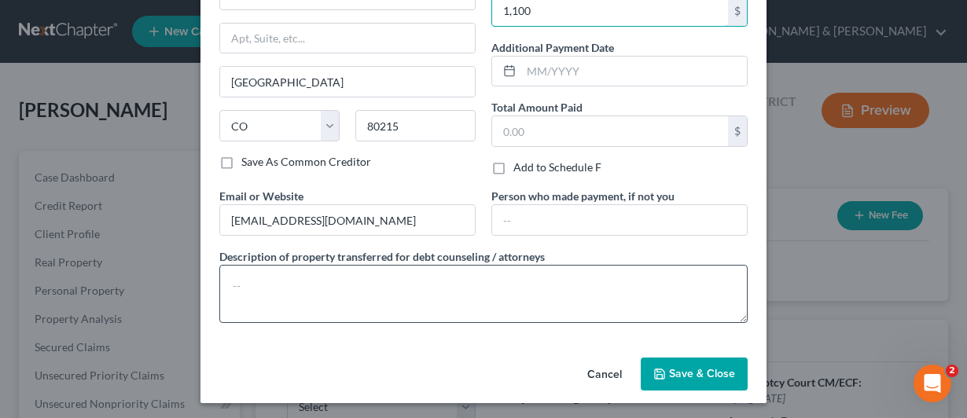
scroll to position [75, 0]
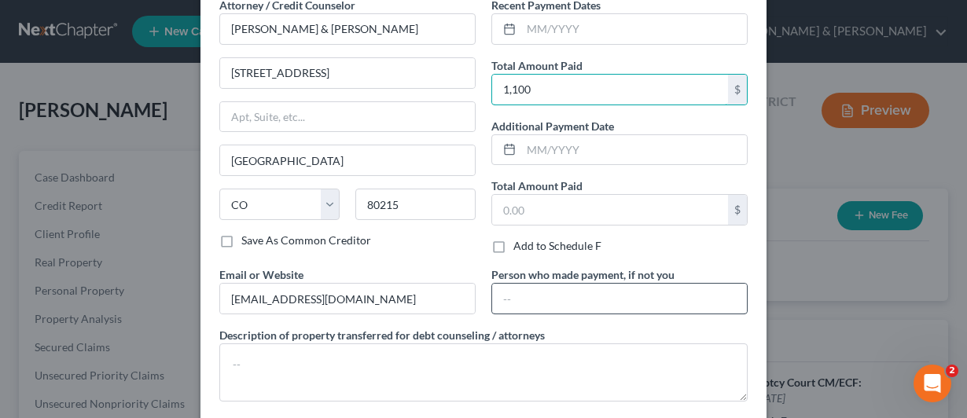
type input "1,100"
click at [508, 289] on input "text" at bounding box center [619, 299] width 255 height 30
type input "Legalease will make payment of $1100"
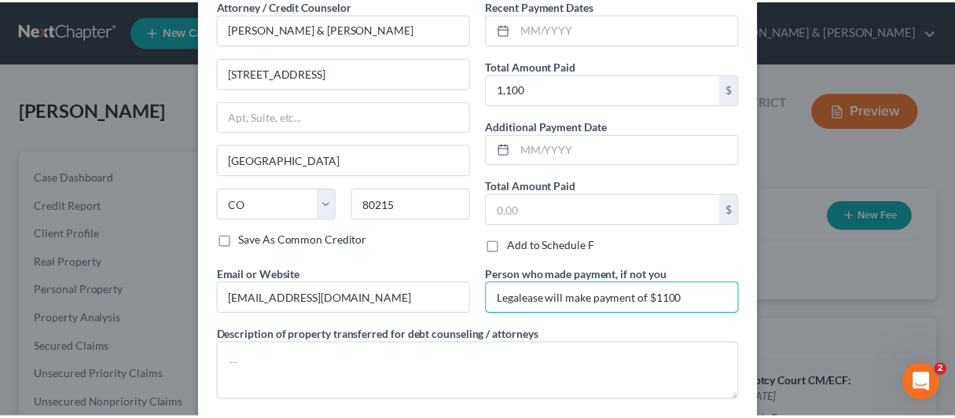
scroll to position [154, 0]
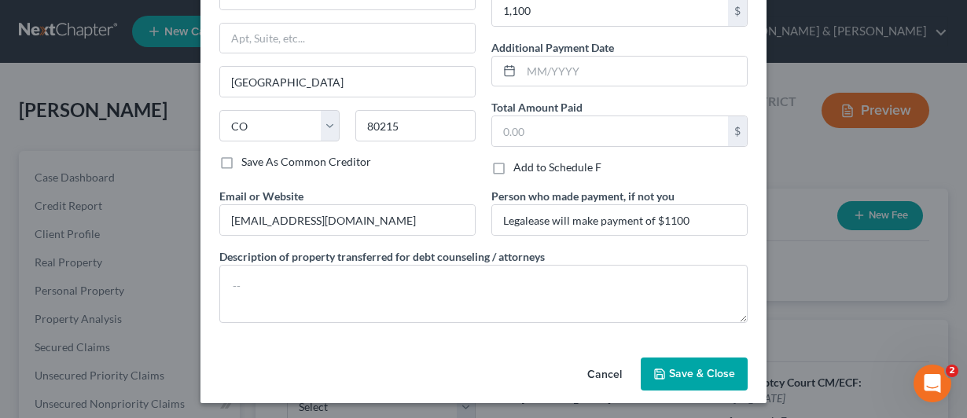
click at [698, 370] on span "Save & Close" at bounding box center [702, 373] width 66 height 13
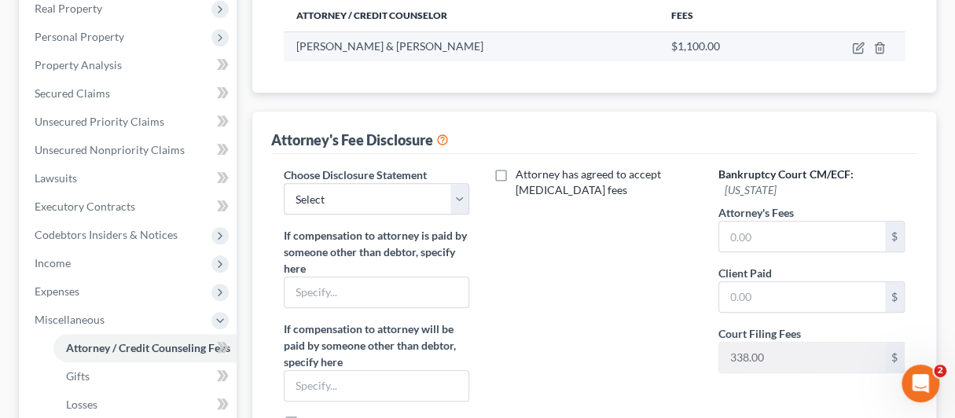
scroll to position [315, 0]
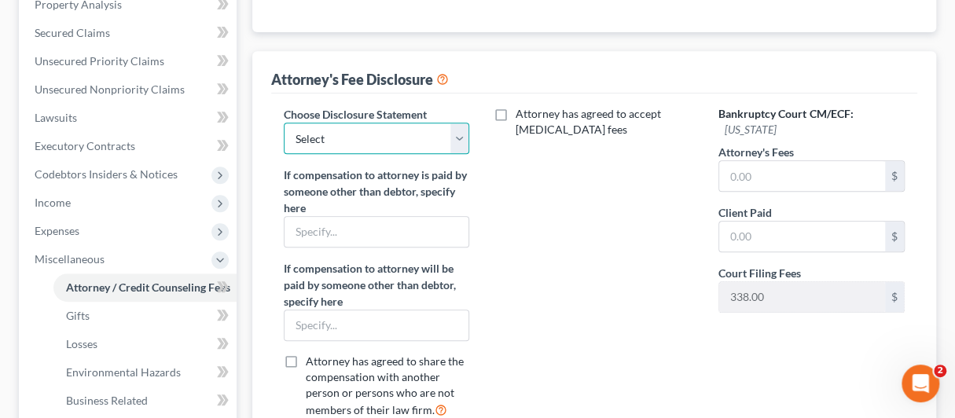
click at [450, 133] on select "Select Attorney" at bounding box center [377, 138] width 186 height 31
select select "0"
click at [284, 123] on select "Select Attorney" at bounding box center [377, 138] width 186 height 31
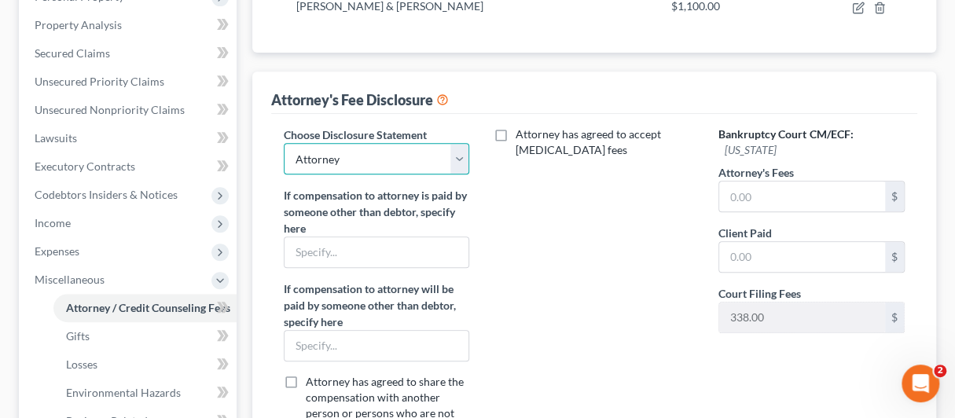
scroll to position [236, 0]
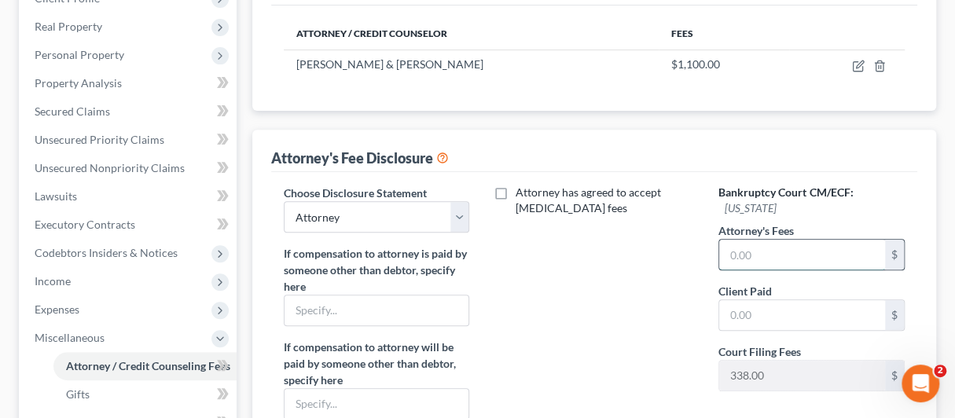
click at [727, 240] on input "text" at bounding box center [802, 255] width 166 height 30
type input "1,100"
click at [609, 296] on div "Attorney has agreed to accept retainer fees" at bounding box center [594, 347] width 218 height 325
click at [314, 321] on input "text" at bounding box center [377, 311] width 185 height 30
type input "Legalease"
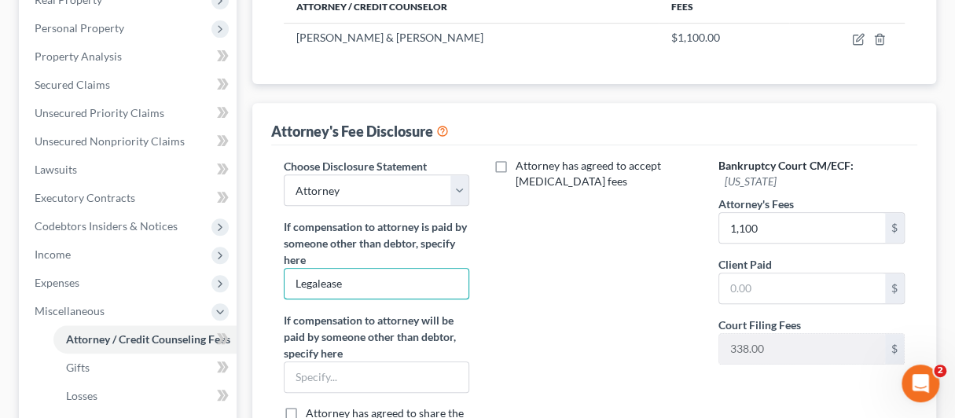
scroll to position [242, 0]
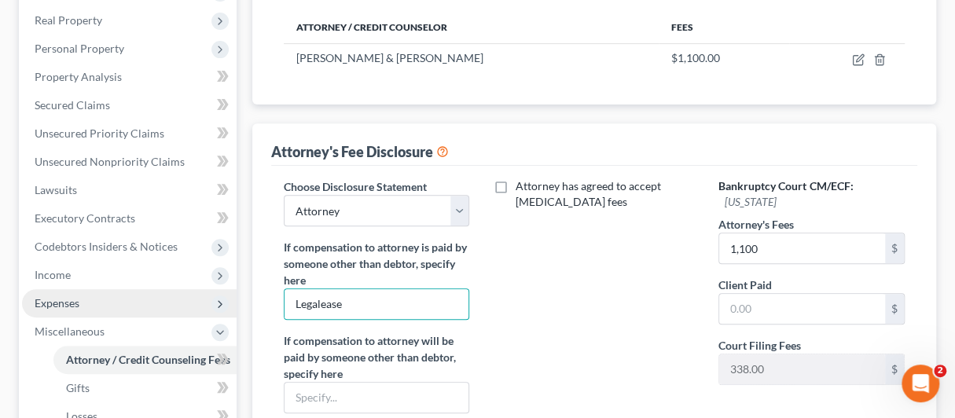
click at [59, 301] on span "Expenses" at bounding box center [57, 302] width 45 height 13
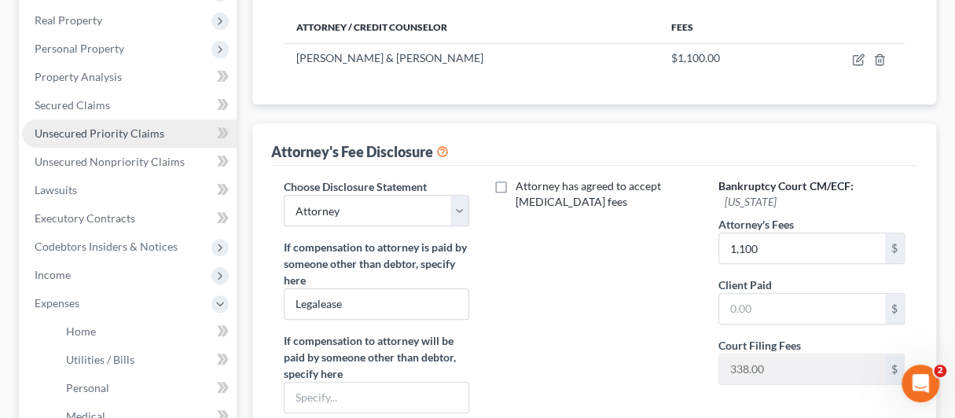
click at [52, 127] on span "Unsecured Priority Claims" at bounding box center [100, 133] width 130 height 13
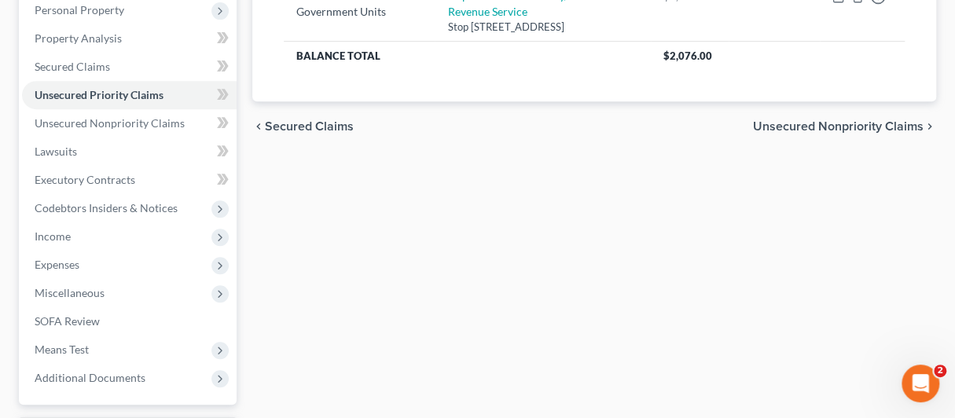
scroll to position [393, 0]
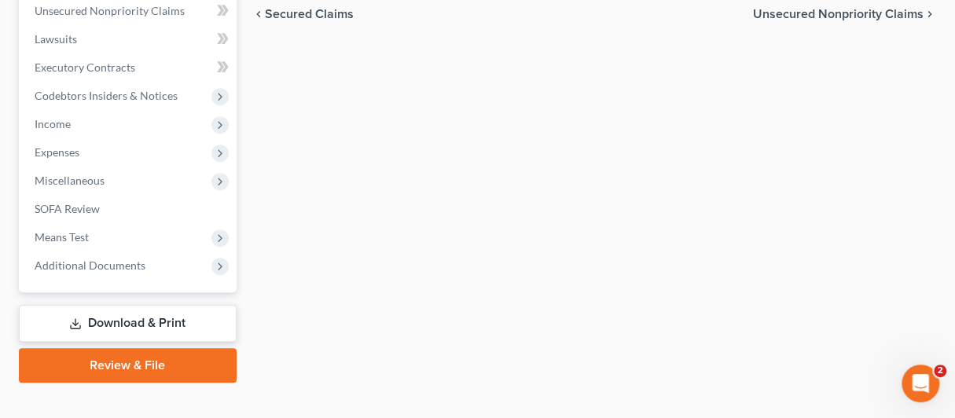
click at [107, 314] on link "Download & Print" at bounding box center [128, 323] width 218 height 37
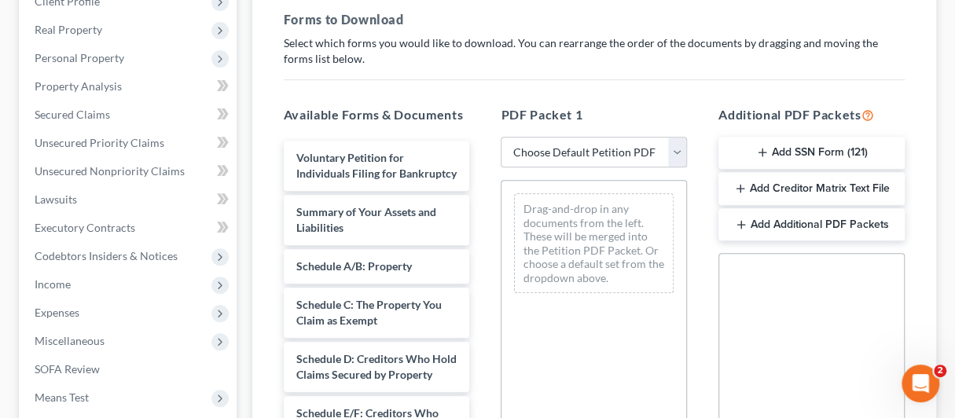
scroll to position [236, 0]
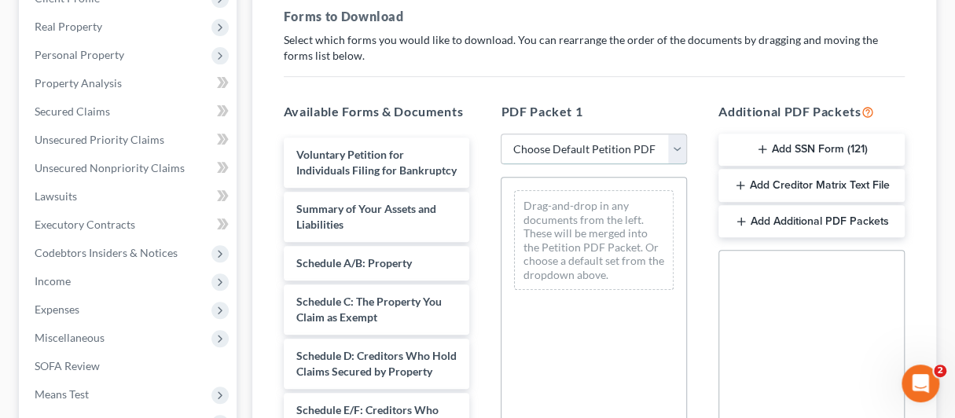
click at [671, 144] on select "Choose Default Petition PDF Packet Complete Bankruptcy Petition (all forms and …" at bounding box center [594, 149] width 186 height 31
select select "0"
click at [501, 134] on select "Choose Default Petition PDF Packet Complete Bankruptcy Petition (all forms and …" at bounding box center [594, 149] width 186 height 31
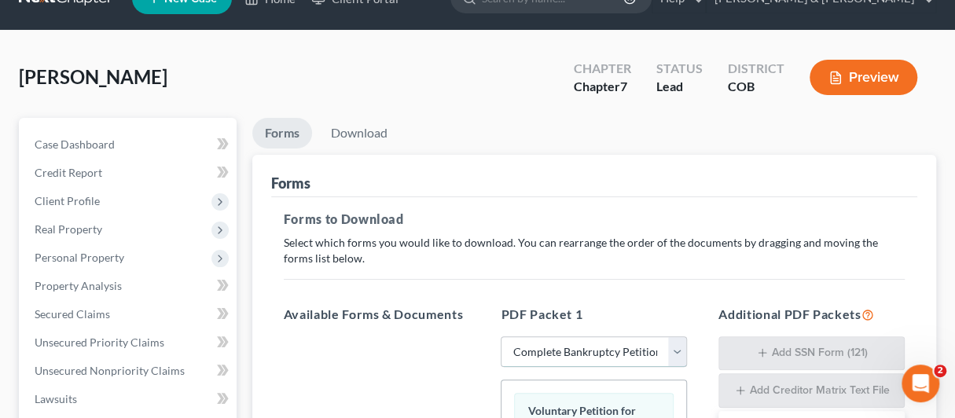
scroll to position [0, 0]
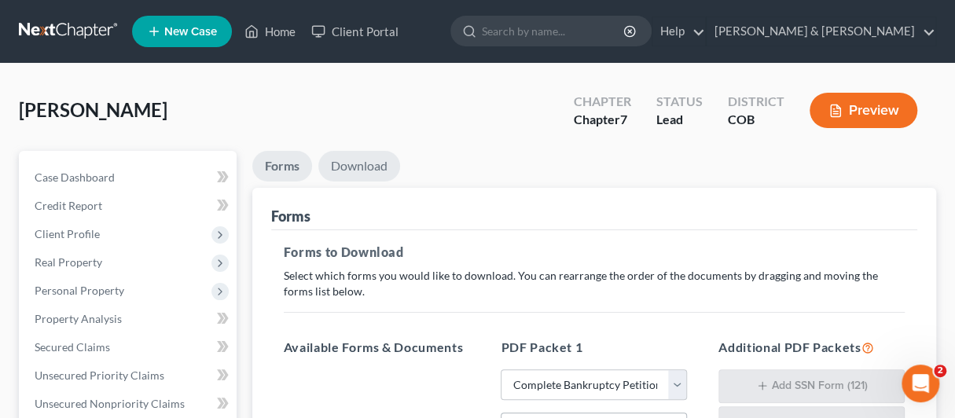
click at [351, 169] on link "Download" at bounding box center [359, 166] width 82 height 31
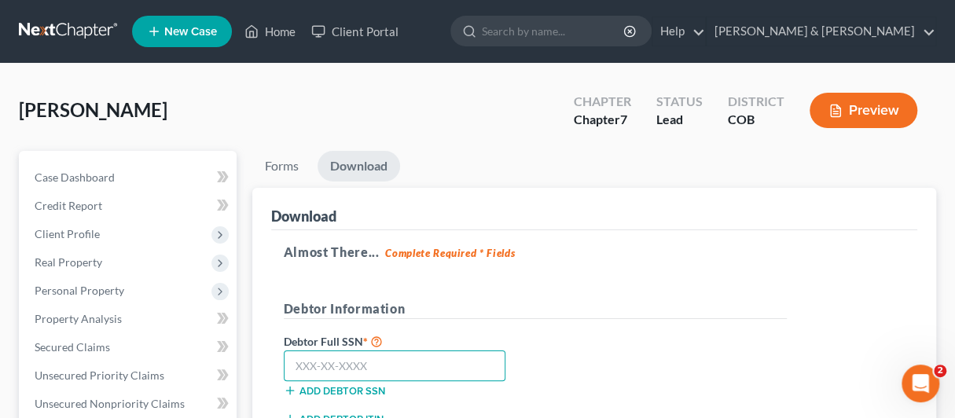
click at [293, 365] on input "text" at bounding box center [395, 366] width 223 height 31
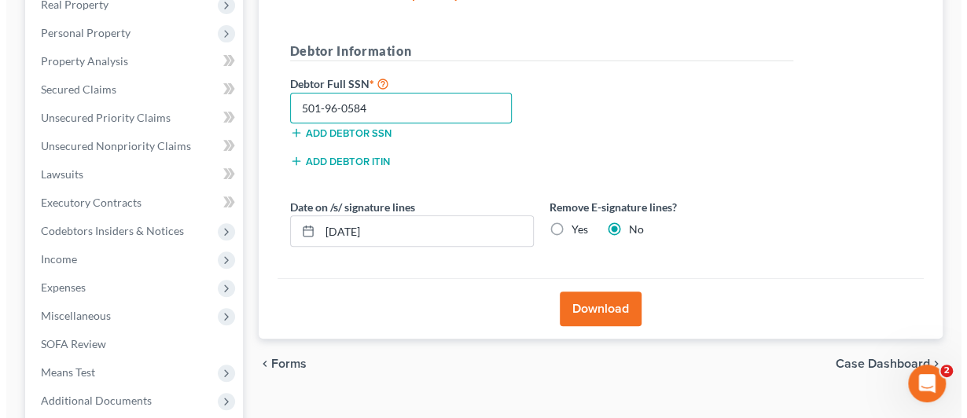
scroll to position [315, 0]
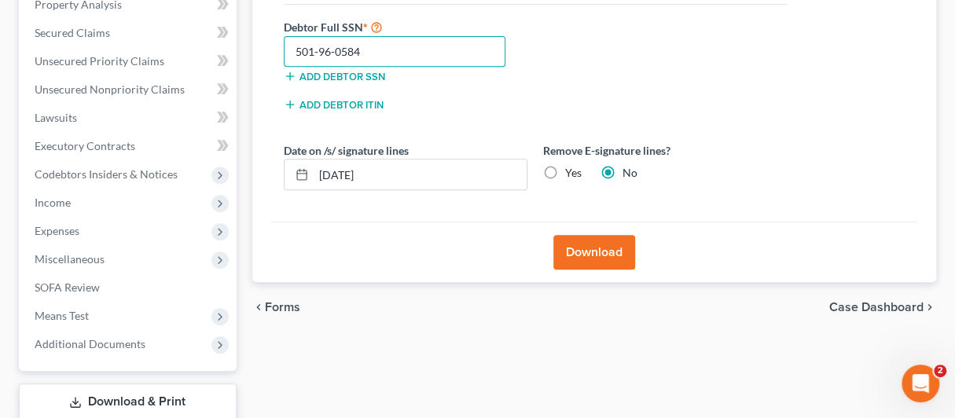
type input "501-96-0584"
click at [591, 252] on button "Download" at bounding box center [595, 252] width 82 height 35
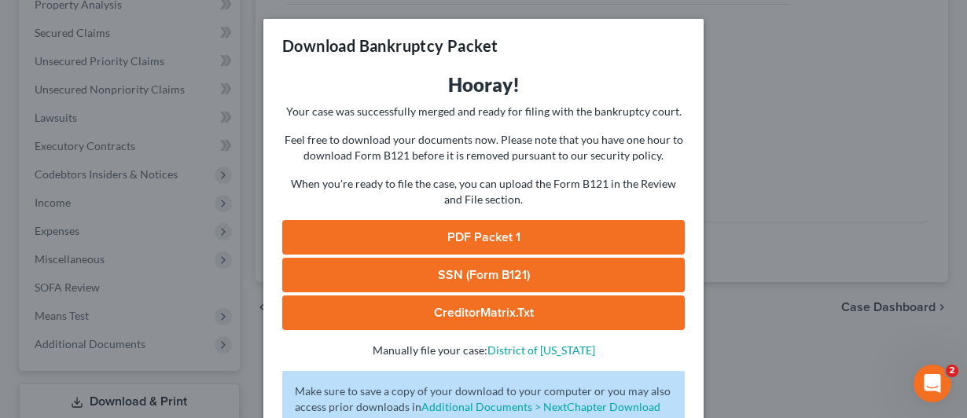
click at [450, 233] on link "PDF Packet 1" at bounding box center [483, 237] width 403 height 35
